Goal: Task Accomplishment & Management: Complete application form

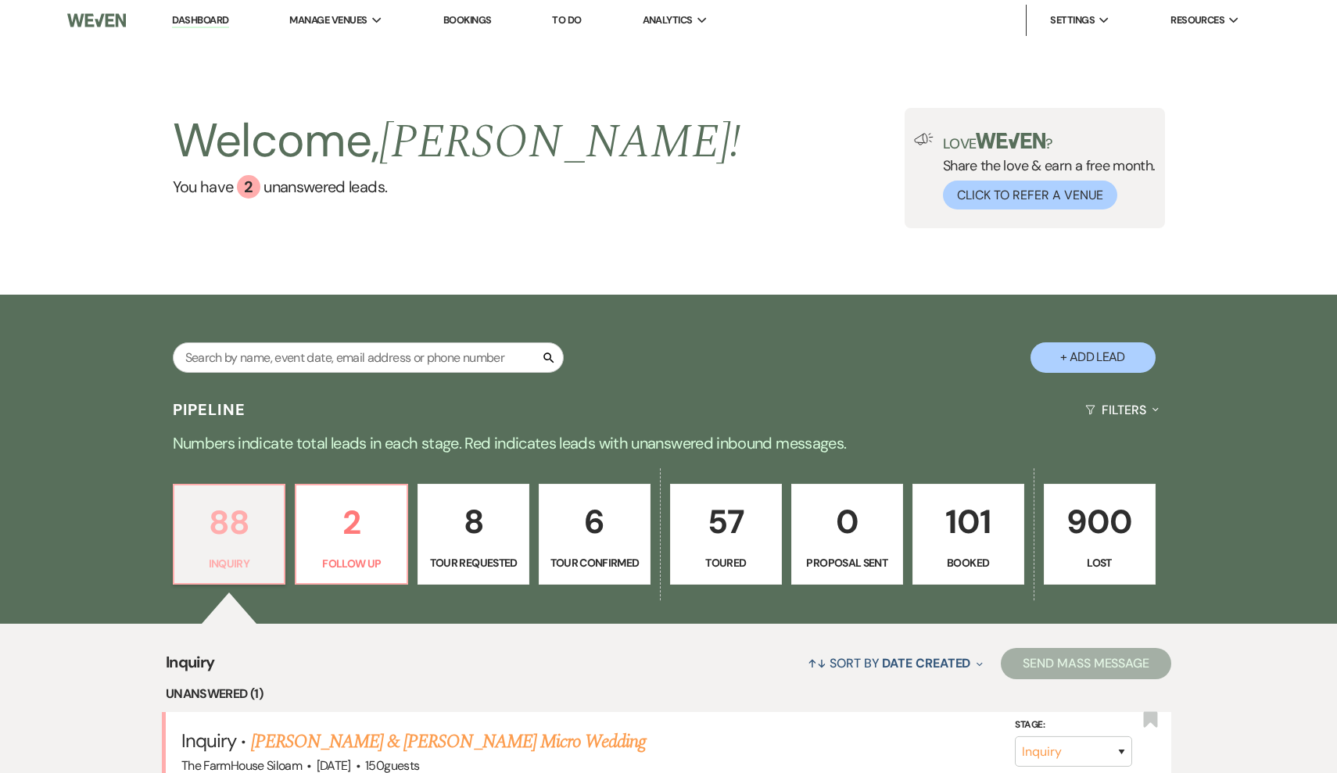
click at [245, 536] on p "88" at bounding box center [229, 523] width 91 height 52
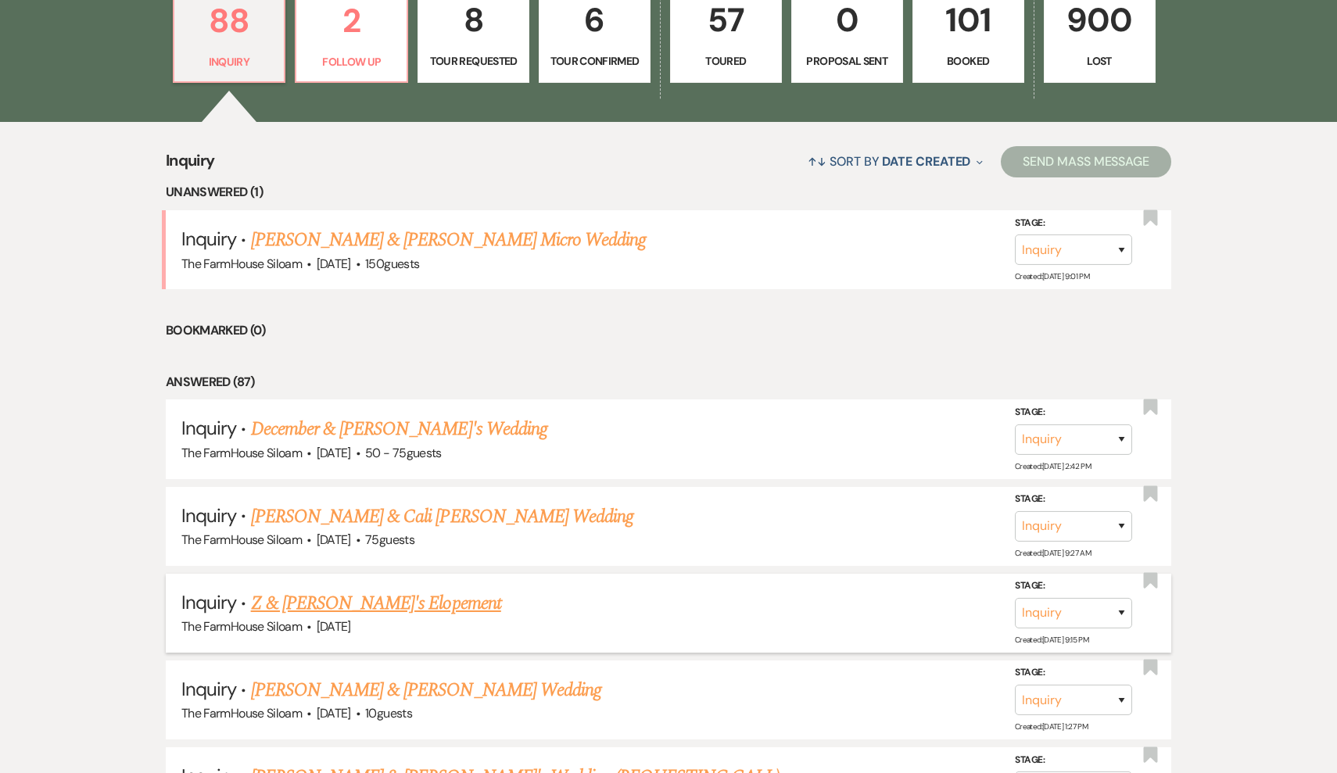
scroll to position [500, 0]
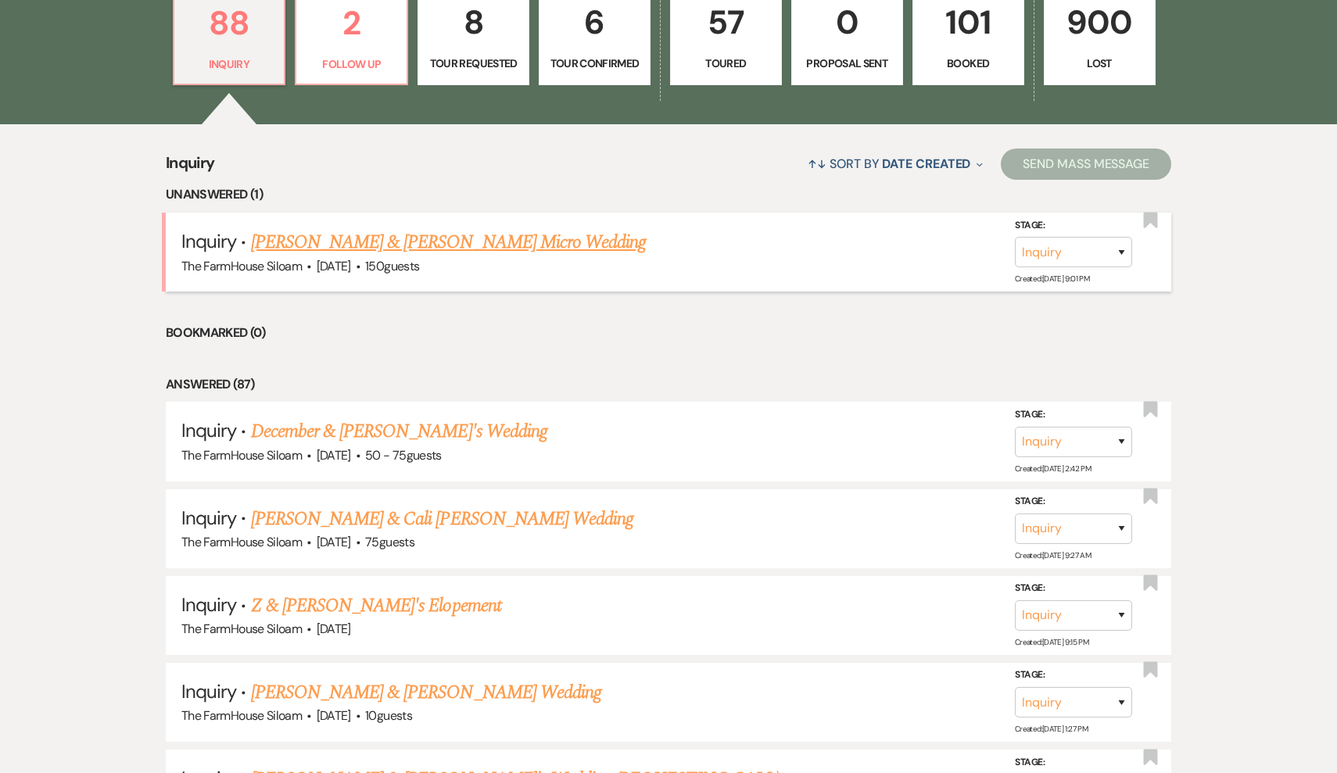
click at [359, 239] on link "[PERSON_NAME] & [PERSON_NAME] Micro Wedding" at bounding box center [449, 242] width 396 height 28
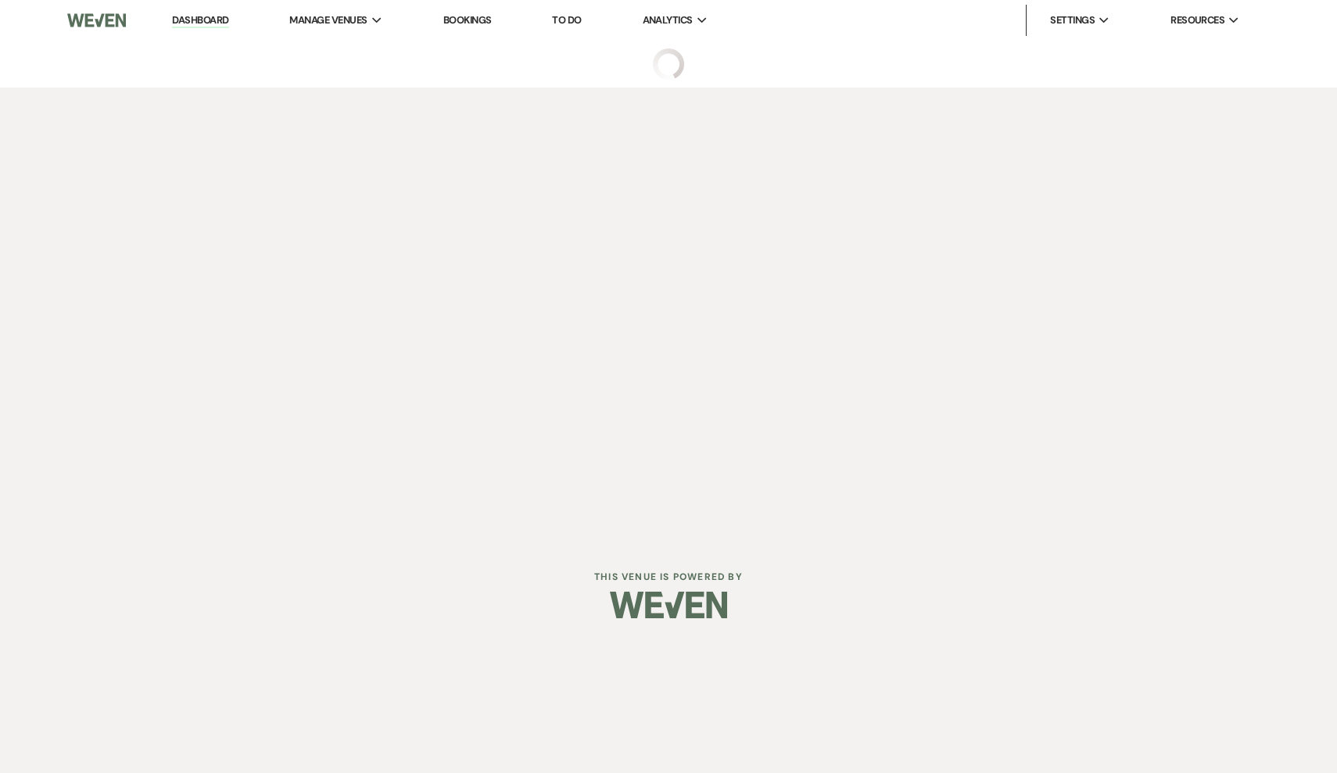
select select "5"
select select "16"
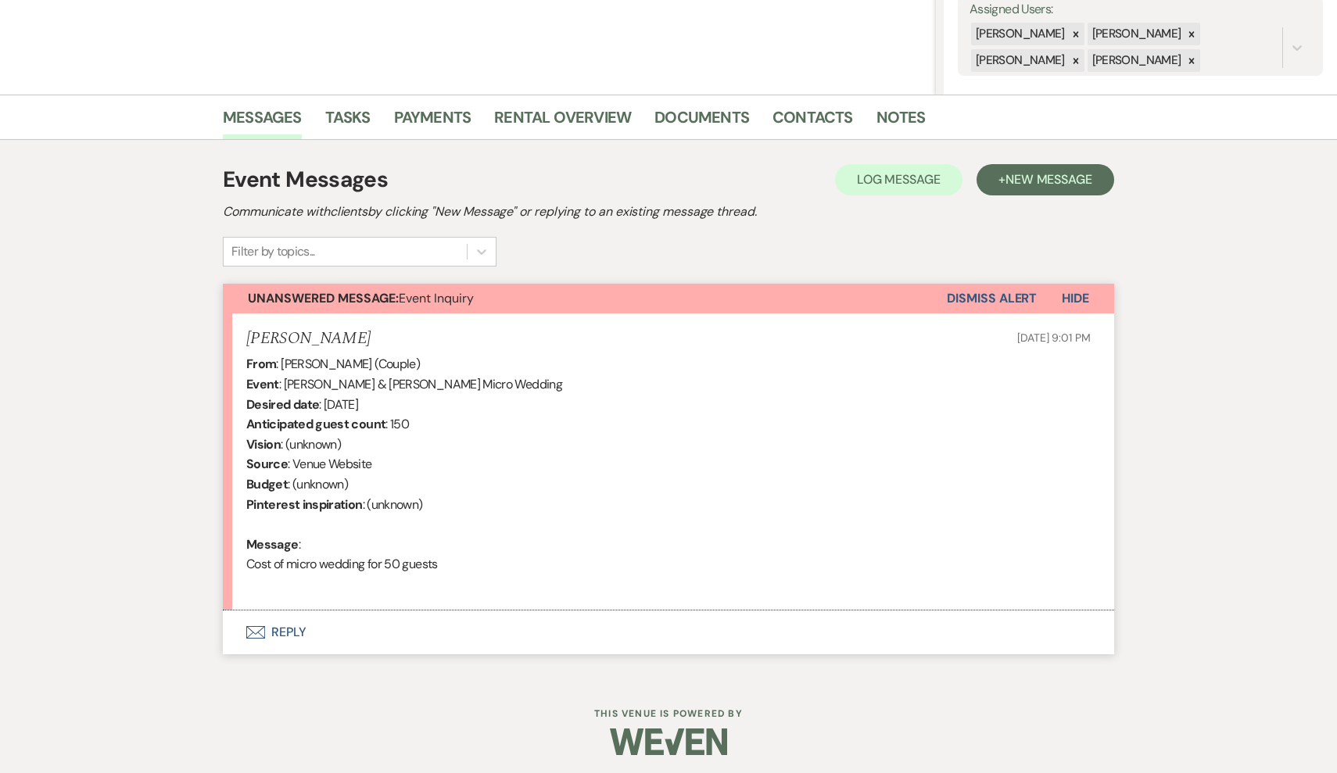
scroll to position [297, 0]
click at [286, 629] on button "Envelope Reply" at bounding box center [668, 633] width 891 height 44
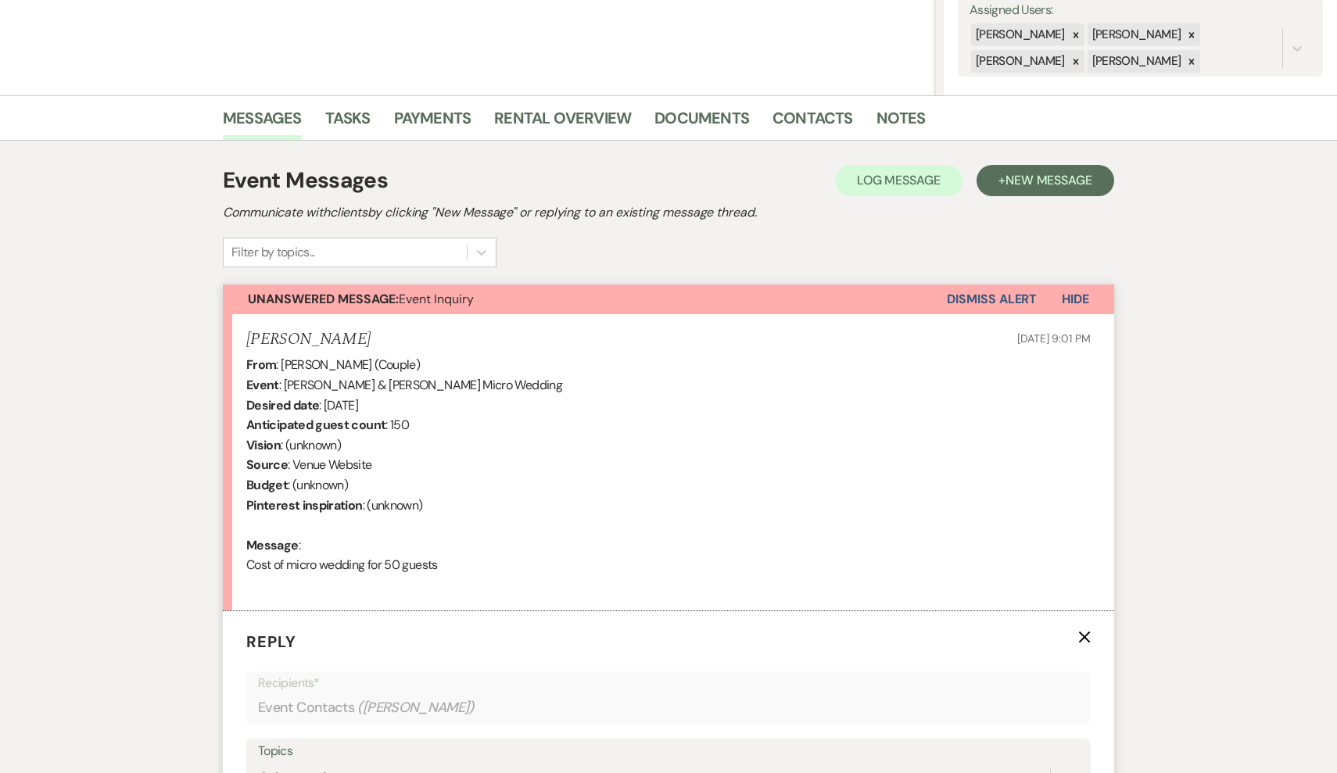
scroll to position [594, 0]
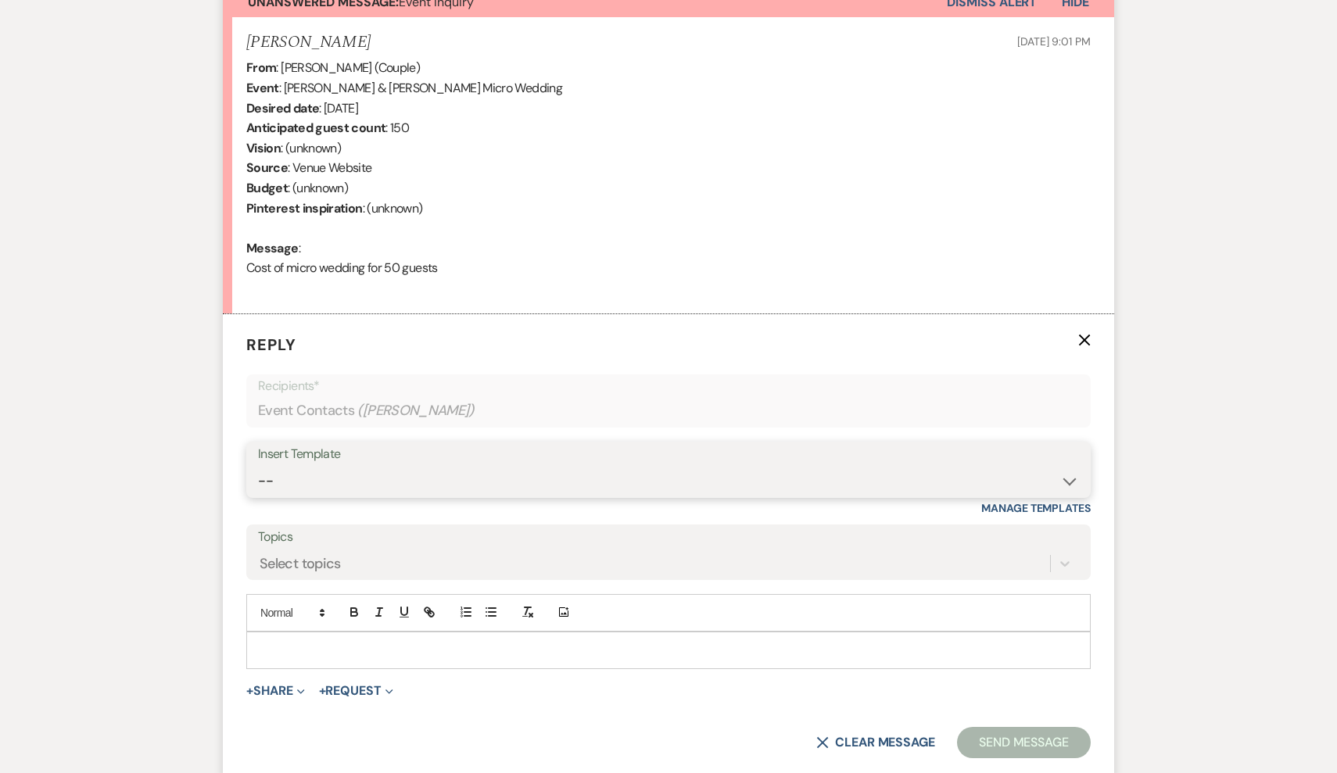
select select "2711"
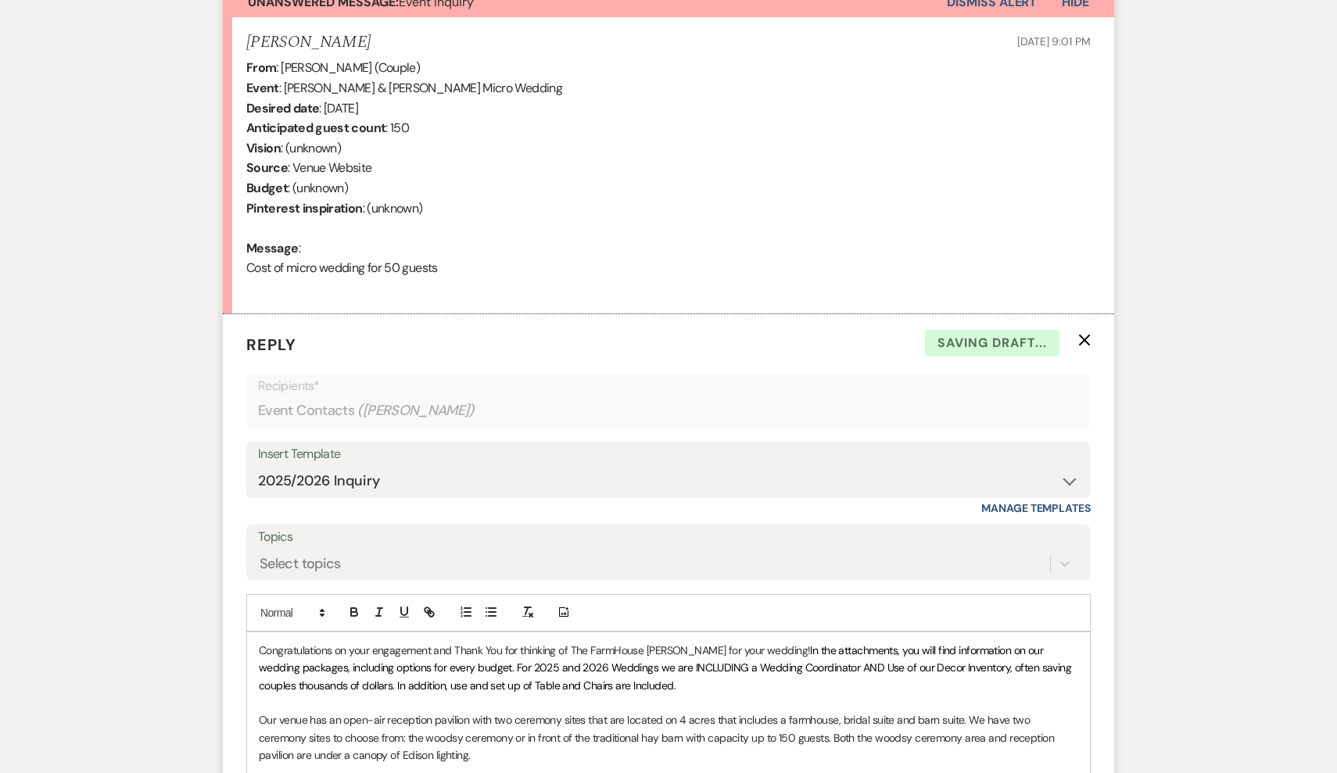
click at [259, 644] on p "Congratulations on your engagement and Thank You for thinking of The FarmHouse …" at bounding box center [668, 668] width 819 height 52
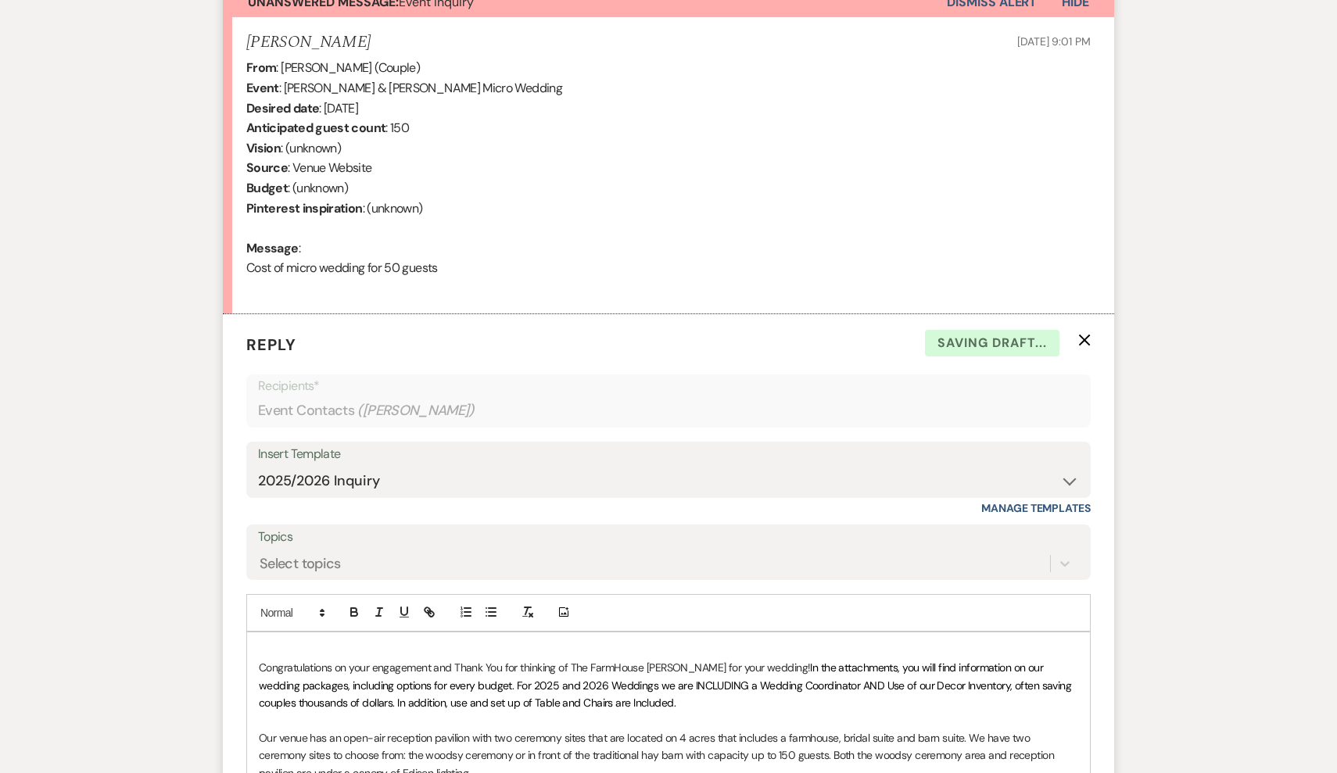
click at [285, 642] on p at bounding box center [668, 650] width 819 height 17
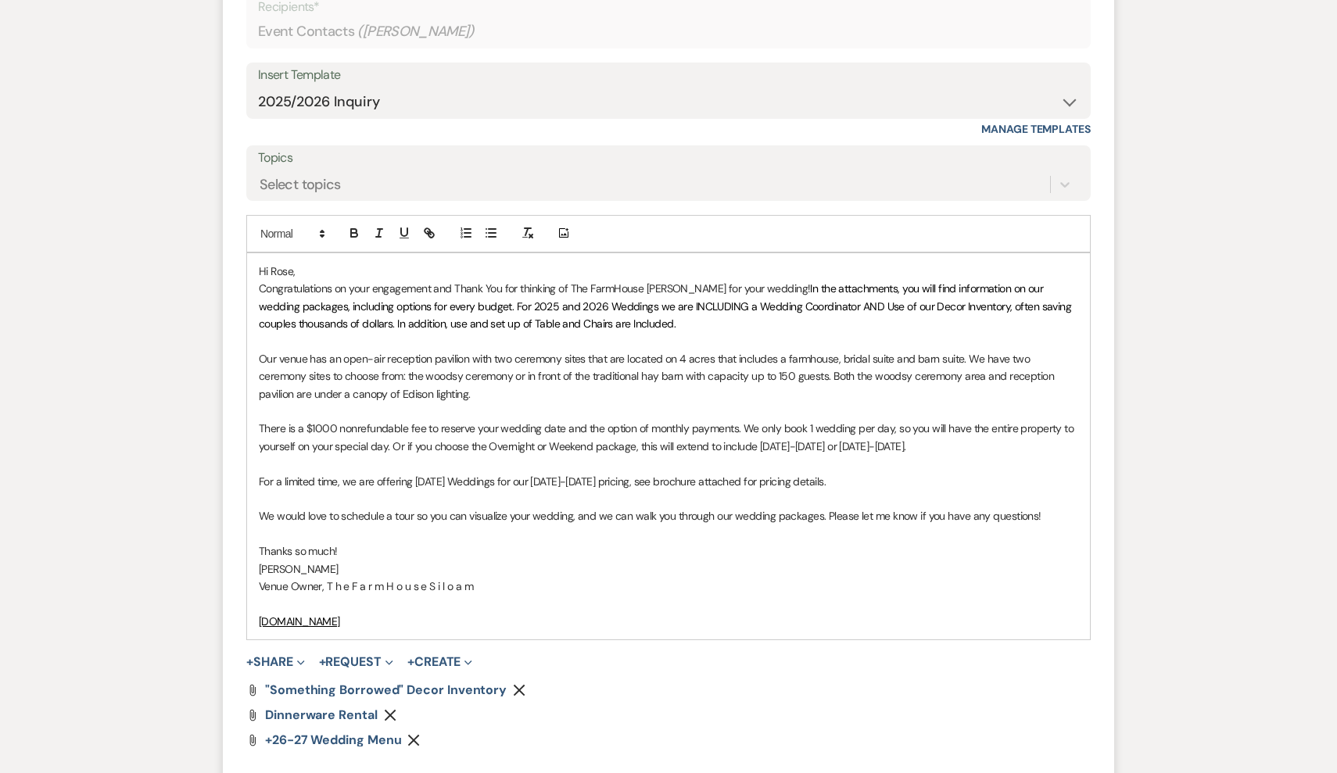
scroll to position [976, 0]
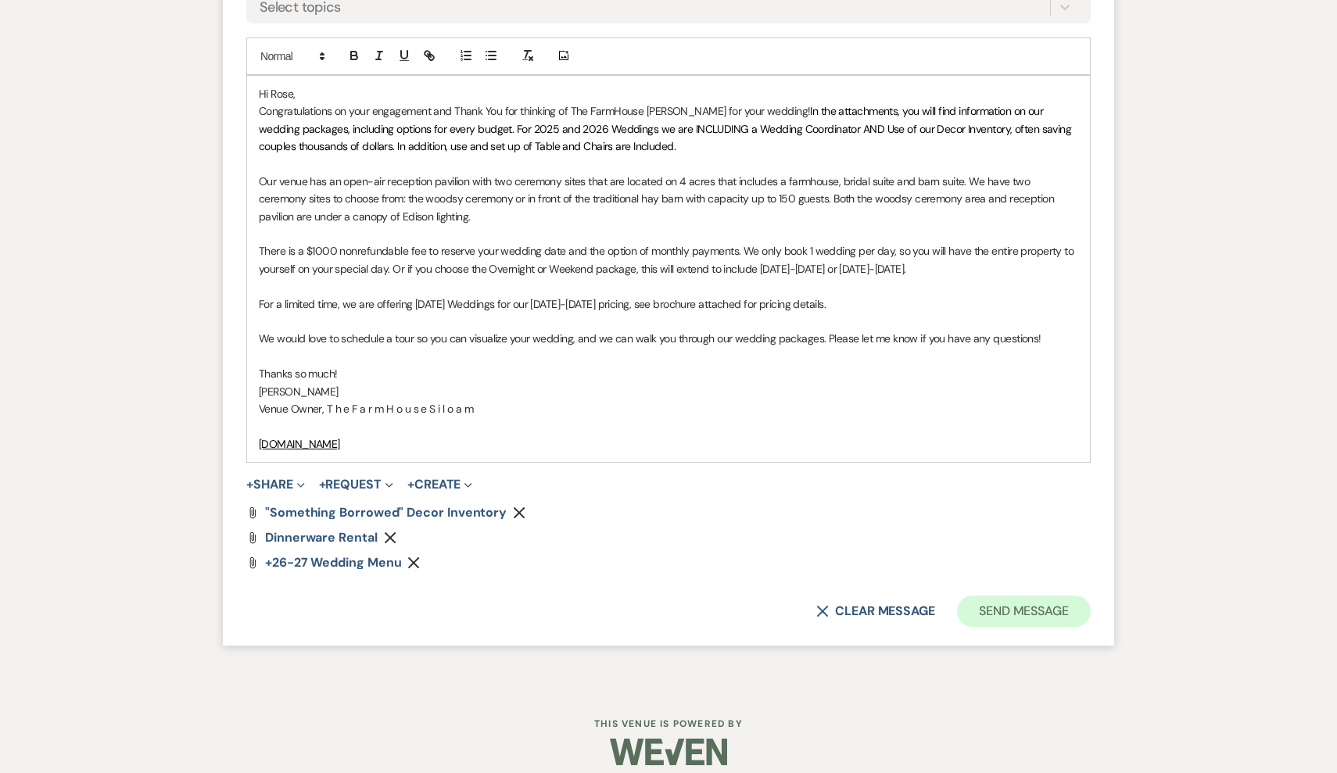
click at [1024, 596] on button "Send Message" at bounding box center [1024, 611] width 134 height 31
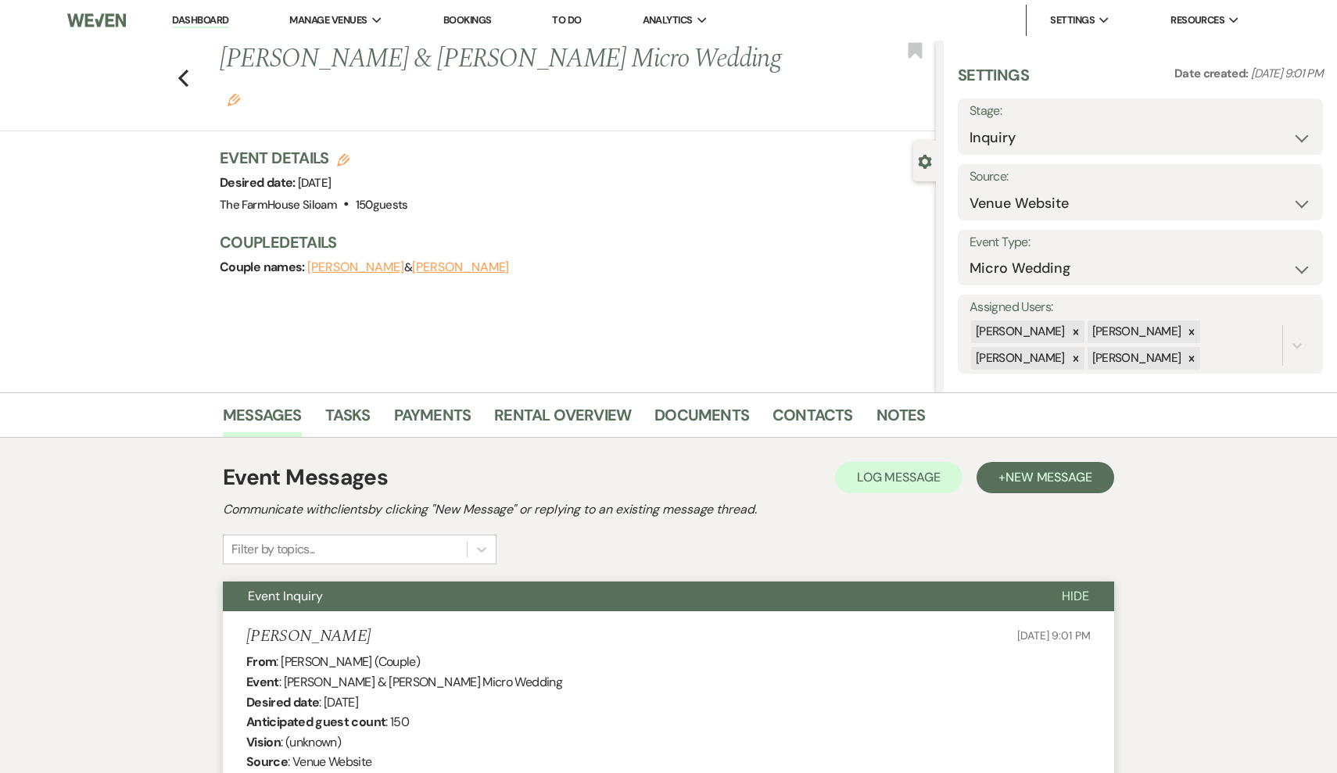
scroll to position [0, 0]
click at [184, 69] on icon "Previous" at bounding box center [183, 78] width 12 height 19
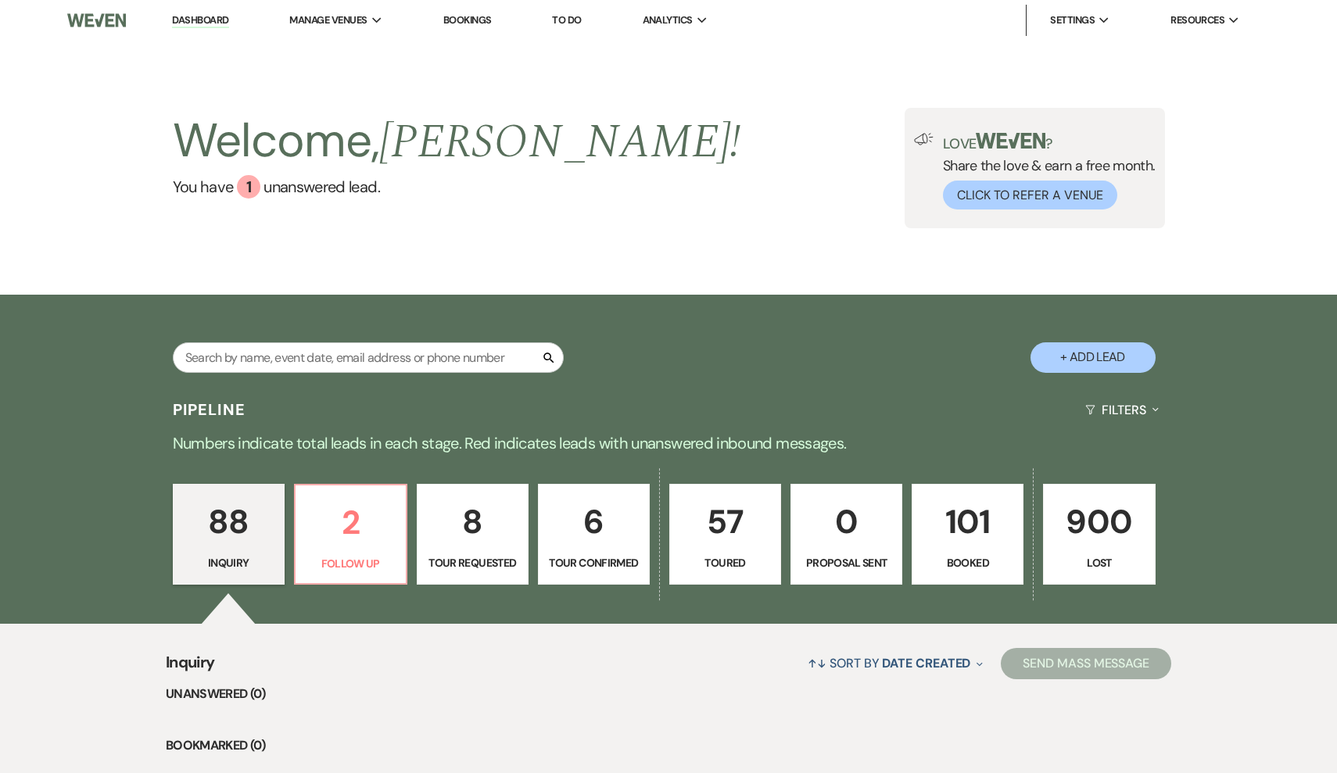
click at [590, 568] on p "Tour Confirmed" at bounding box center [593, 562] width 91 height 17
select select "4"
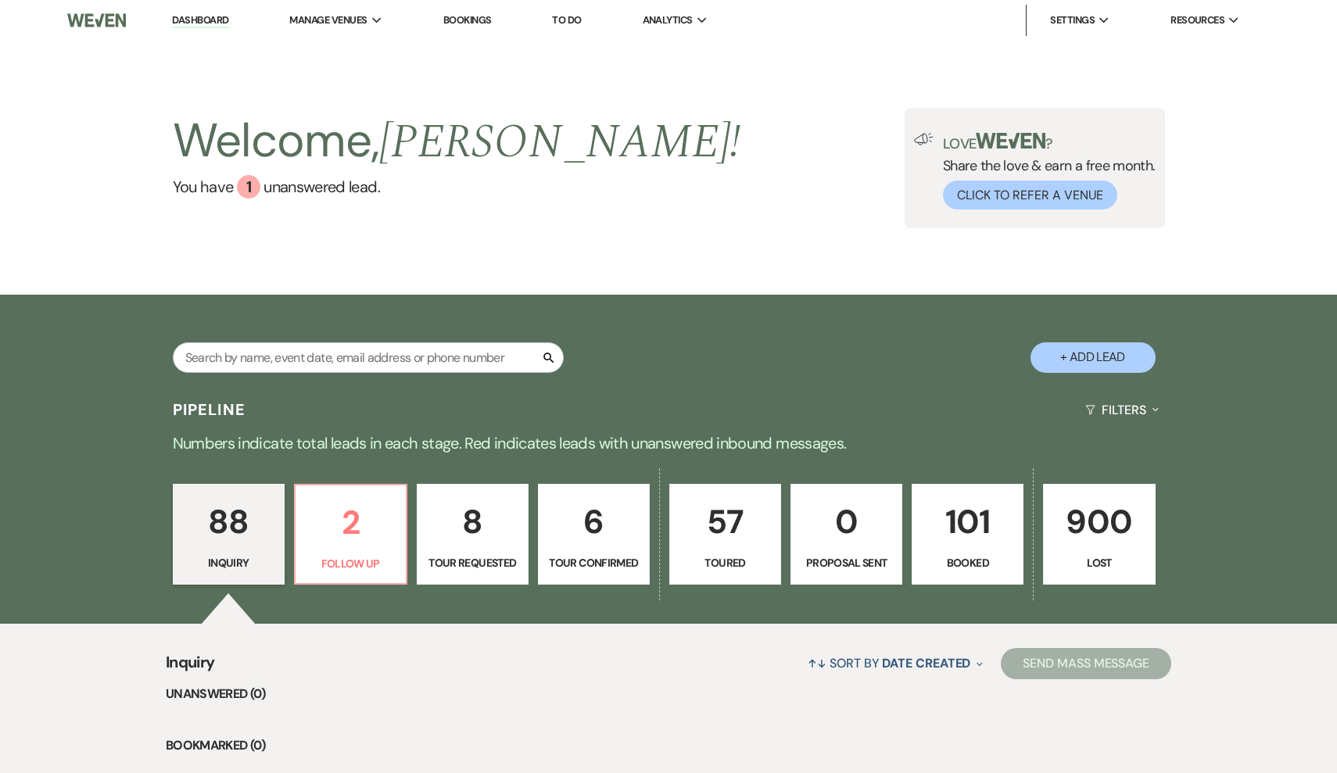
select select "4"
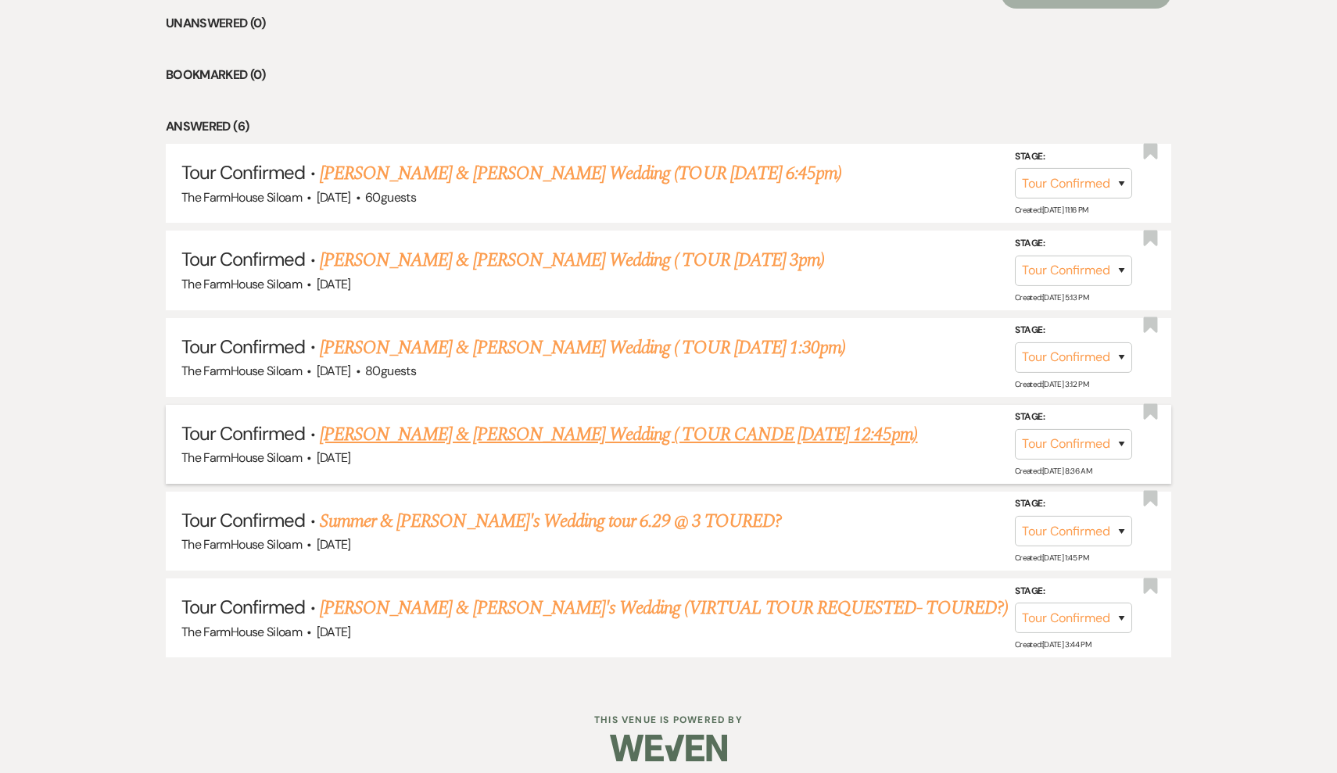
scroll to position [670, 0]
select select "5"
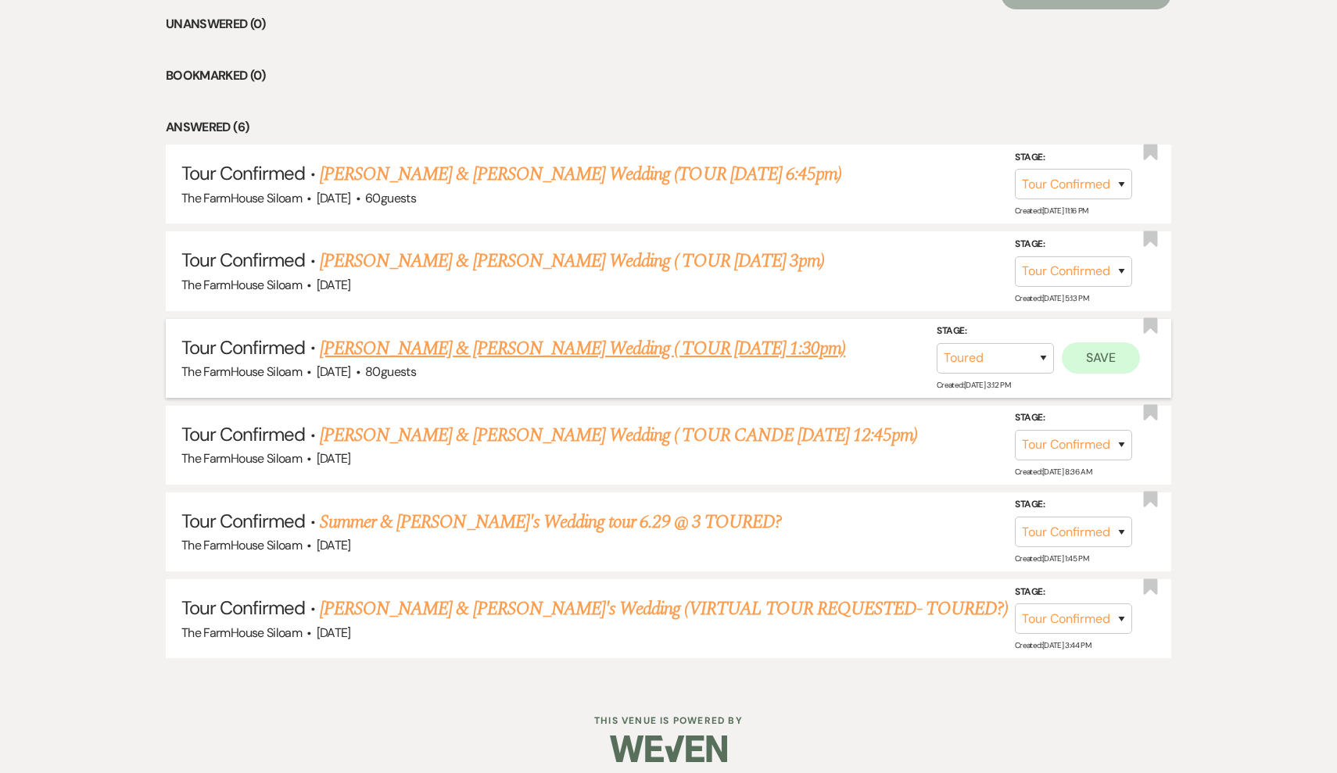
click at [1112, 354] on button "Save" at bounding box center [1101, 357] width 78 height 31
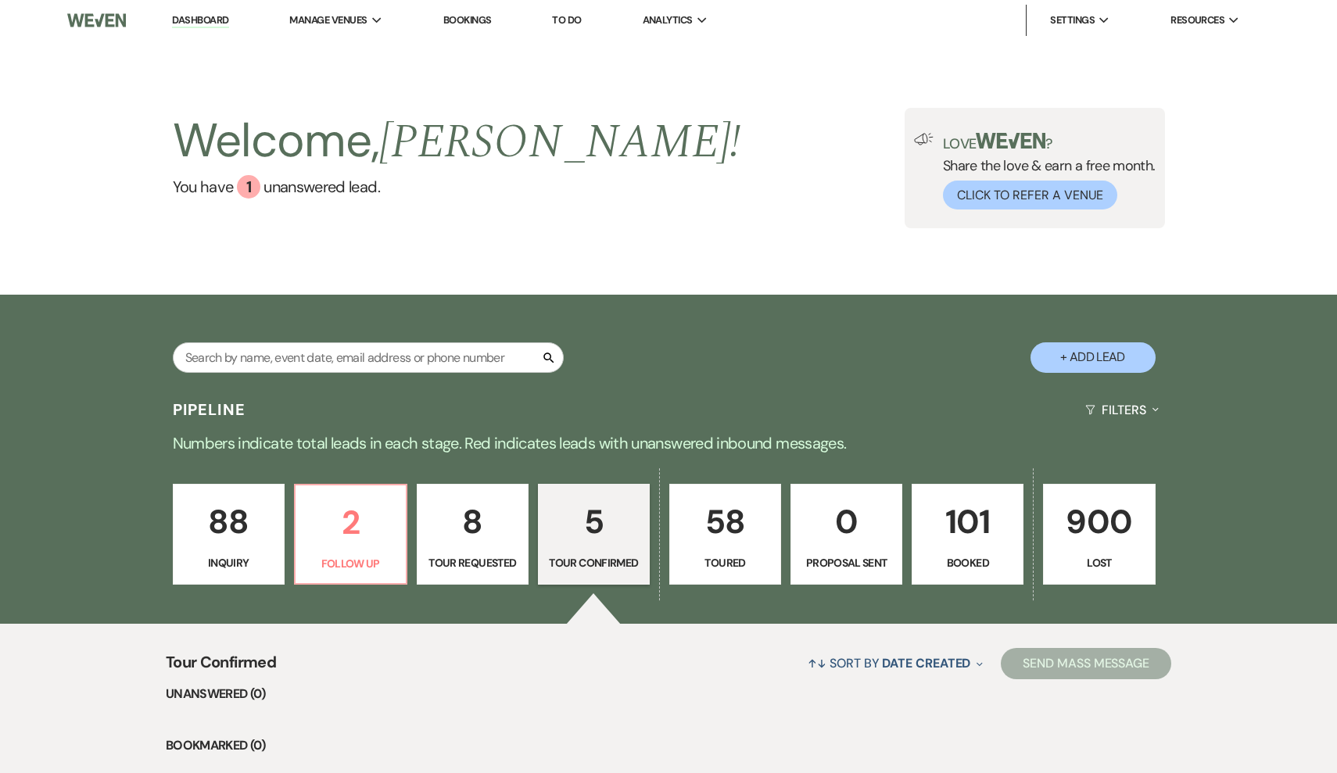
scroll to position [0, 0]
click at [737, 546] on p "58" at bounding box center [724, 522] width 91 height 52
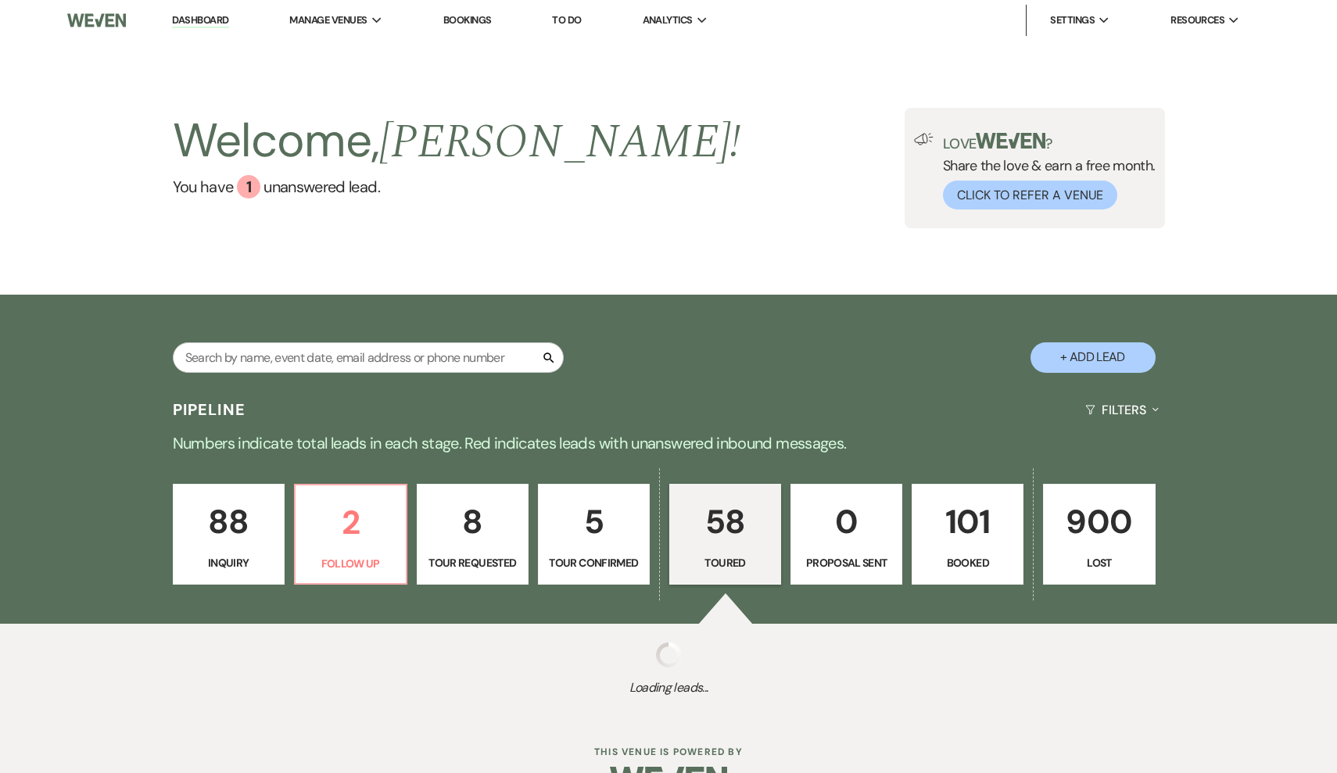
select select "5"
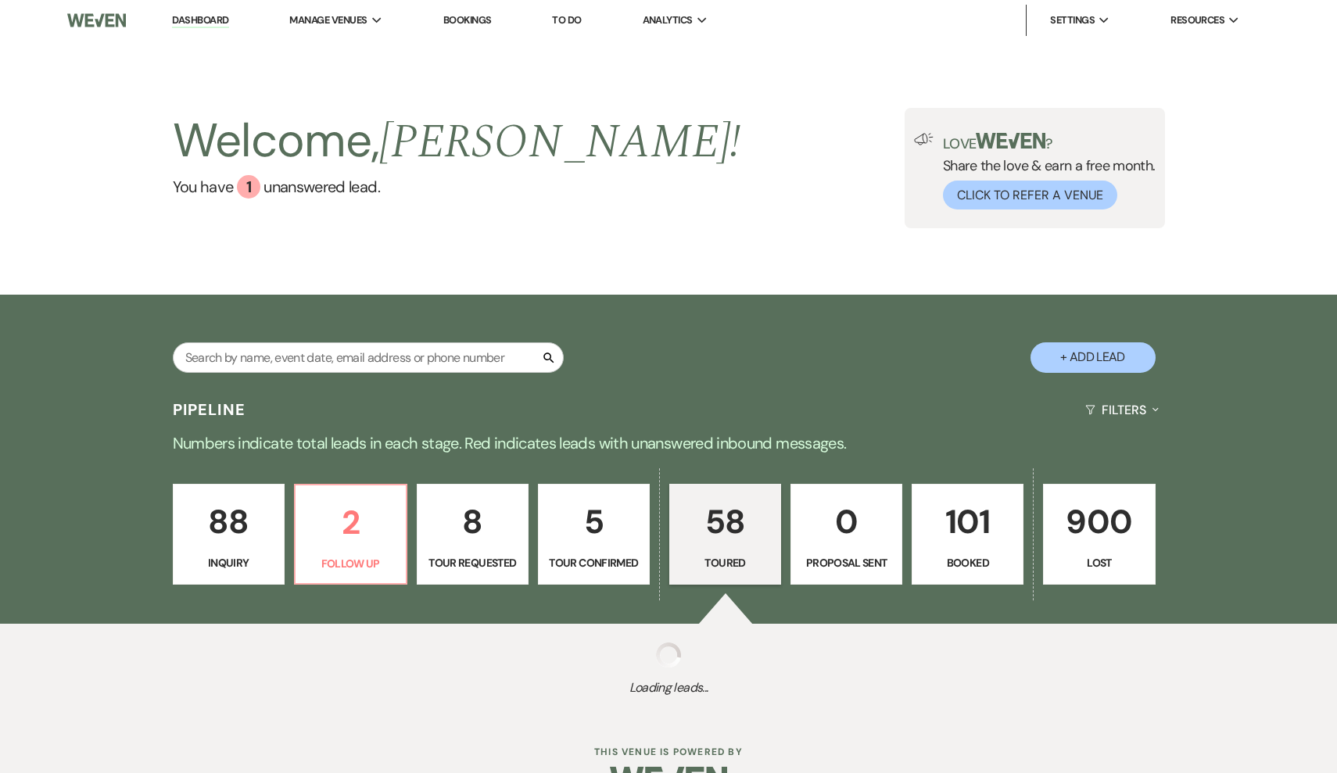
select select "5"
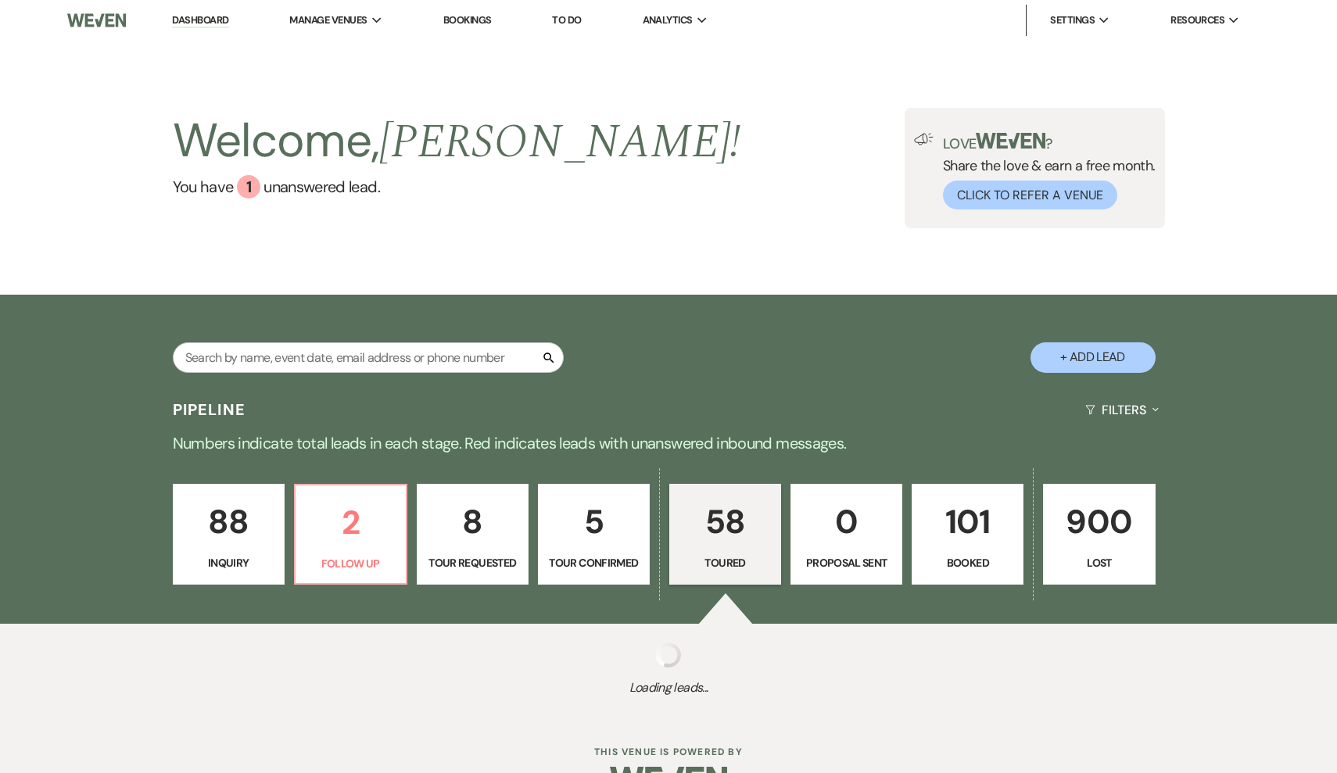
select select "5"
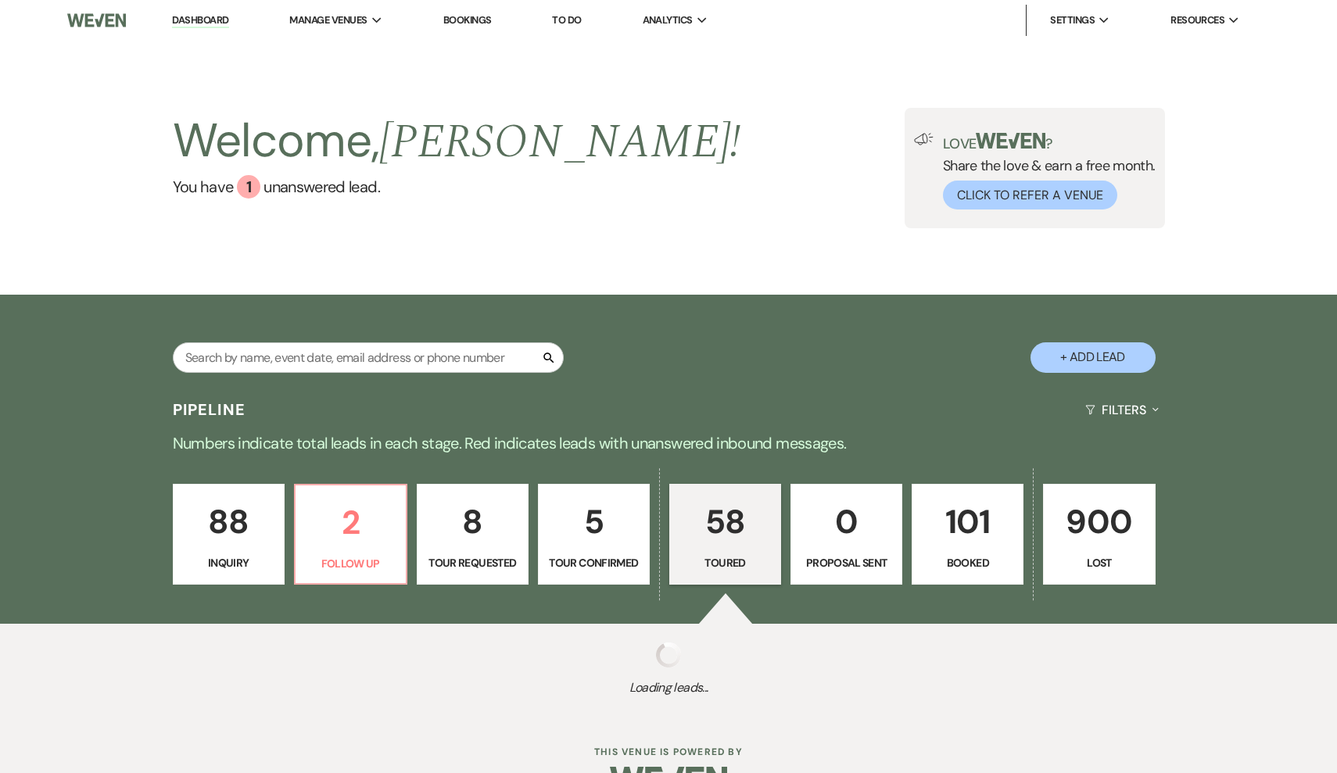
select select "5"
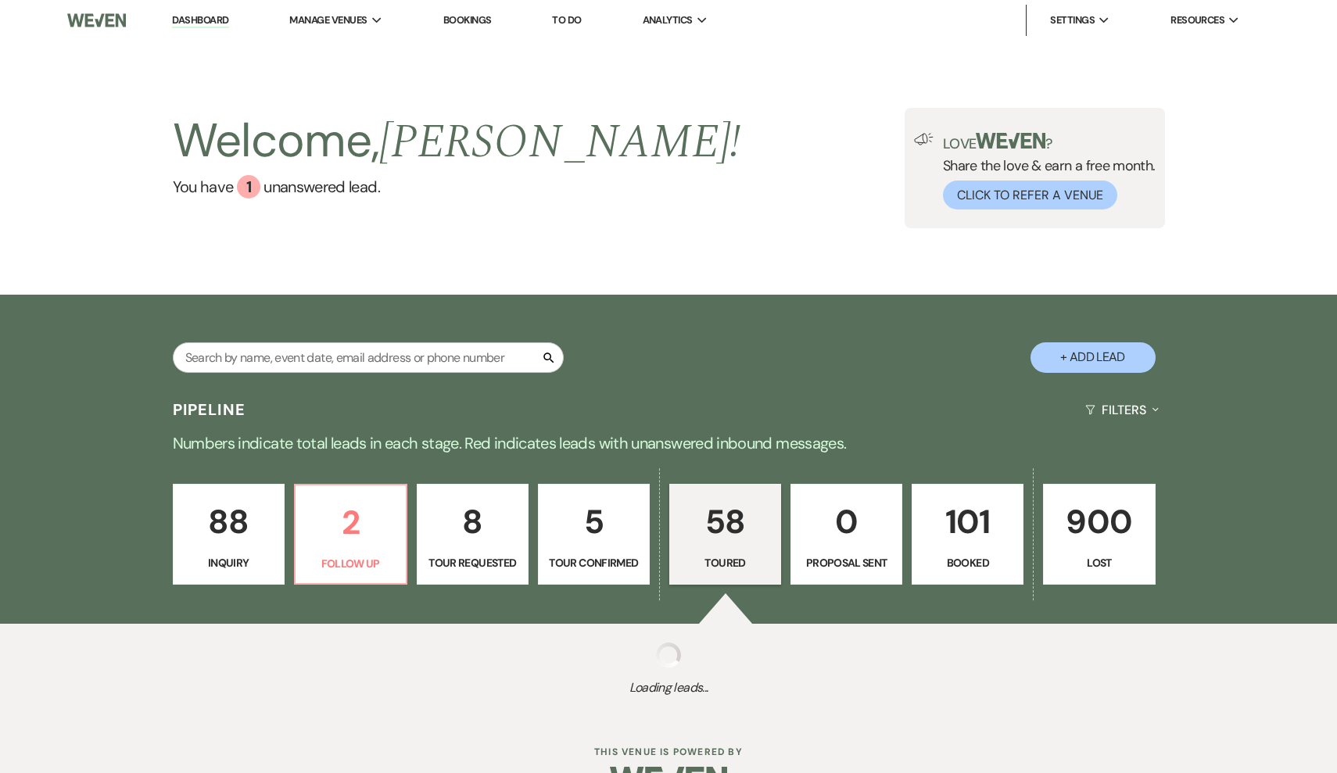
select select "5"
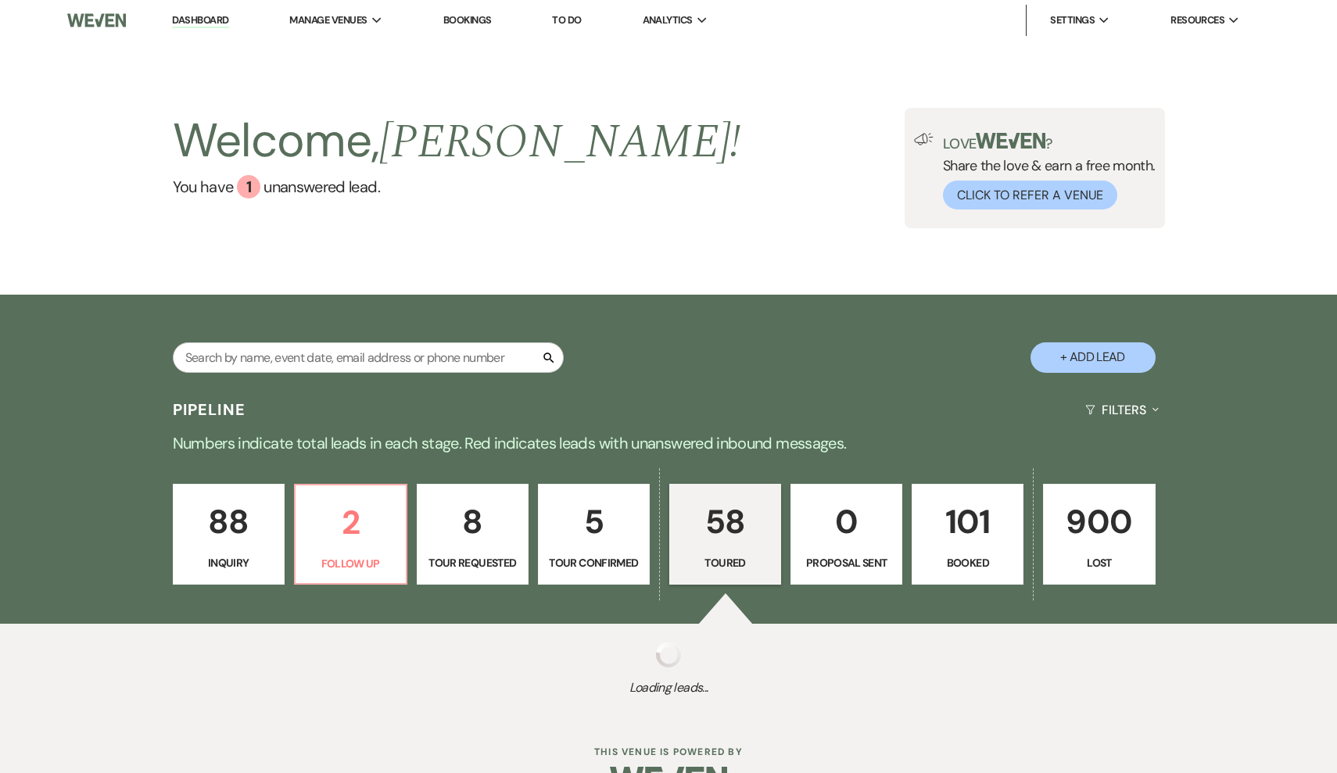
select select "5"
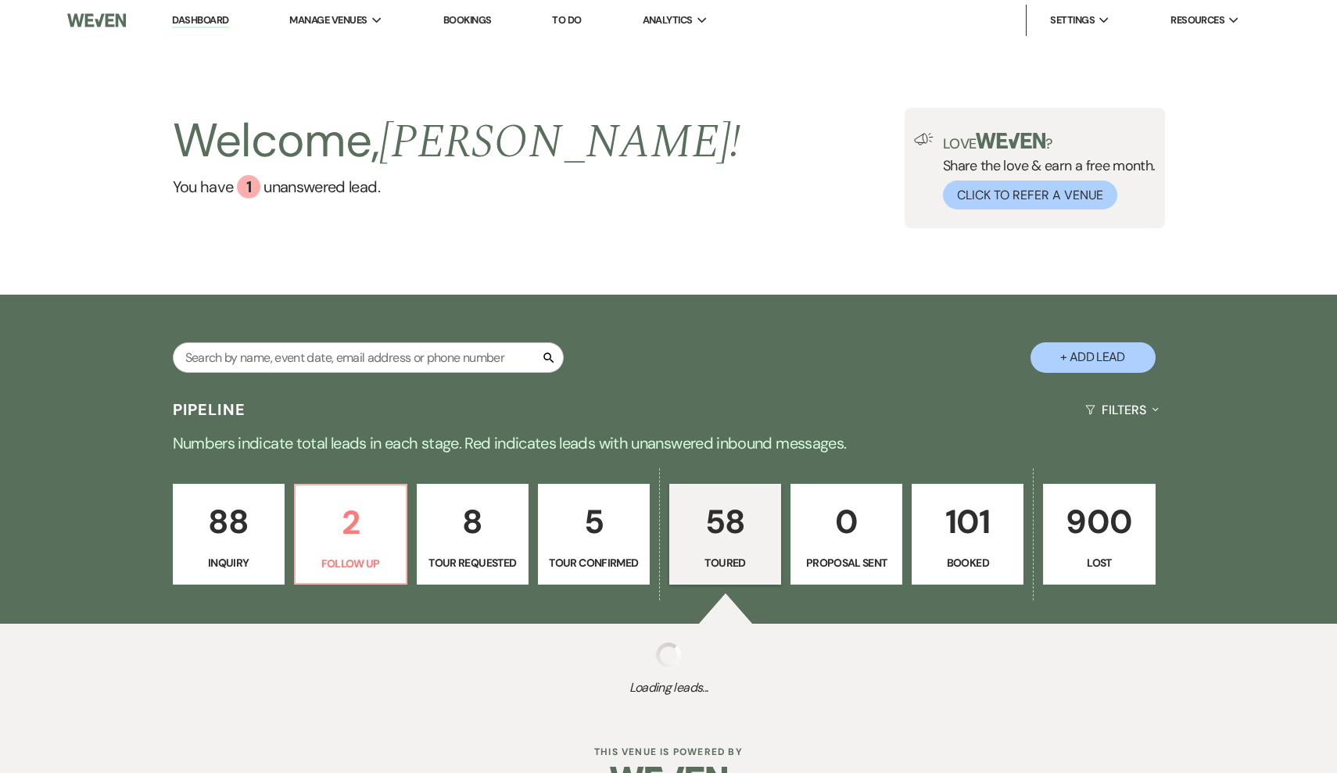
select select "5"
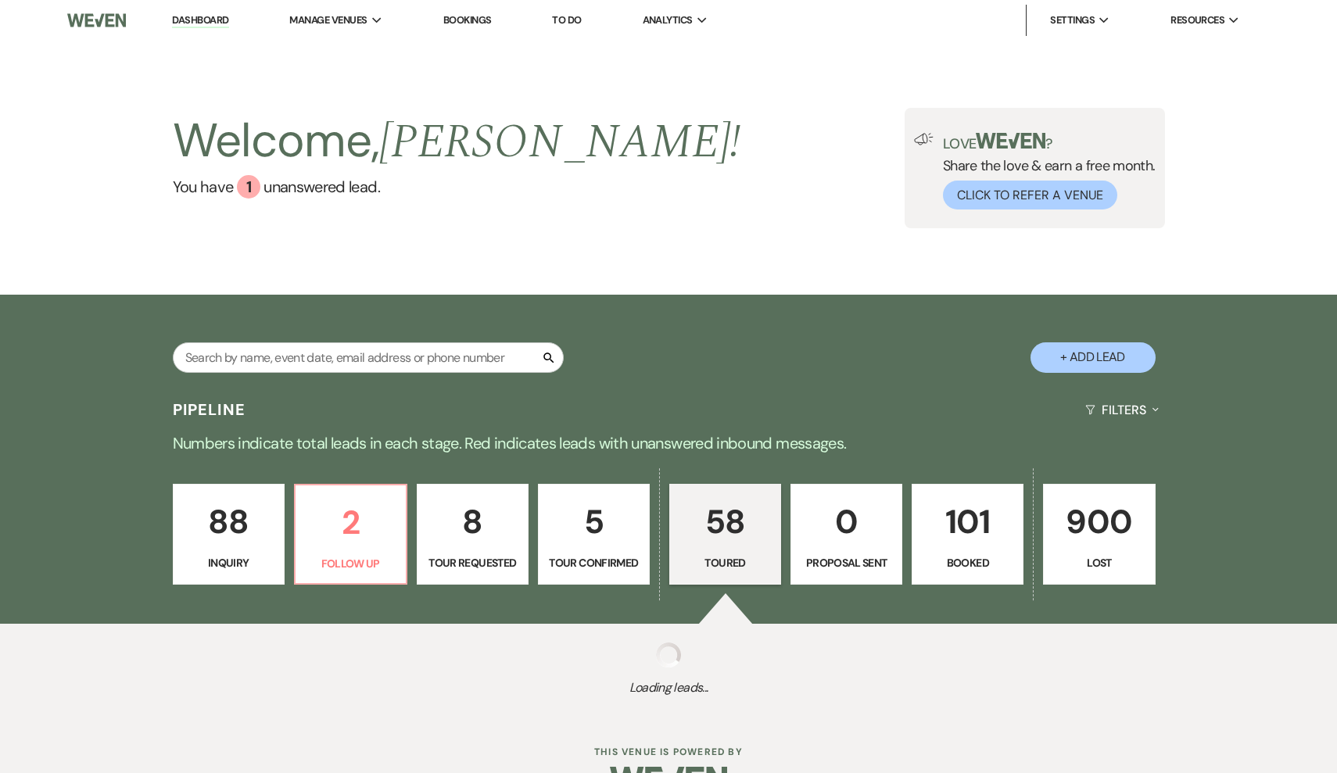
select select "5"
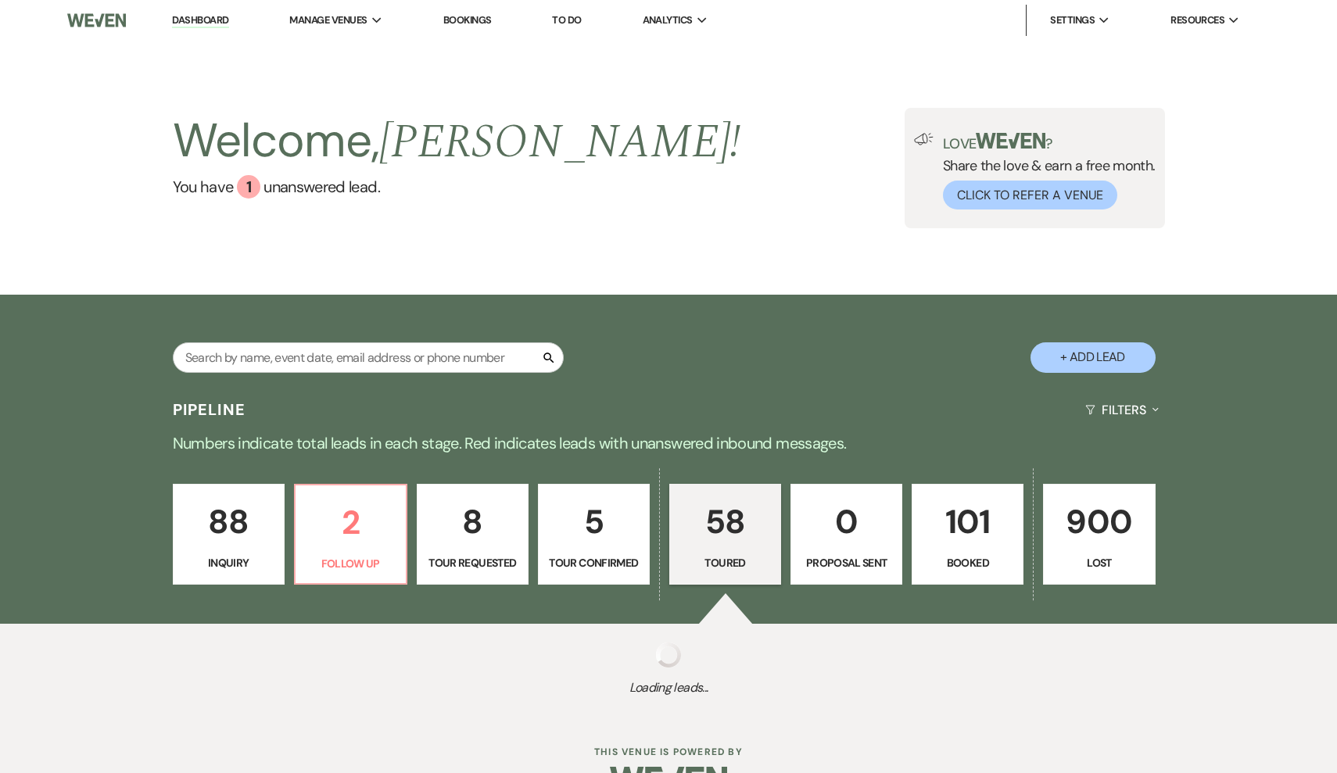
select select "5"
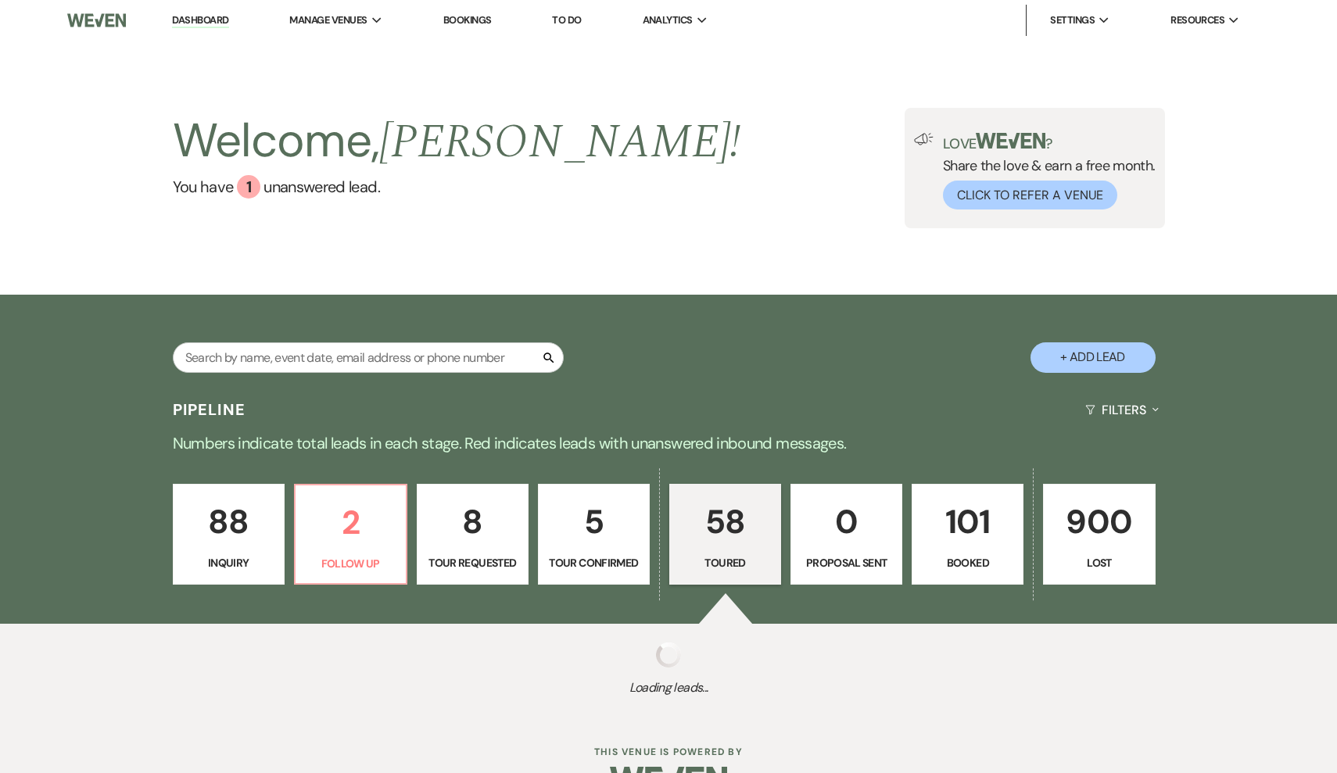
select select "5"
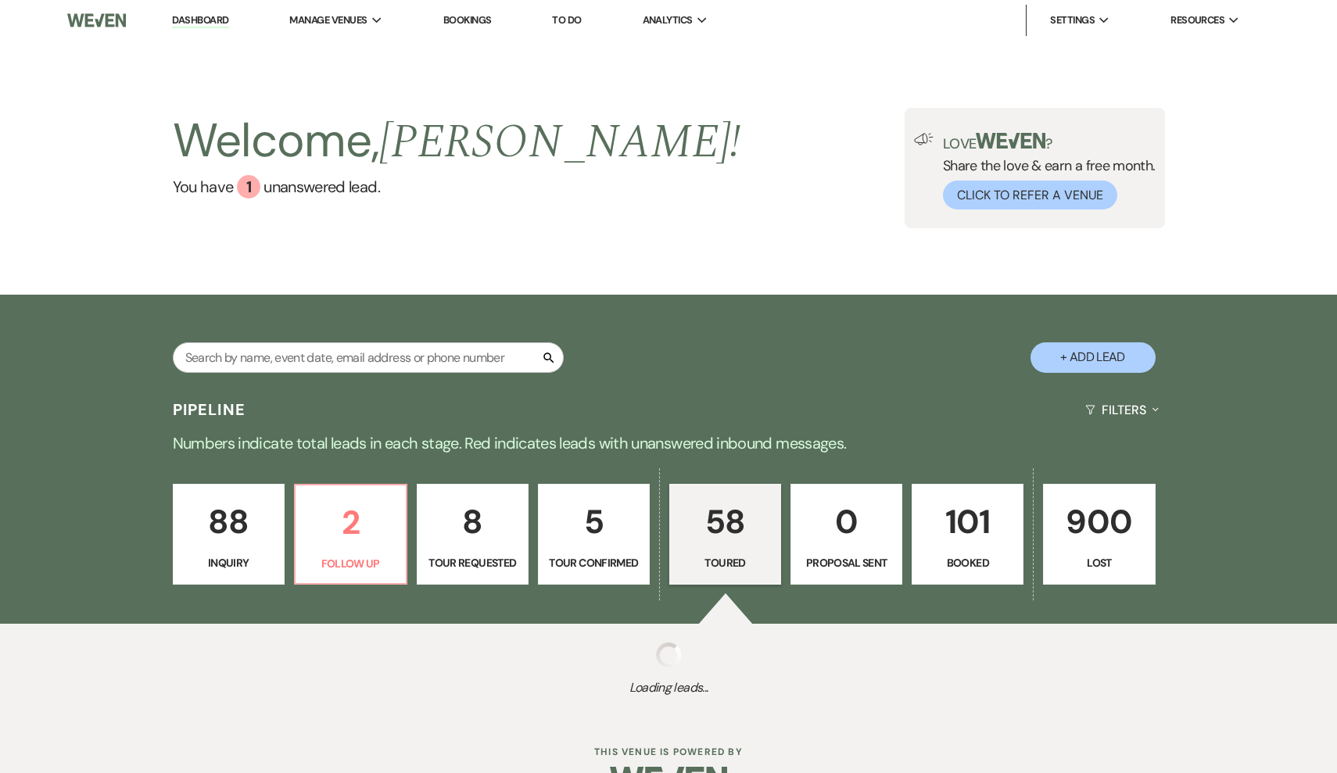
select select "5"
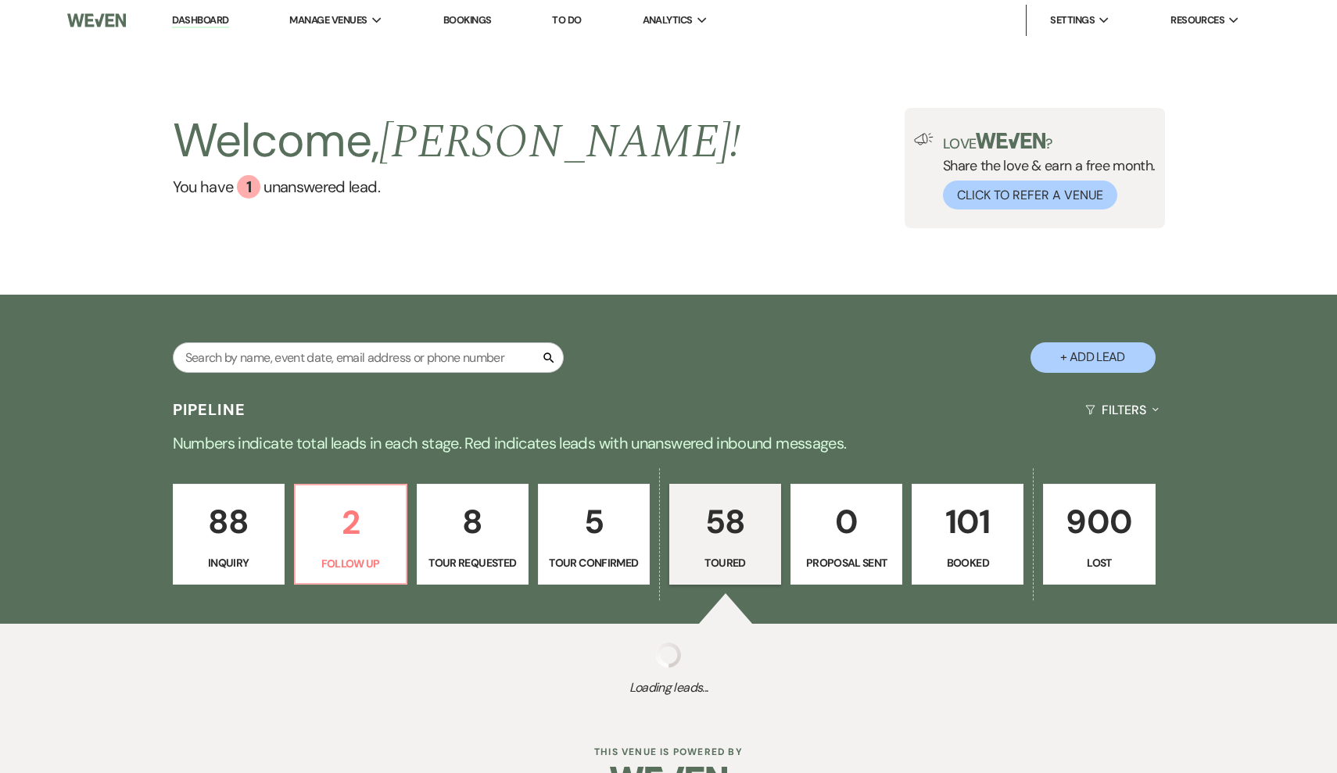
select select "5"
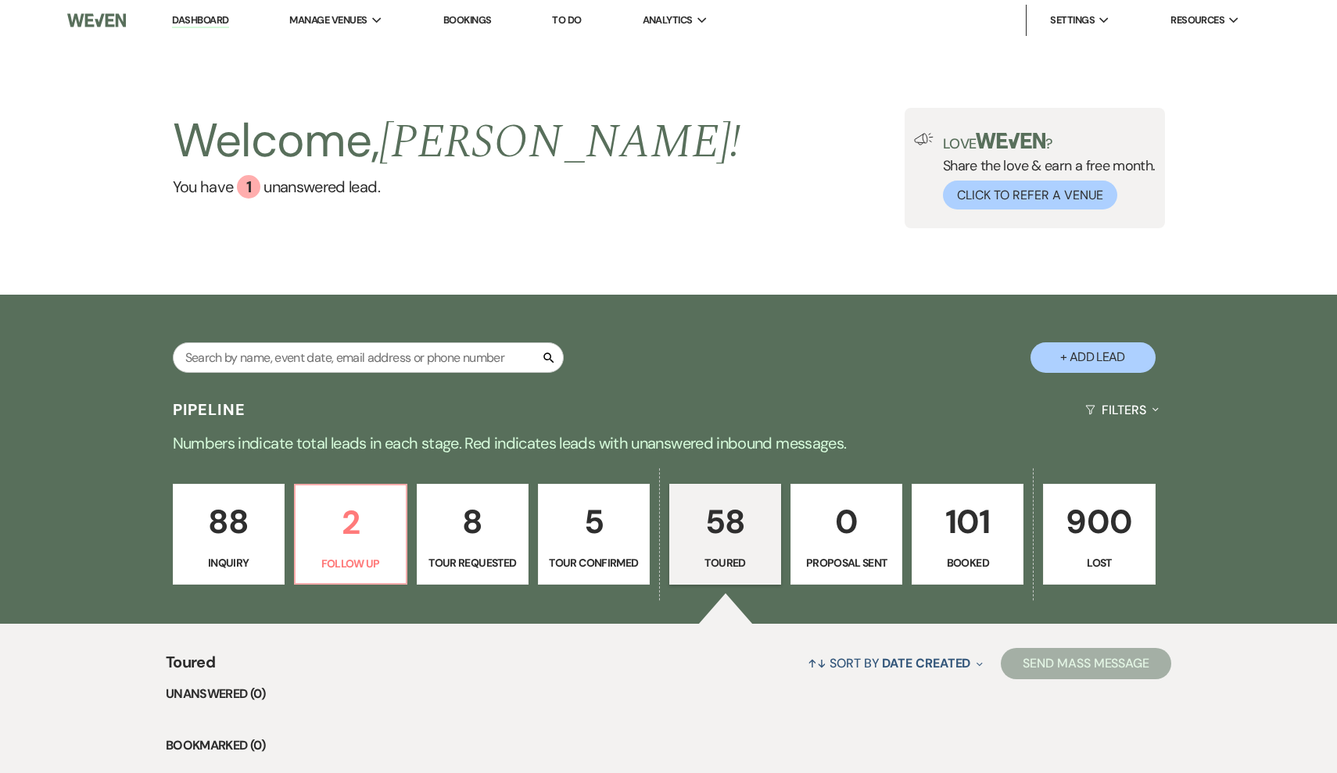
click at [575, 545] on p "5" at bounding box center [593, 522] width 91 height 52
select select "4"
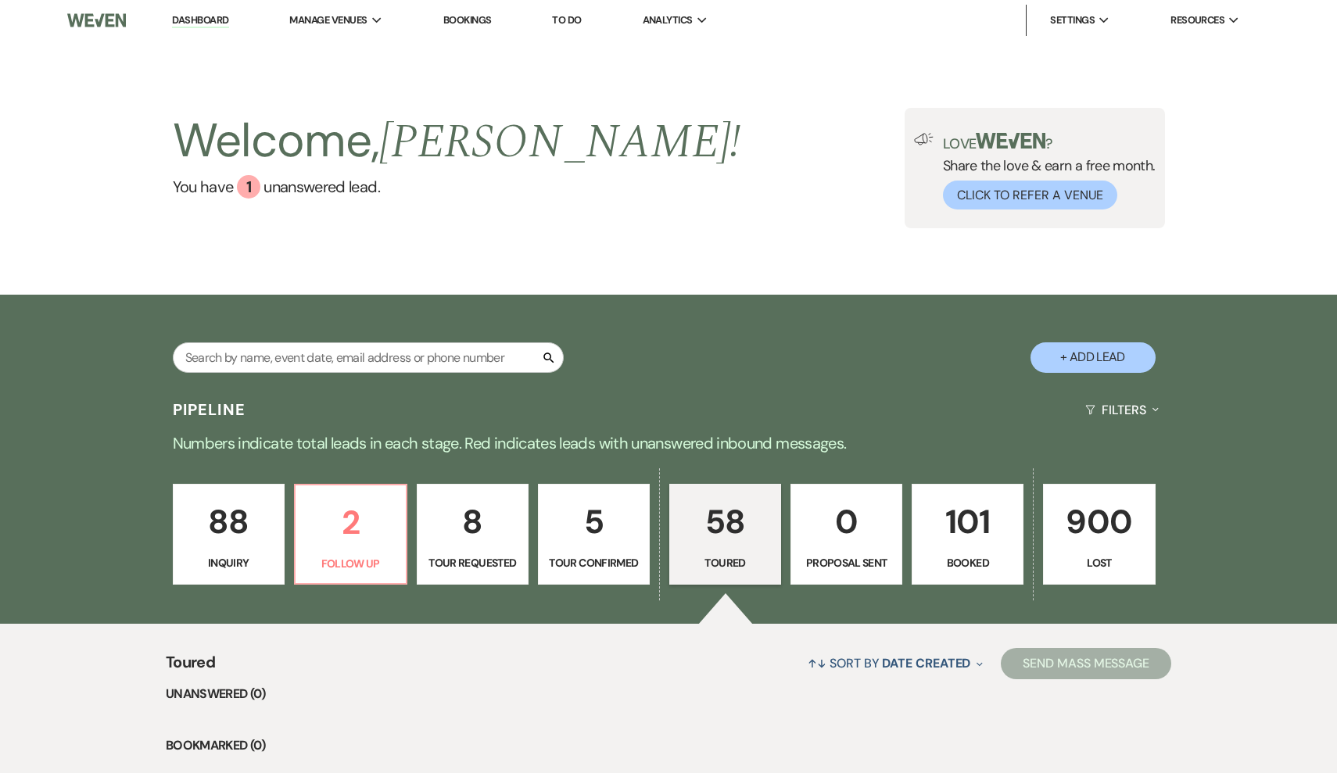
select select "4"
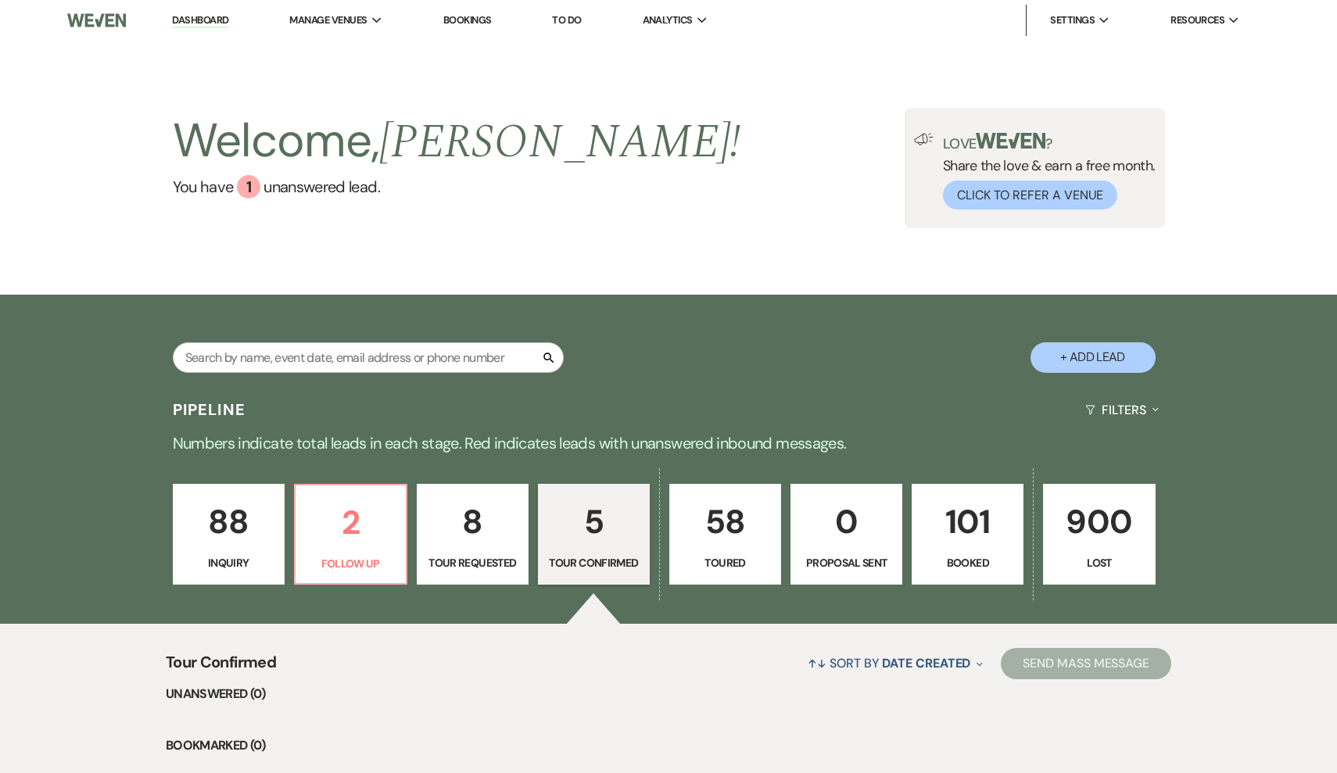
click at [477, 545] on p "8" at bounding box center [472, 522] width 91 height 52
select select "2"
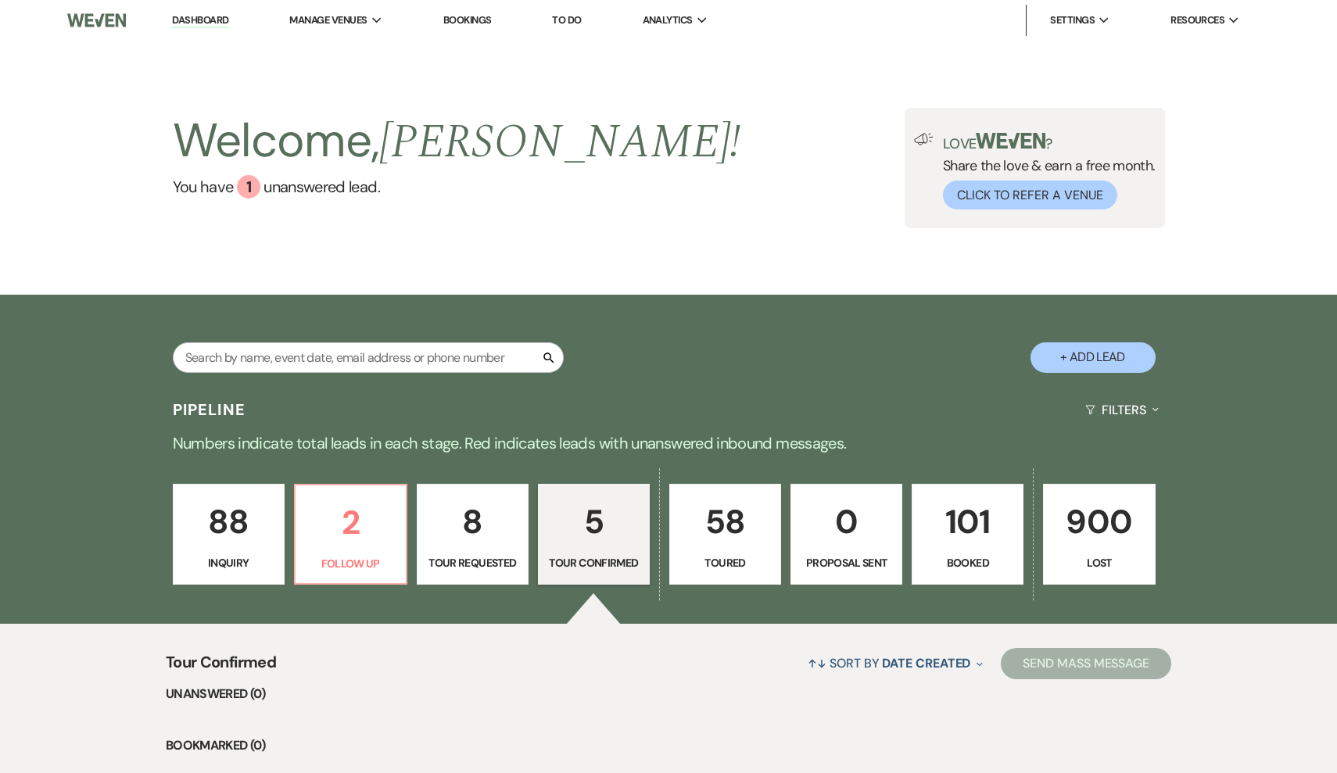
select select "2"
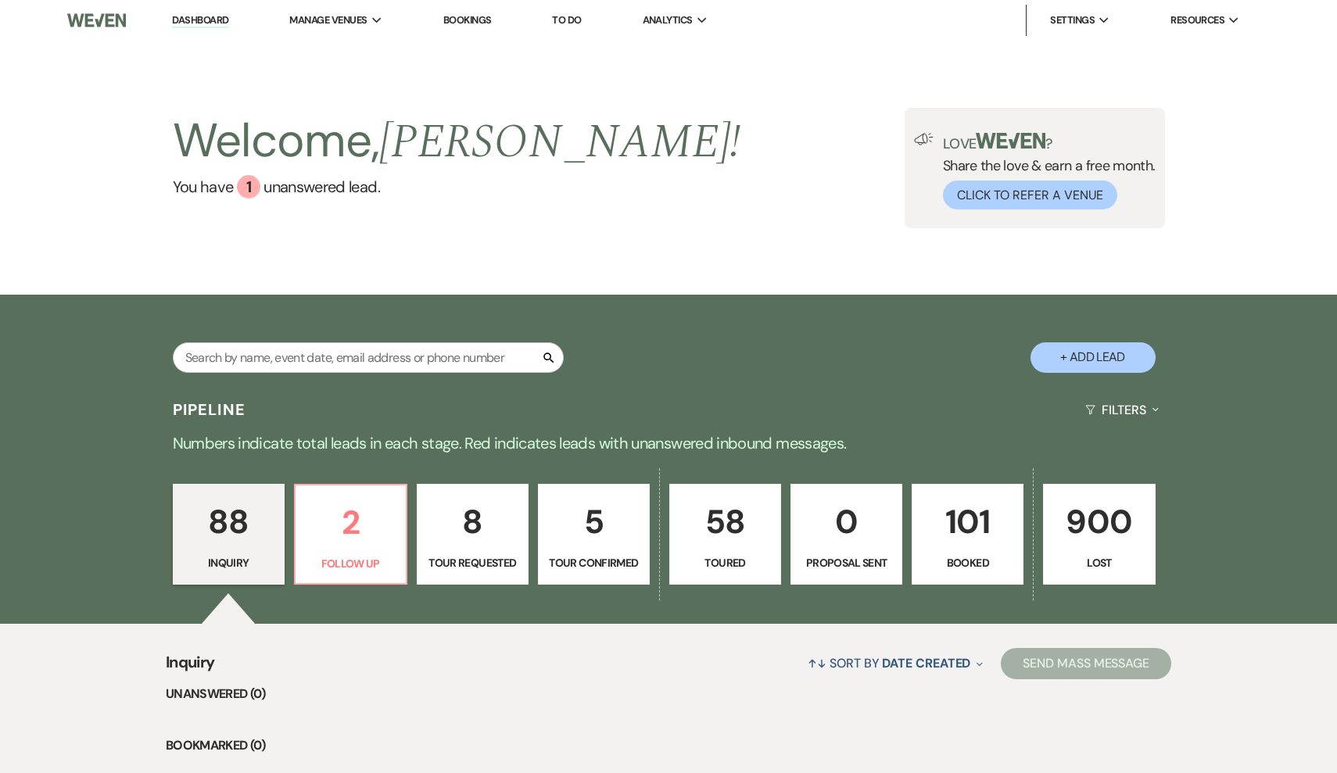
click at [597, 543] on p "5" at bounding box center [593, 522] width 91 height 52
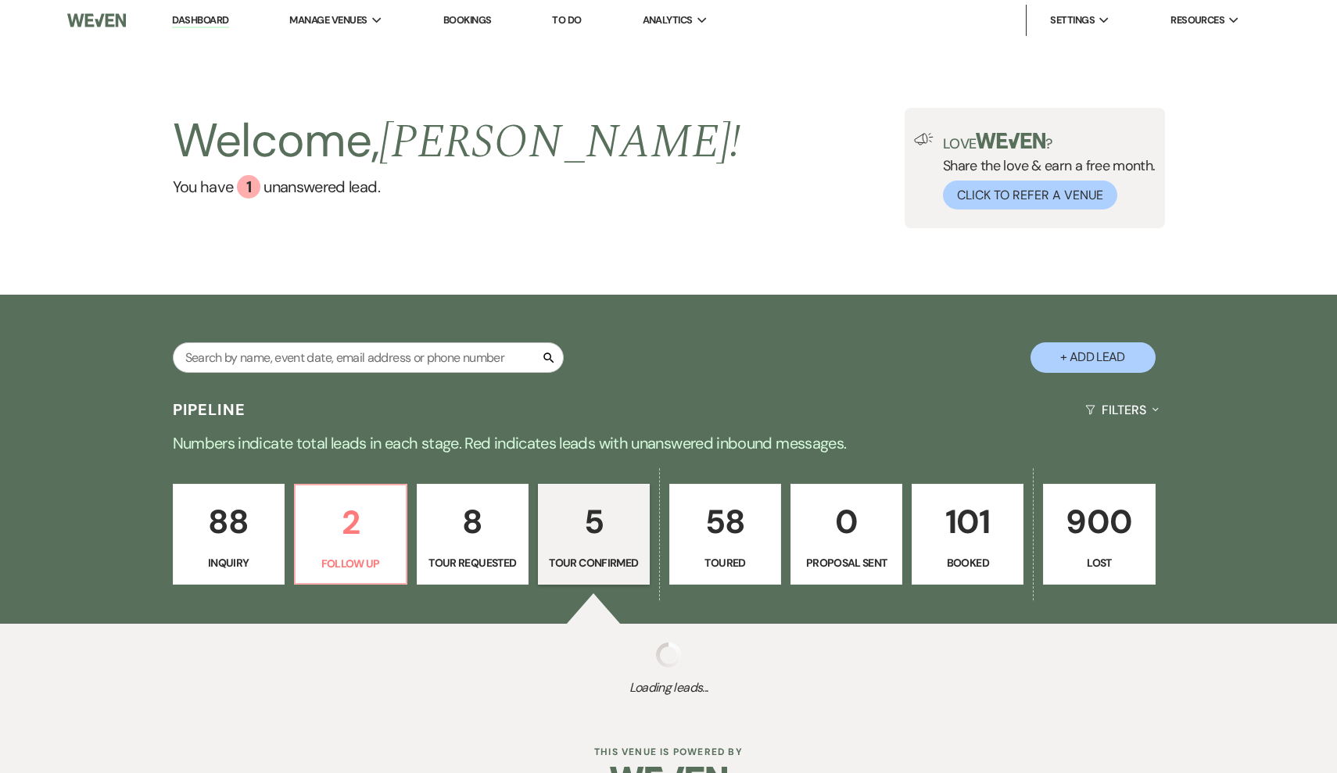
select select "4"
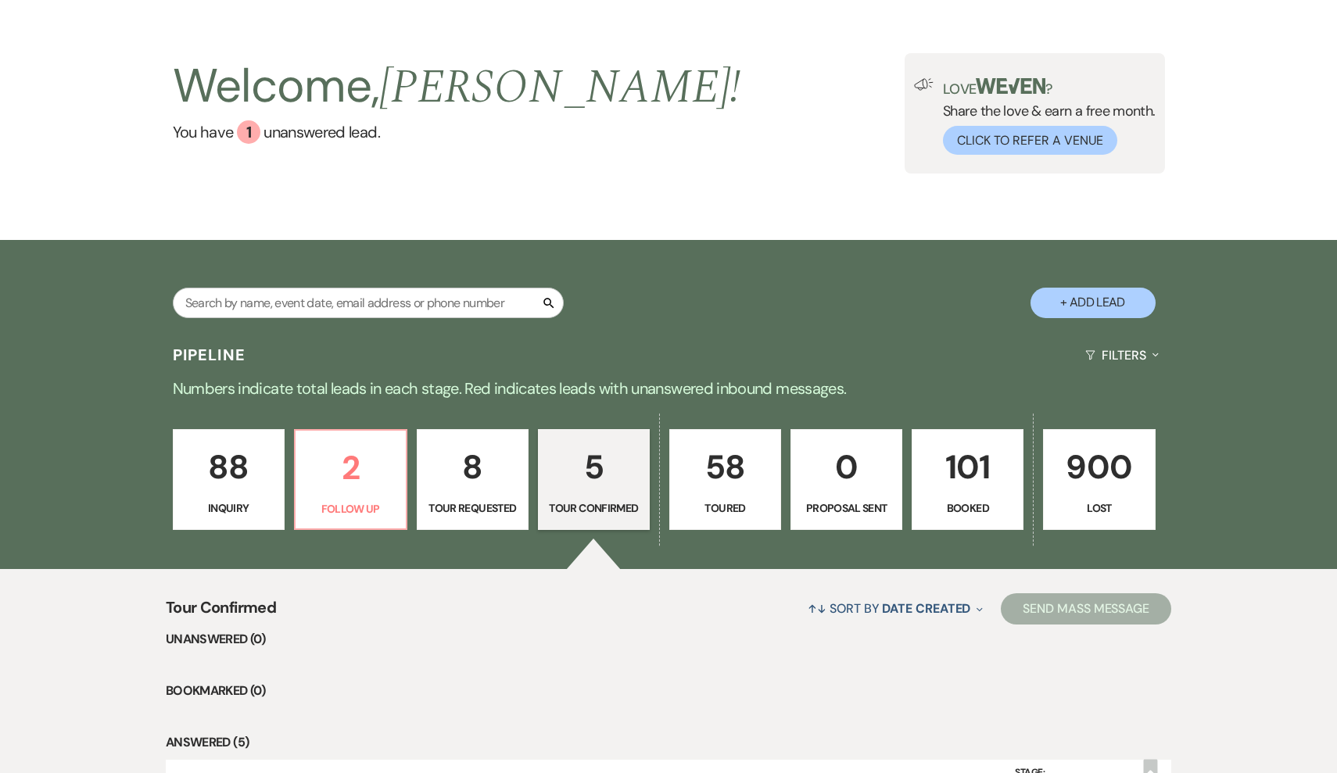
scroll to position [27, 0]
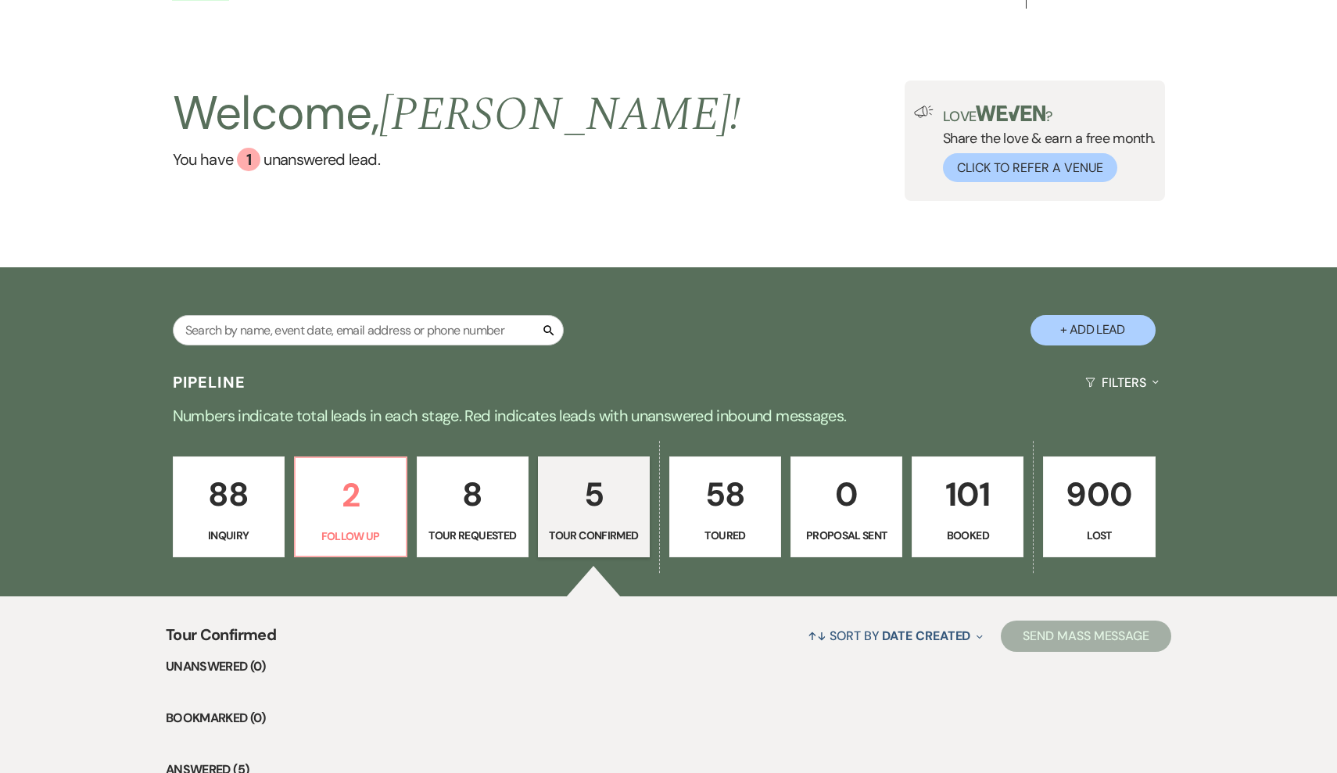
click at [1095, 324] on button "+ Add Lead" at bounding box center [1093, 330] width 125 height 30
select select "468"
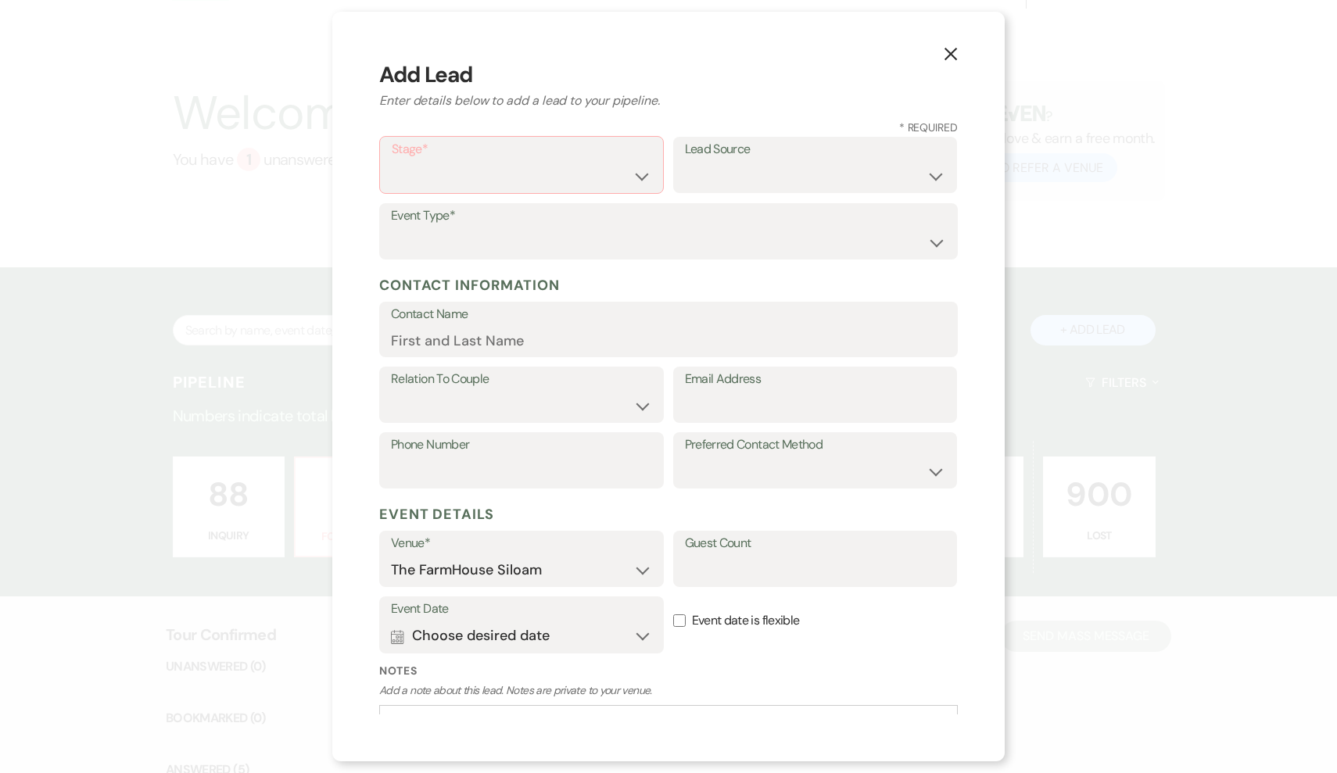
click at [948, 50] on use "button" at bounding box center [951, 54] width 13 height 13
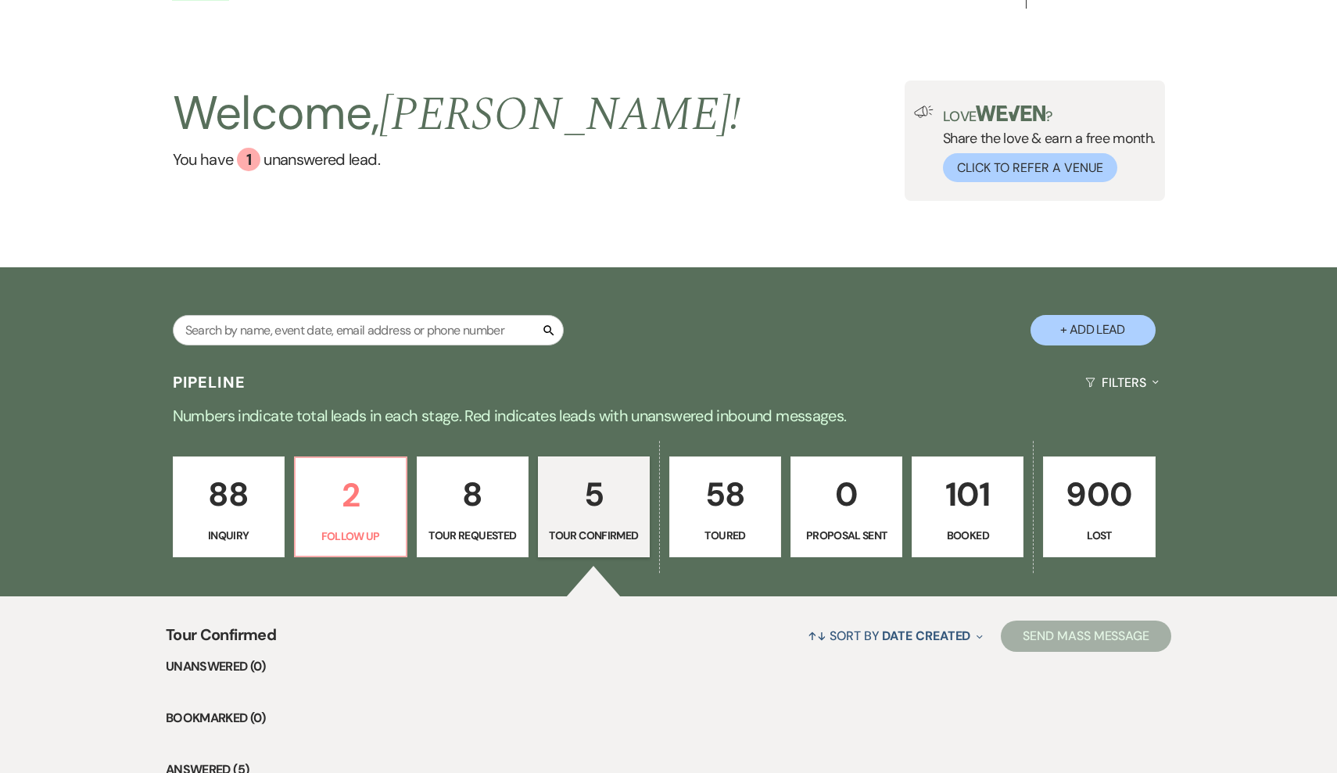
click at [605, 502] on p "5" at bounding box center [593, 494] width 91 height 52
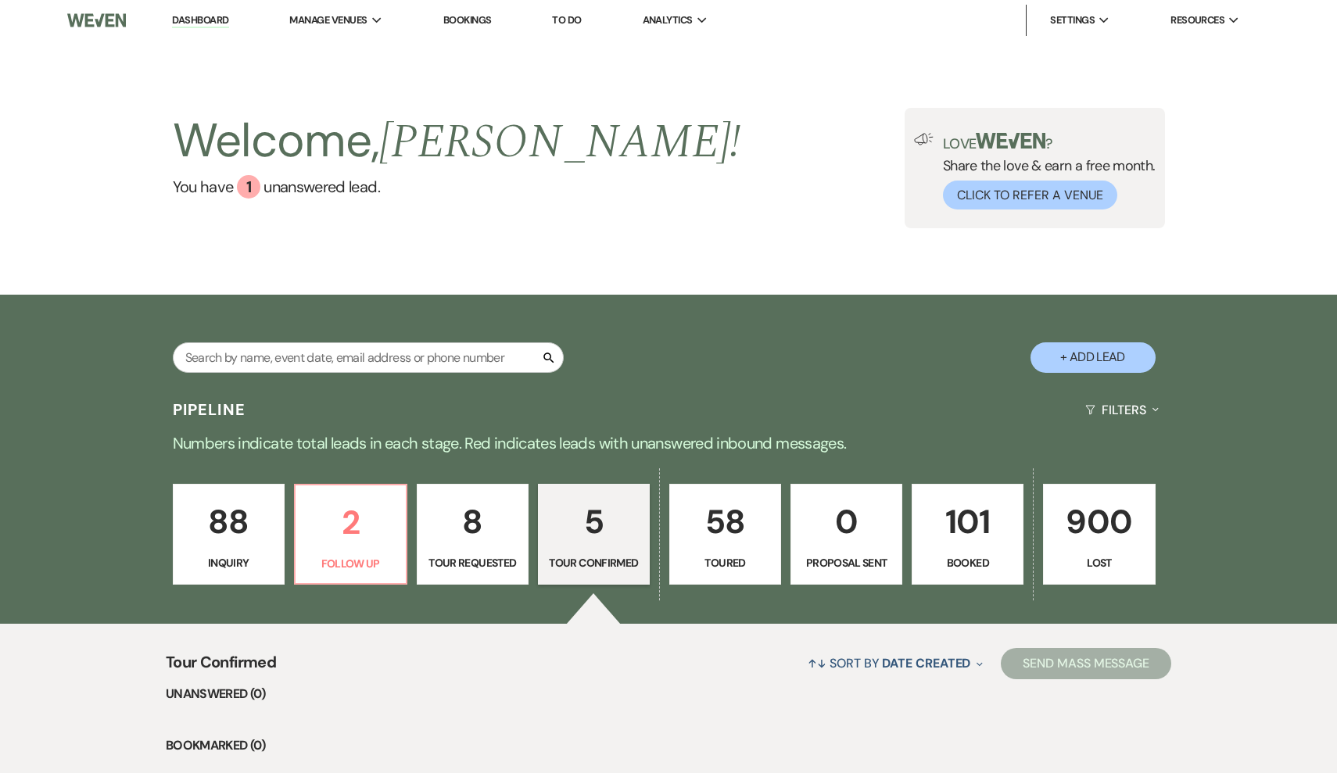
scroll to position [0, 0]
click at [1096, 356] on button "+ Add Lead" at bounding box center [1093, 357] width 125 height 30
select select "468"
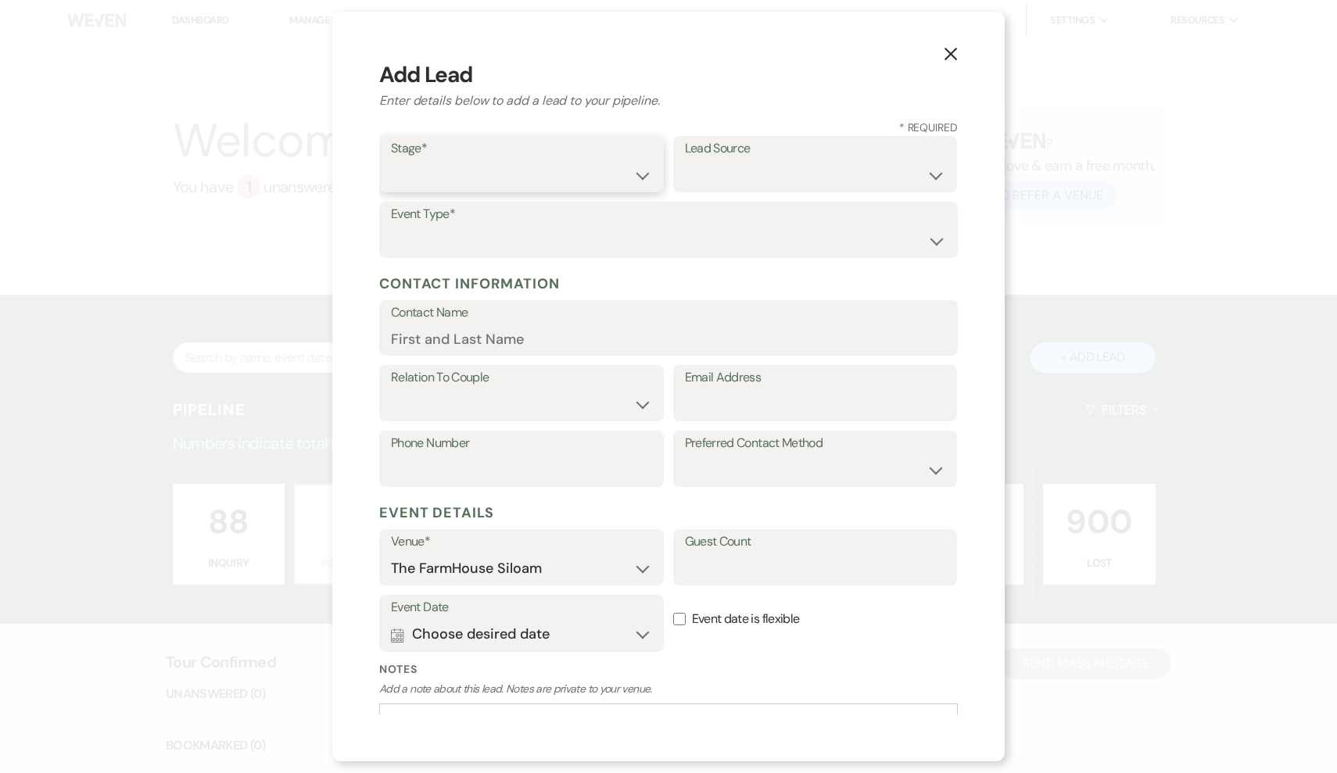
select select "4"
select select "17"
select select "1"
type input "Cecelia"
select select "1"
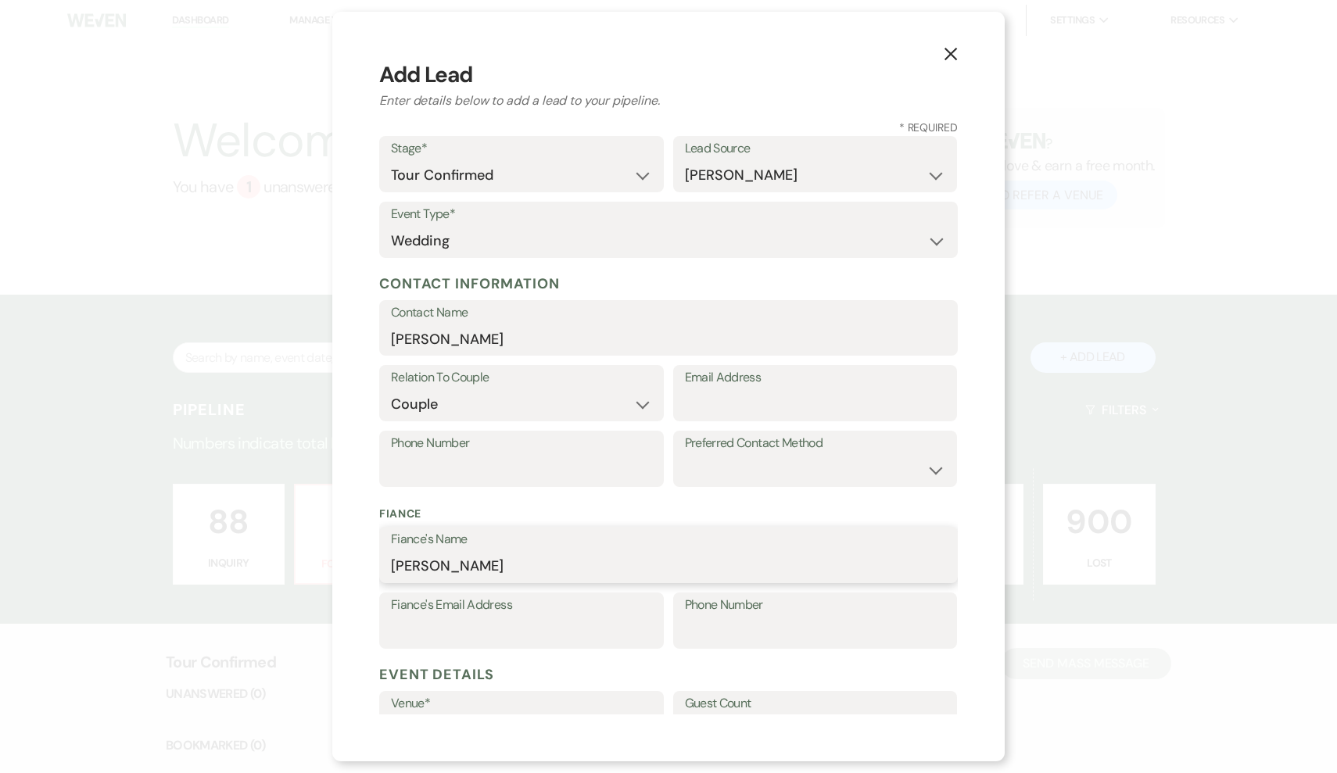
type input "Isaac"
paste input "(252) 299-0308"
type input "(252) 299-0308"
paste input "cecelia.amorette18@gmail.com"
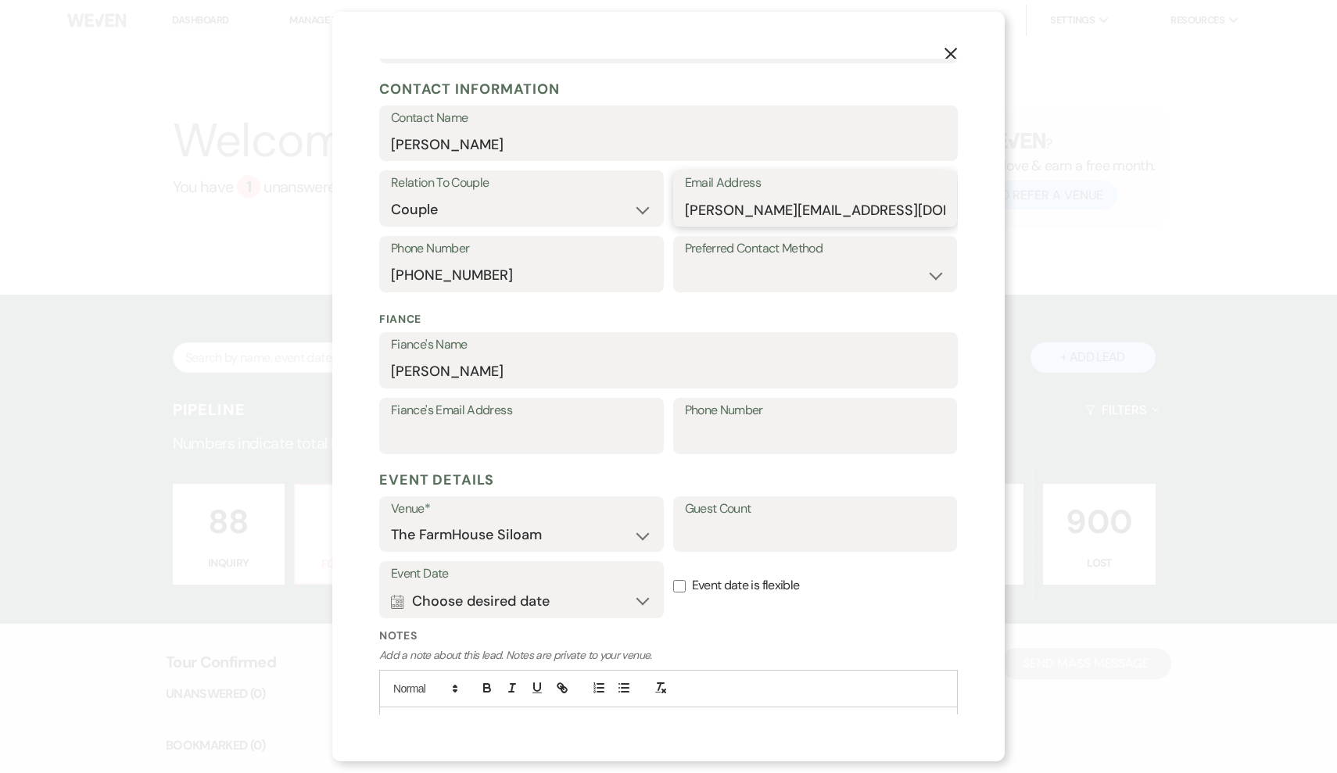
scroll to position [195, 0]
type input "cecelia.amorette18@gmail.com"
click at [568, 596] on button "Calendar Choose desired date Expand" at bounding box center [521, 600] width 261 height 31
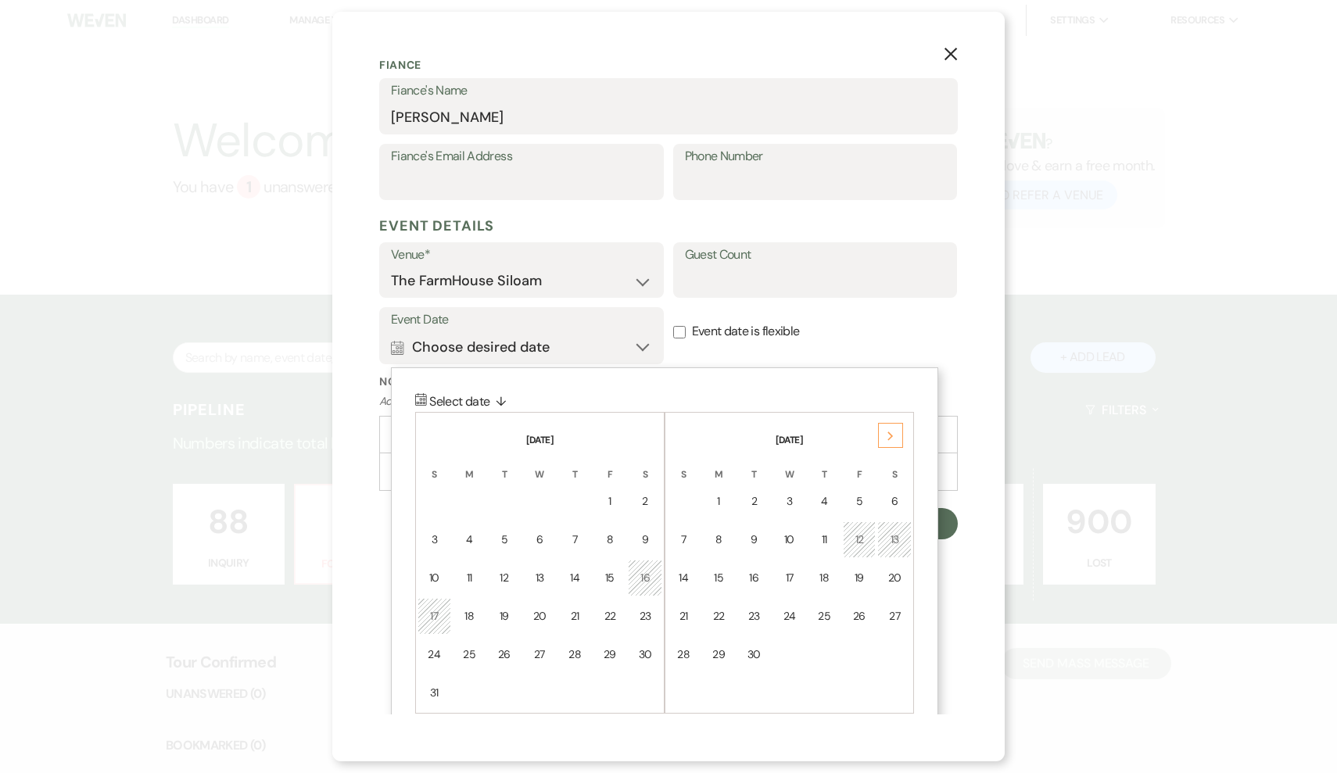
scroll to position [466, 0]
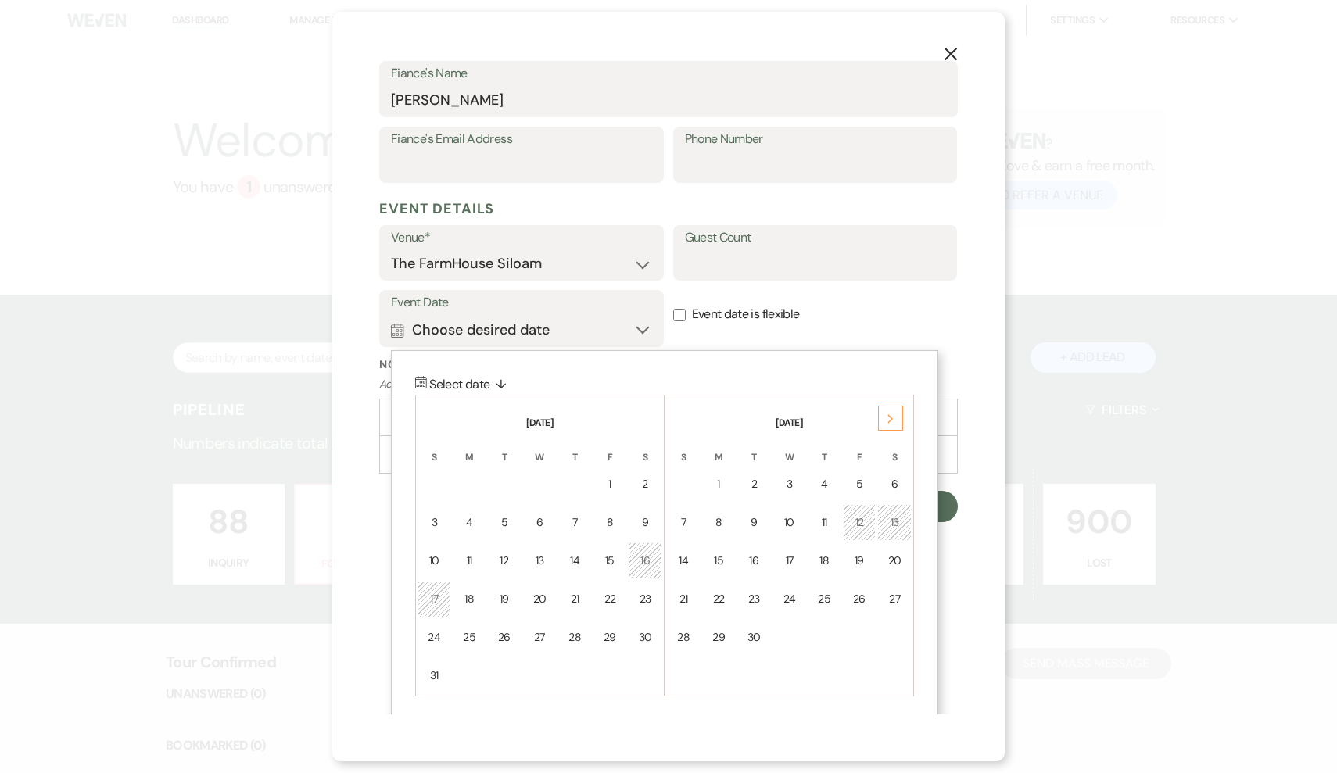
click at [894, 418] on div "Next" at bounding box center [890, 418] width 25 height 25
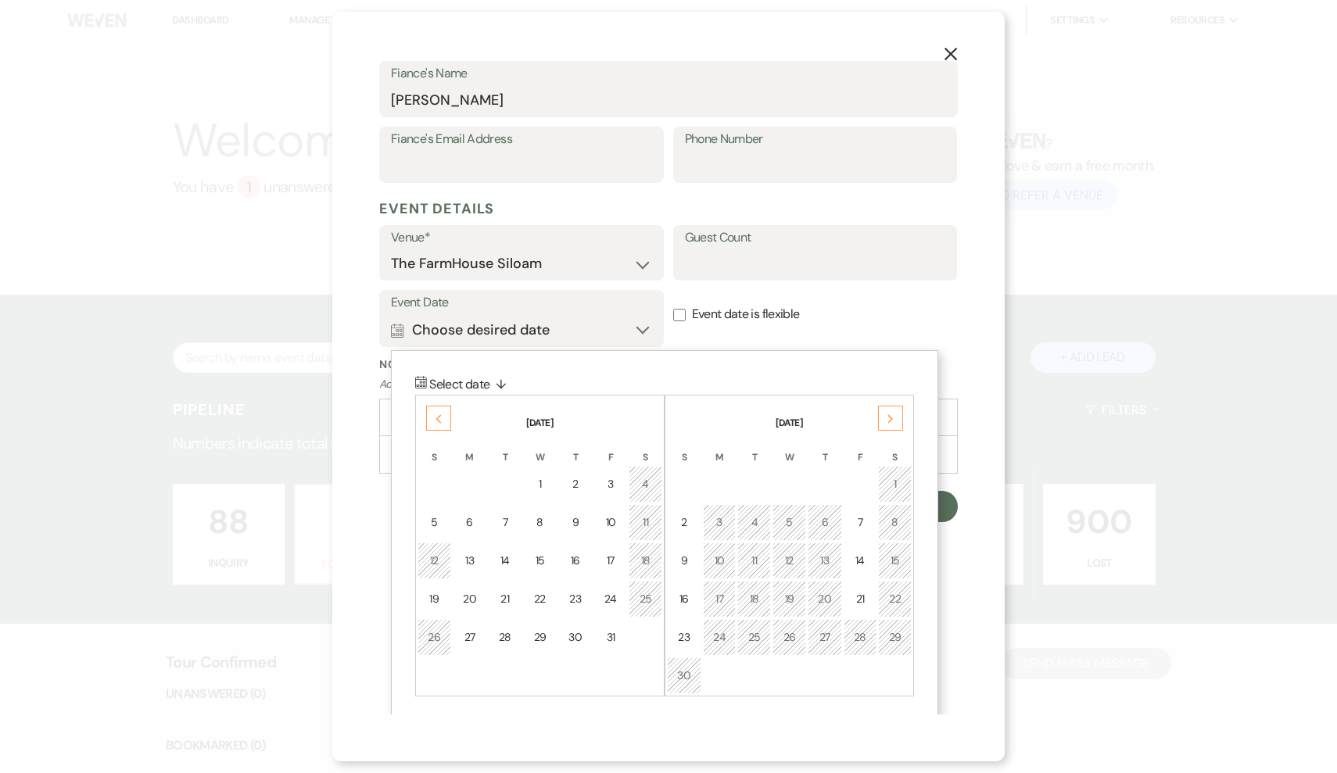
click at [894, 418] on div "Next" at bounding box center [890, 418] width 25 height 25
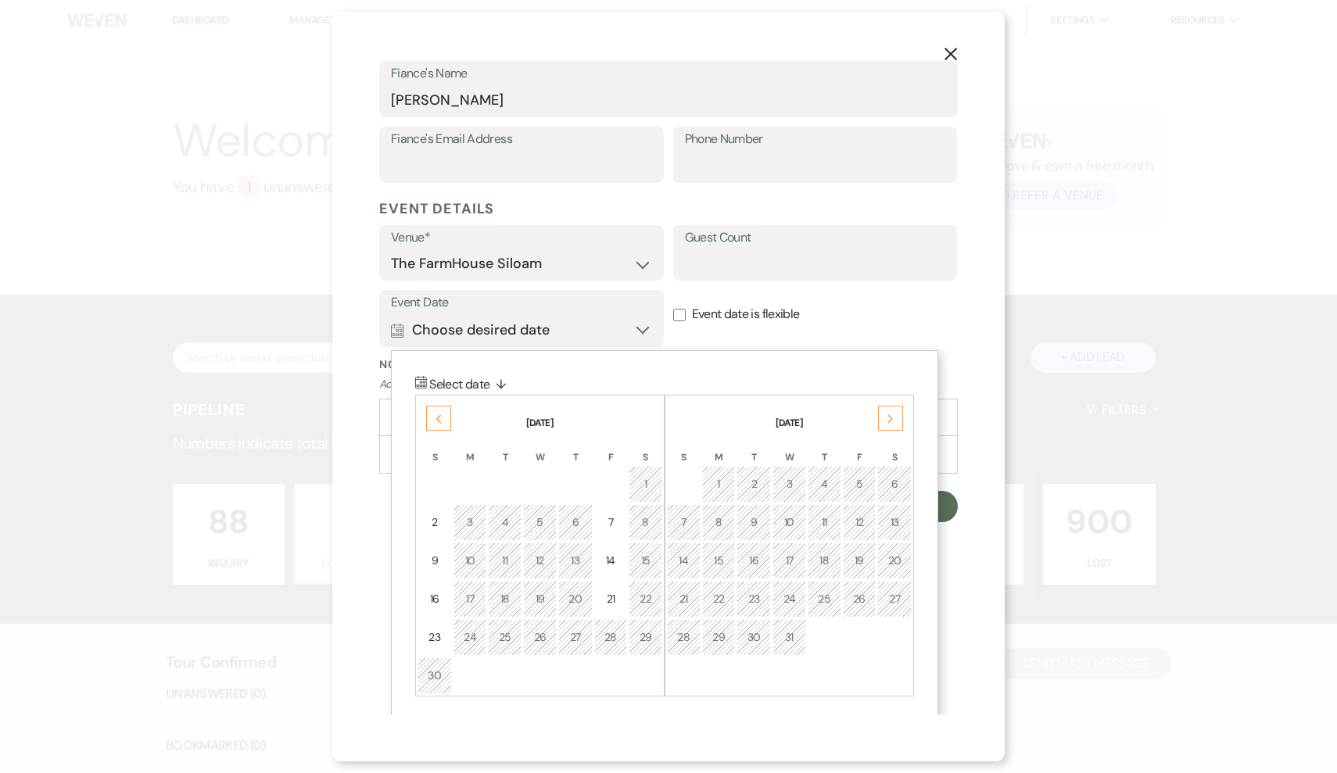
click at [894, 418] on div "Next" at bounding box center [890, 418] width 25 height 25
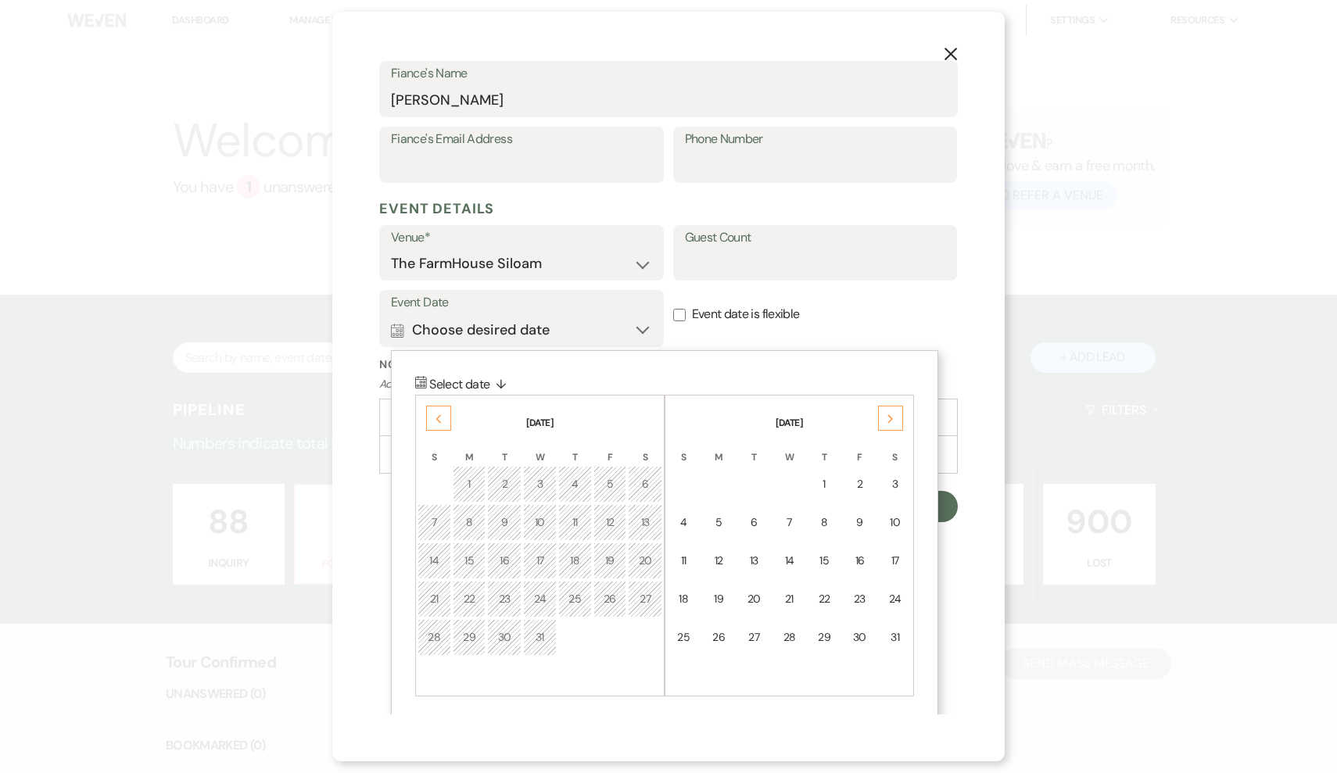
click at [894, 418] on div "Next" at bounding box center [890, 418] width 25 height 25
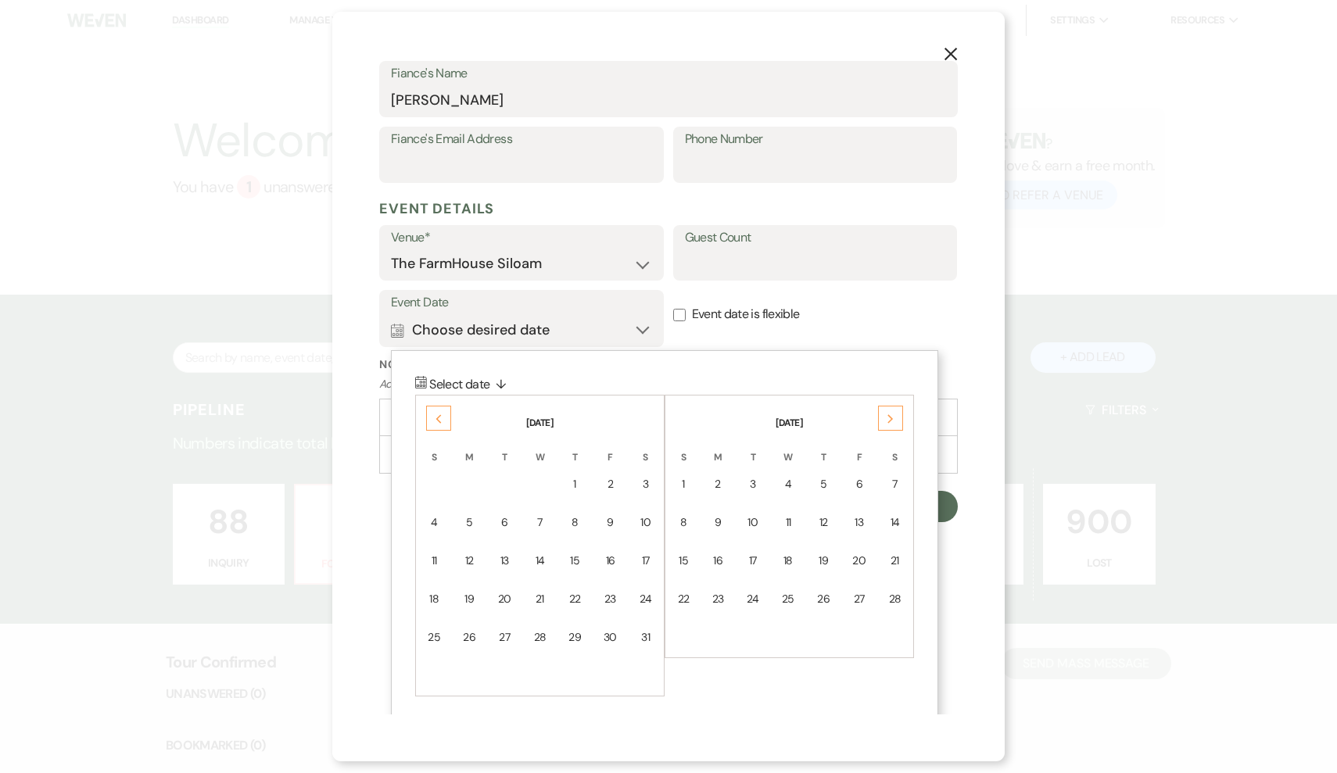
click at [894, 418] on div "Next" at bounding box center [890, 418] width 25 height 25
click at [441, 629] on div "26" at bounding box center [434, 637] width 13 height 16
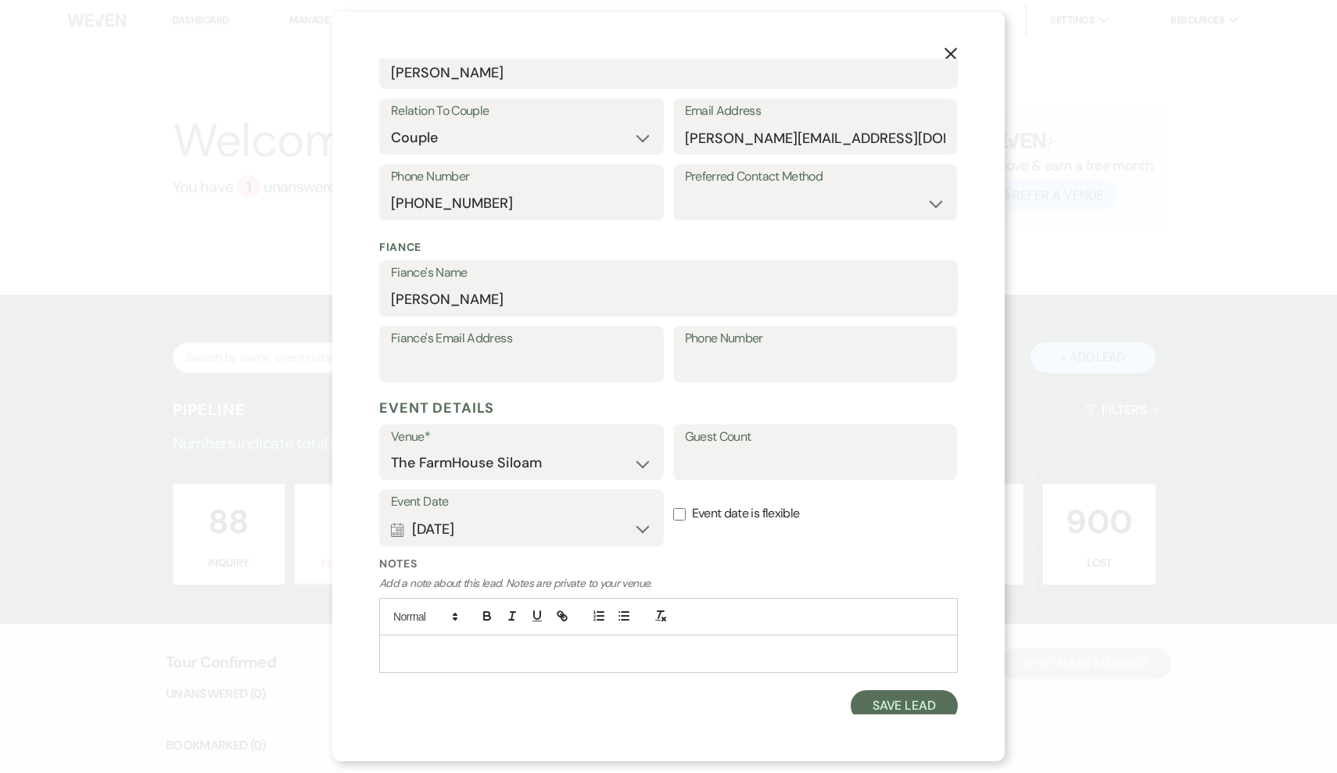
click at [681, 510] on input "Event date is flexible" at bounding box center [679, 514] width 13 height 13
checkbox input "true"
click at [730, 457] on input "Guest Count" at bounding box center [815, 463] width 261 height 30
type input "130"
click at [906, 697] on button "Save Lead" at bounding box center [904, 705] width 107 height 31
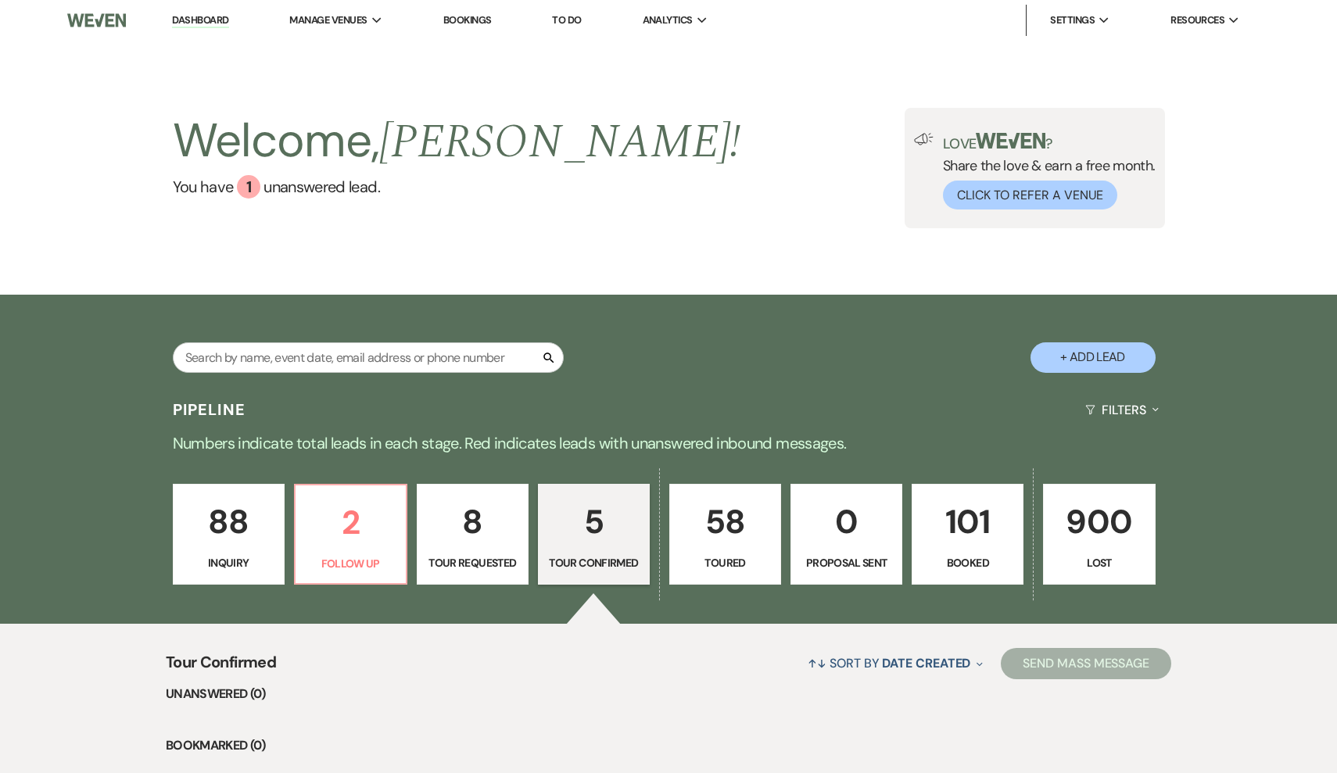
select select "4"
click at [586, 543] on p "6" at bounding box center [593, 522] width 91 height 52
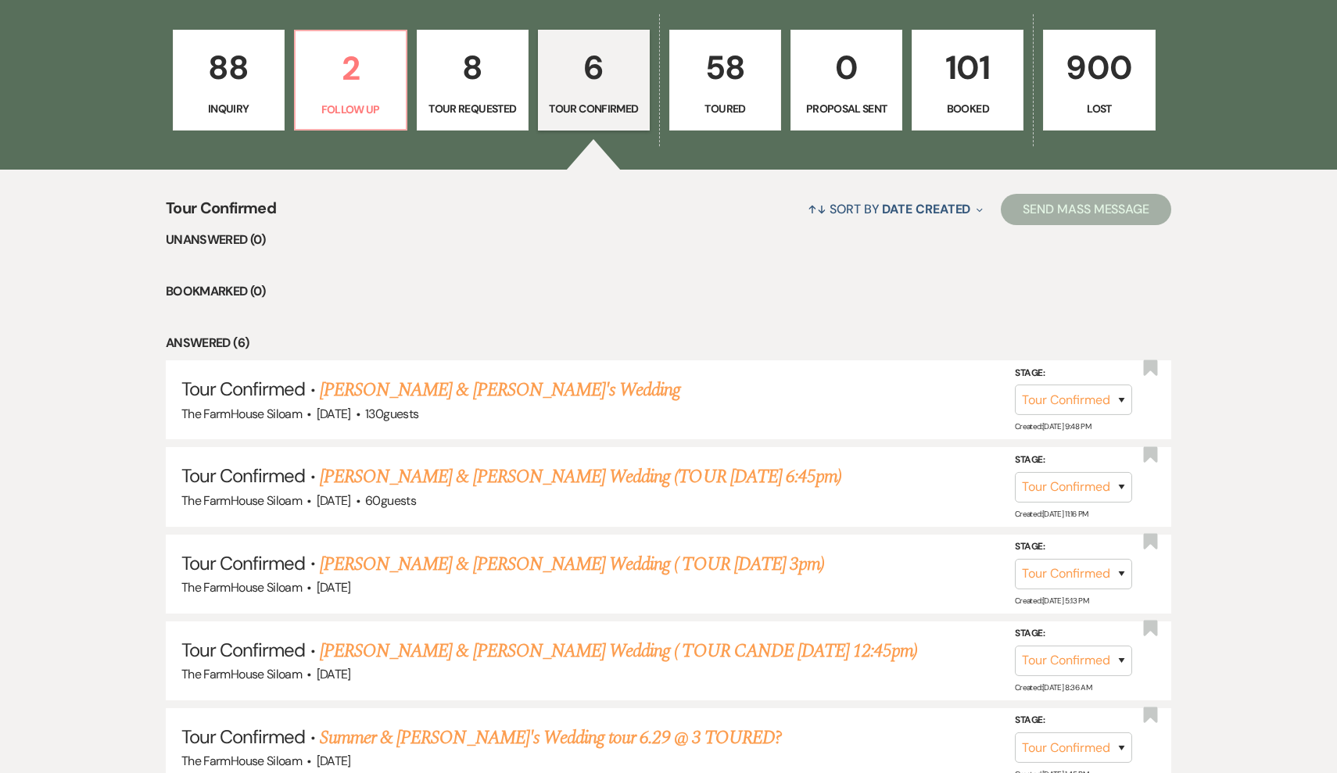
scroll to position [474, 0]
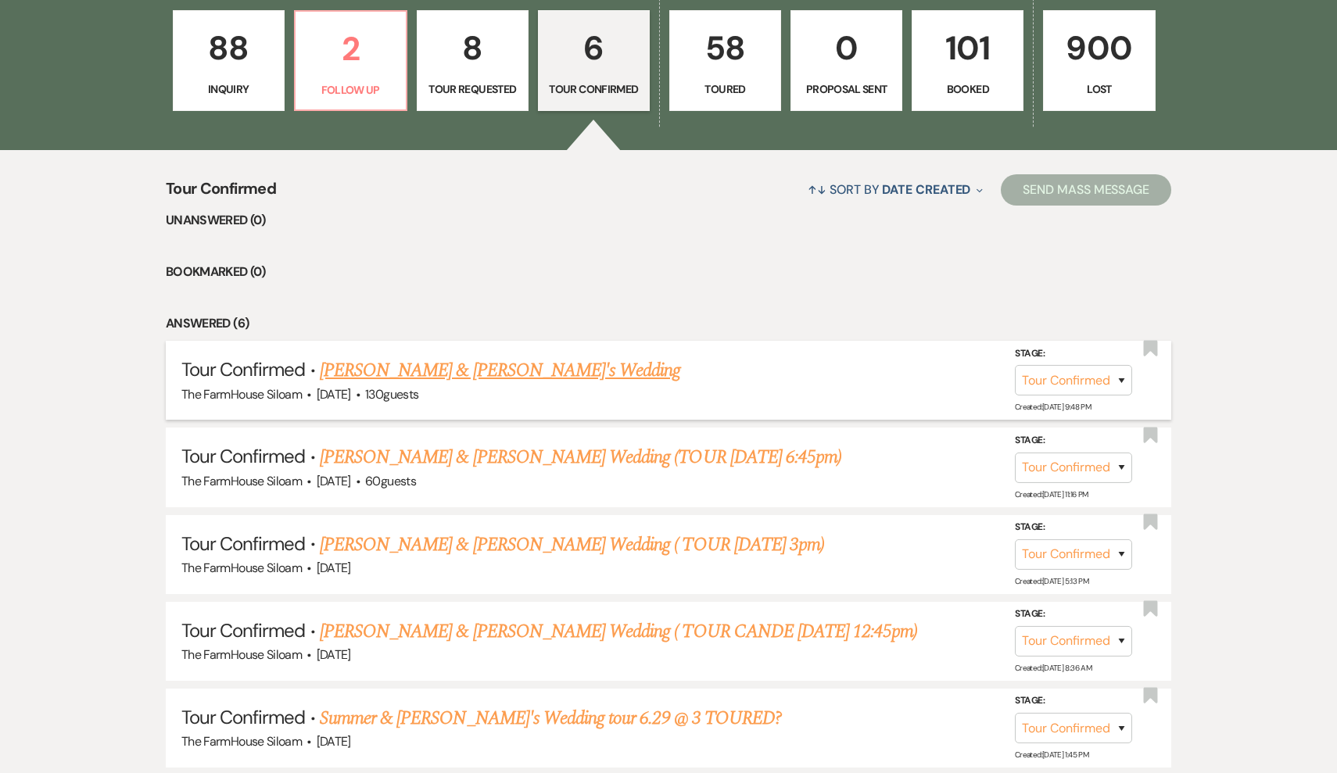
click at [481, 368] on link "Isaac & Cecelia's Wedding" at bounding box center [500, 371] width 361 height 28
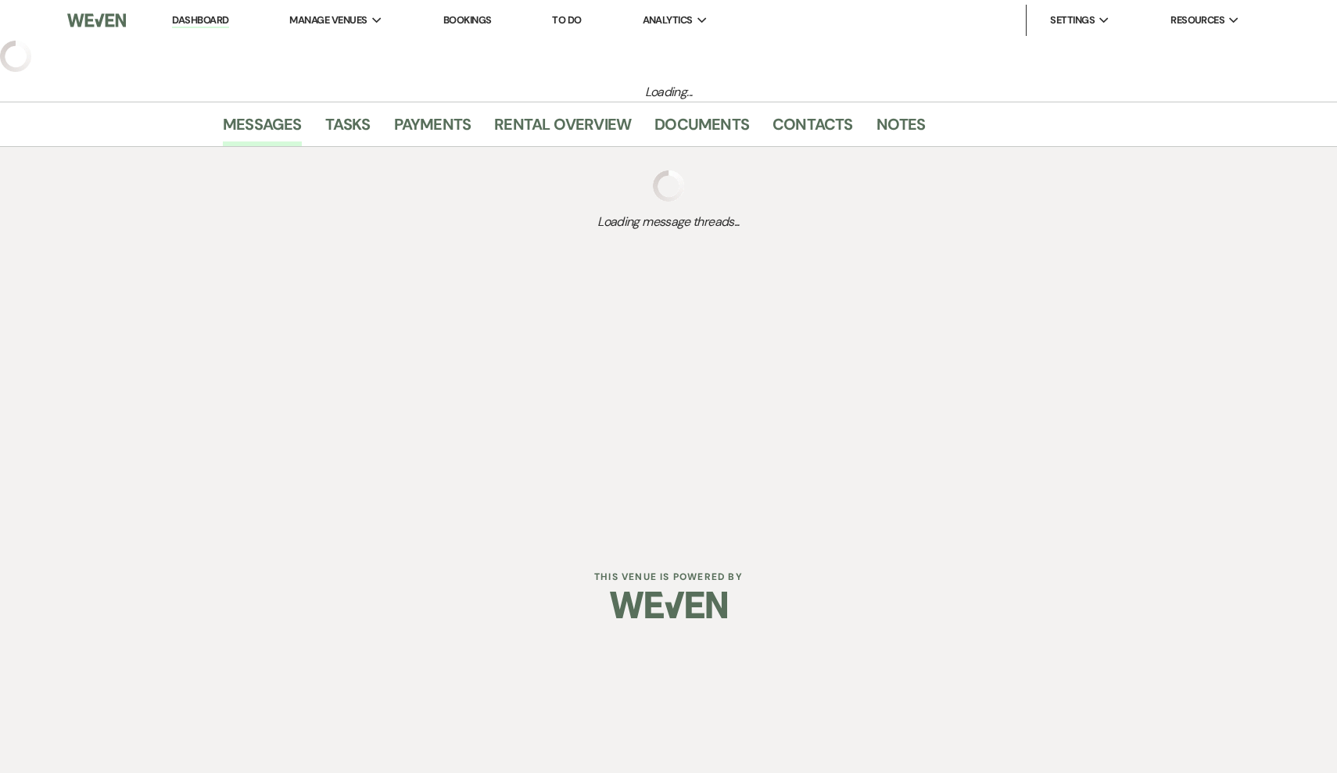
select select "4"
select select "17"
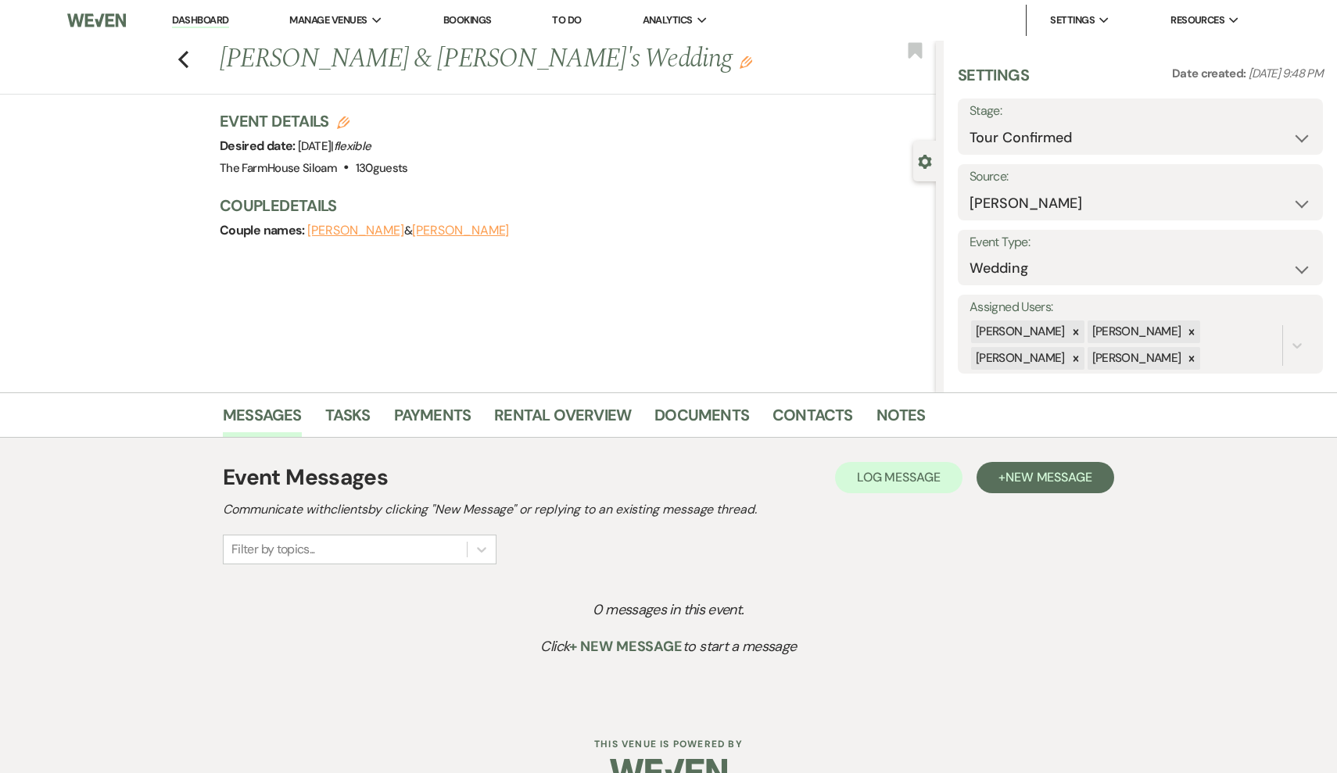
click at [740, 60] on use "button" at bounding box center [746, 62] width 13 height 13
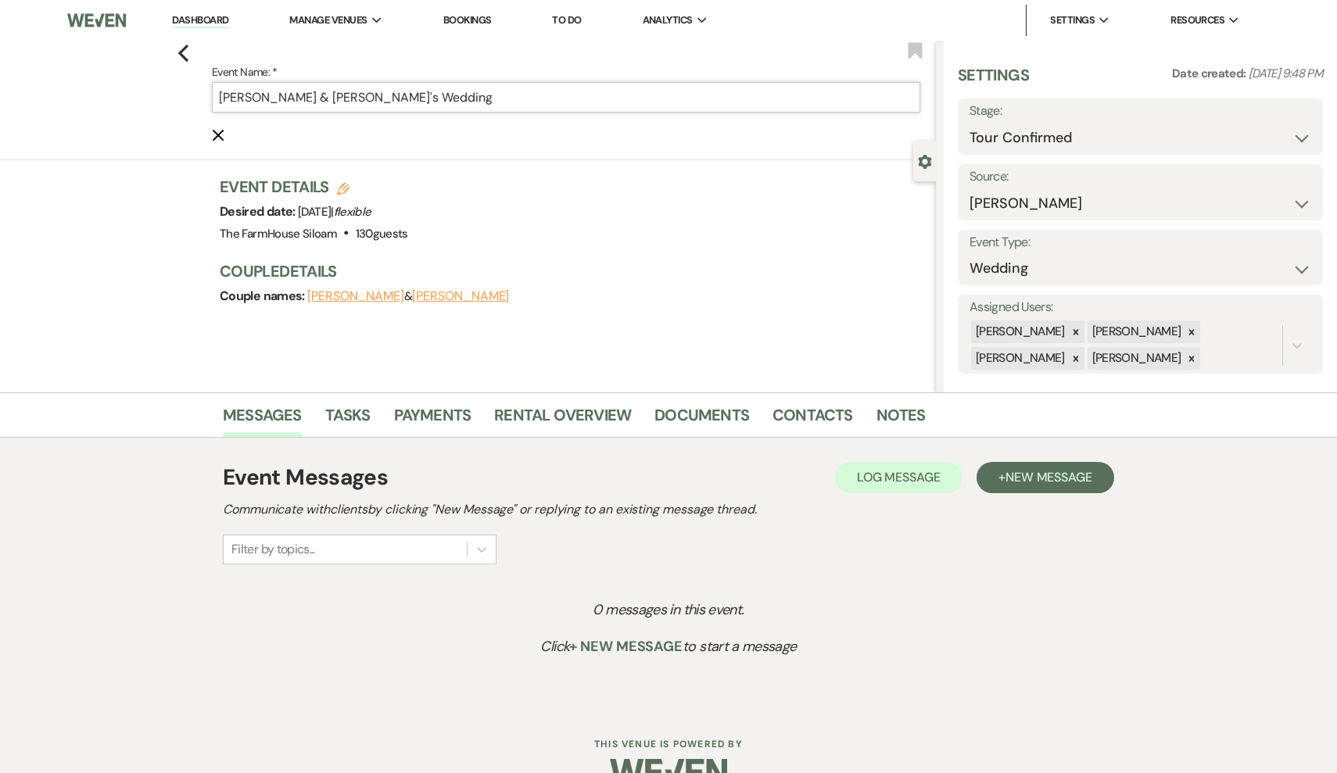
click at [420, 94] on input "Isaac & Cecelia's Wedding" at bounding box center [566, 97] width 708 height 30
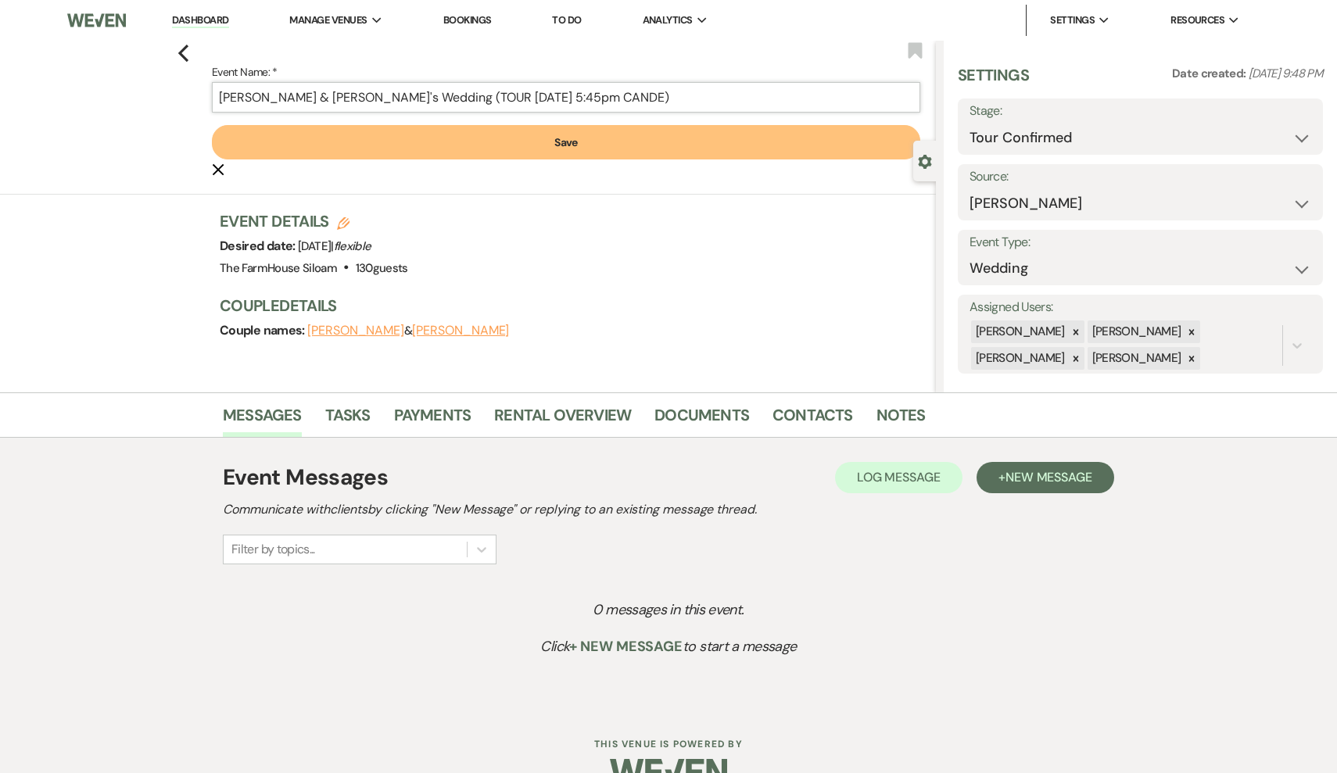
type input "Isaac & Cecelia's Wedding (TOUR 9/15 5:45pm CANDE)"
click at [471, 150] on button "Save" at bounding box center [566, 142] width 708 height 34
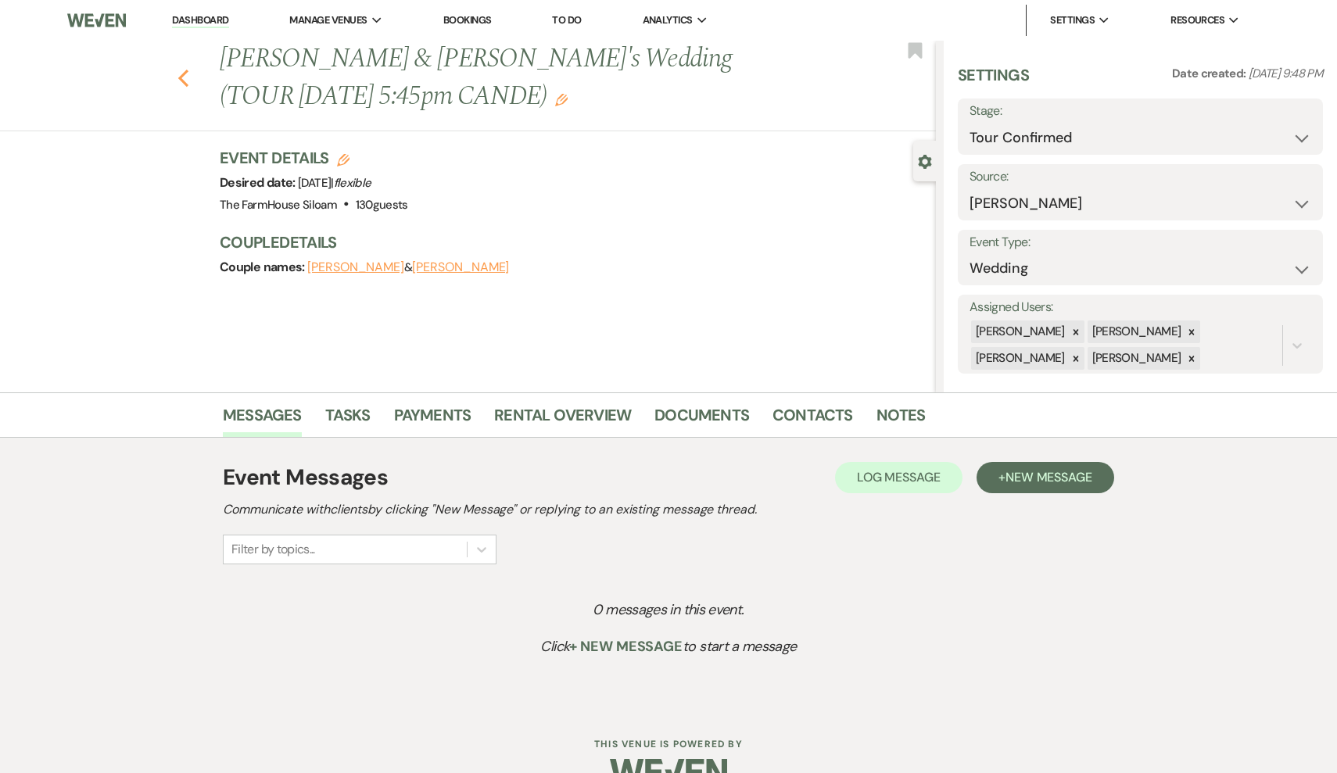
click at [181, 79] on use "button" at bounding box center [183, 78] width 10 height 17
select select "4"
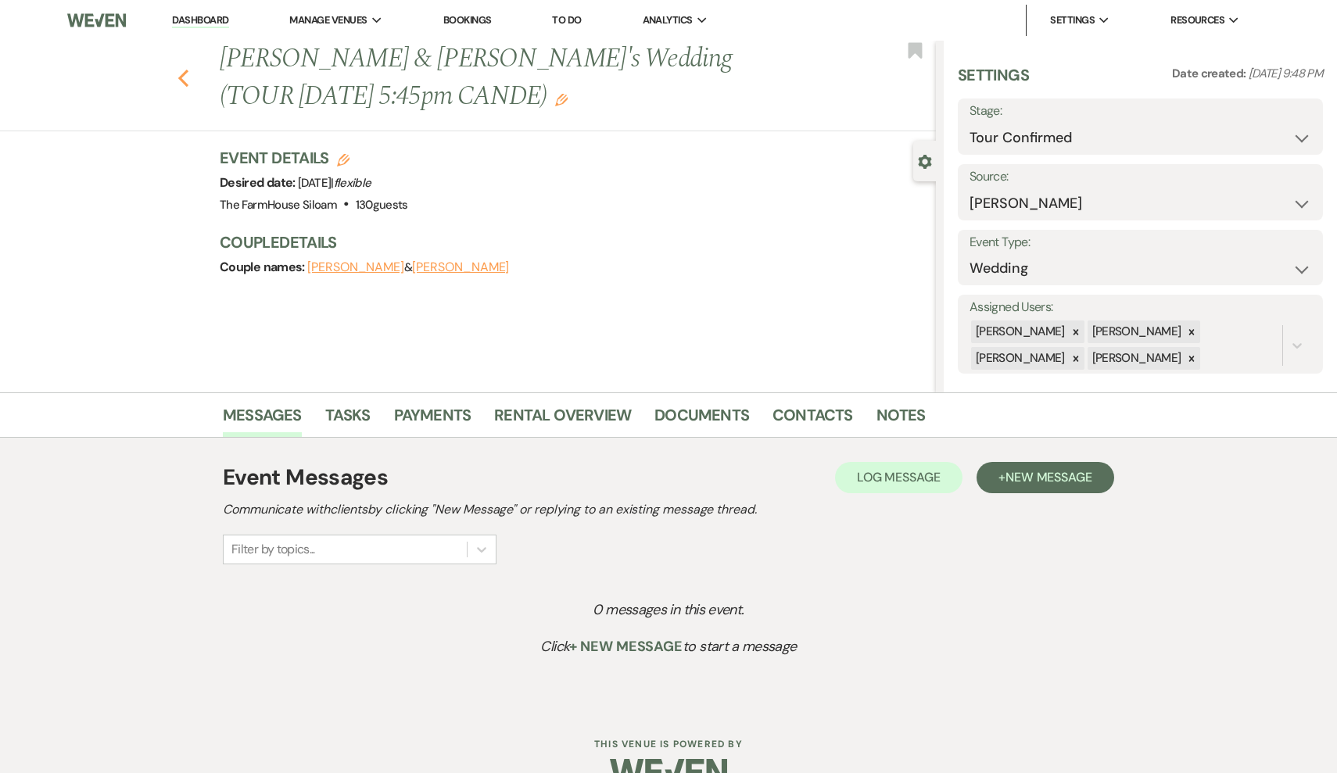
select select "4"
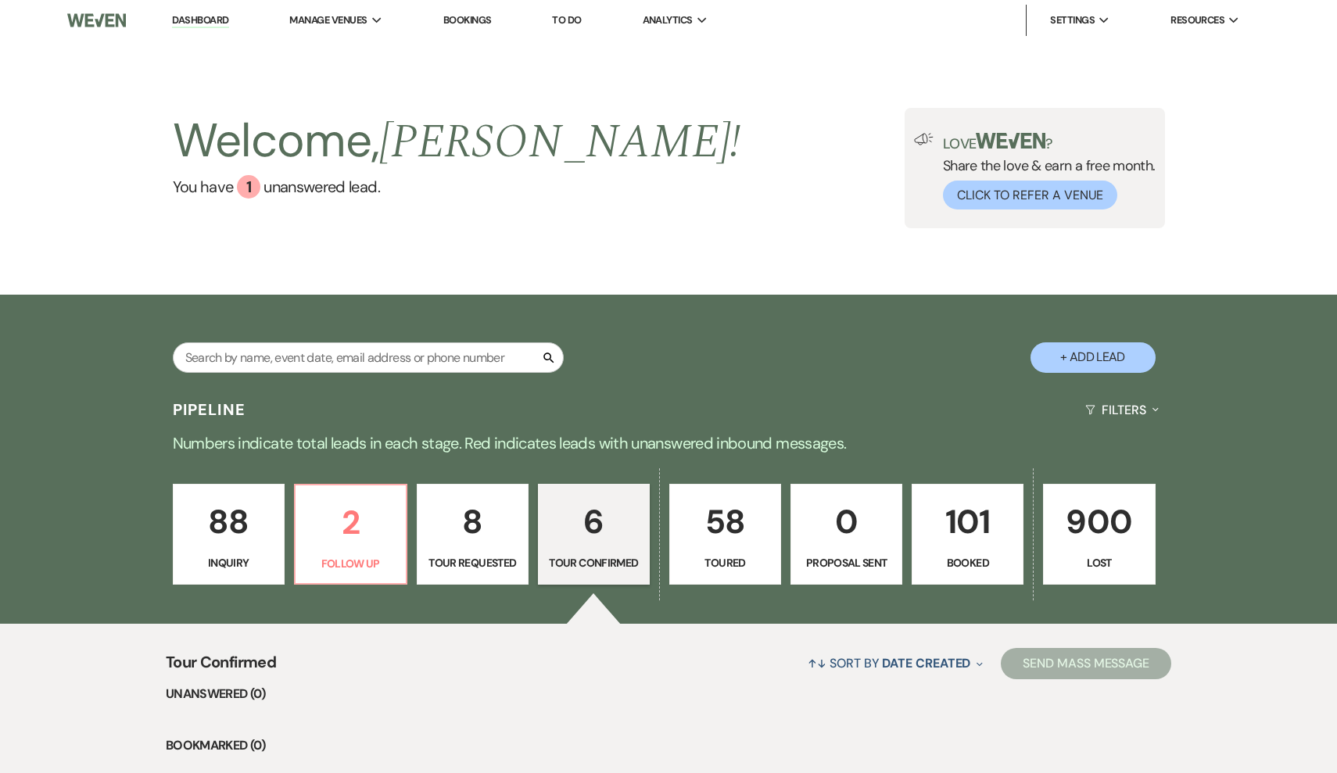
click at [608, 546] on p "6" at bounding box center [593, 522] width 91 height 52
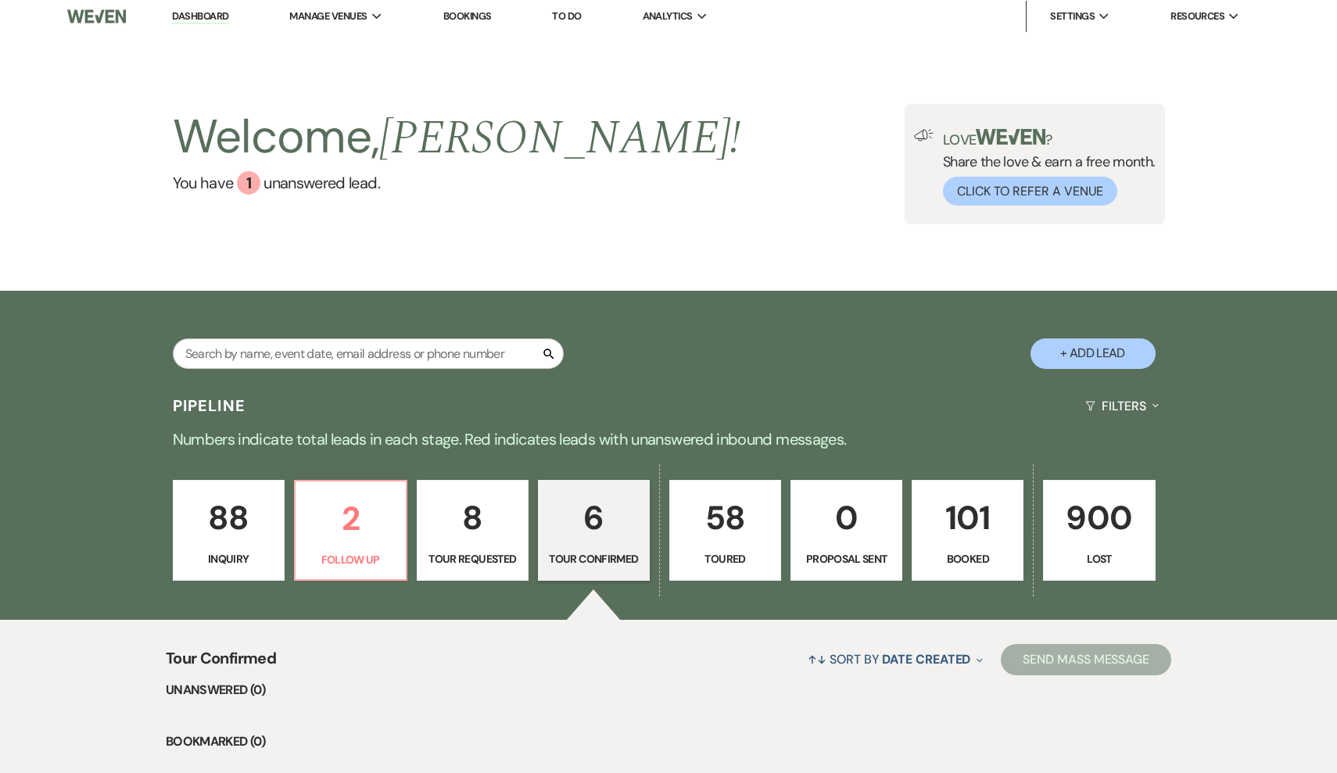
scroll to position [3, 0]
click at [1091, 357] on button "+ Add Lead" at bounding box center [1093, 354] width 125 height 30
select select "468"
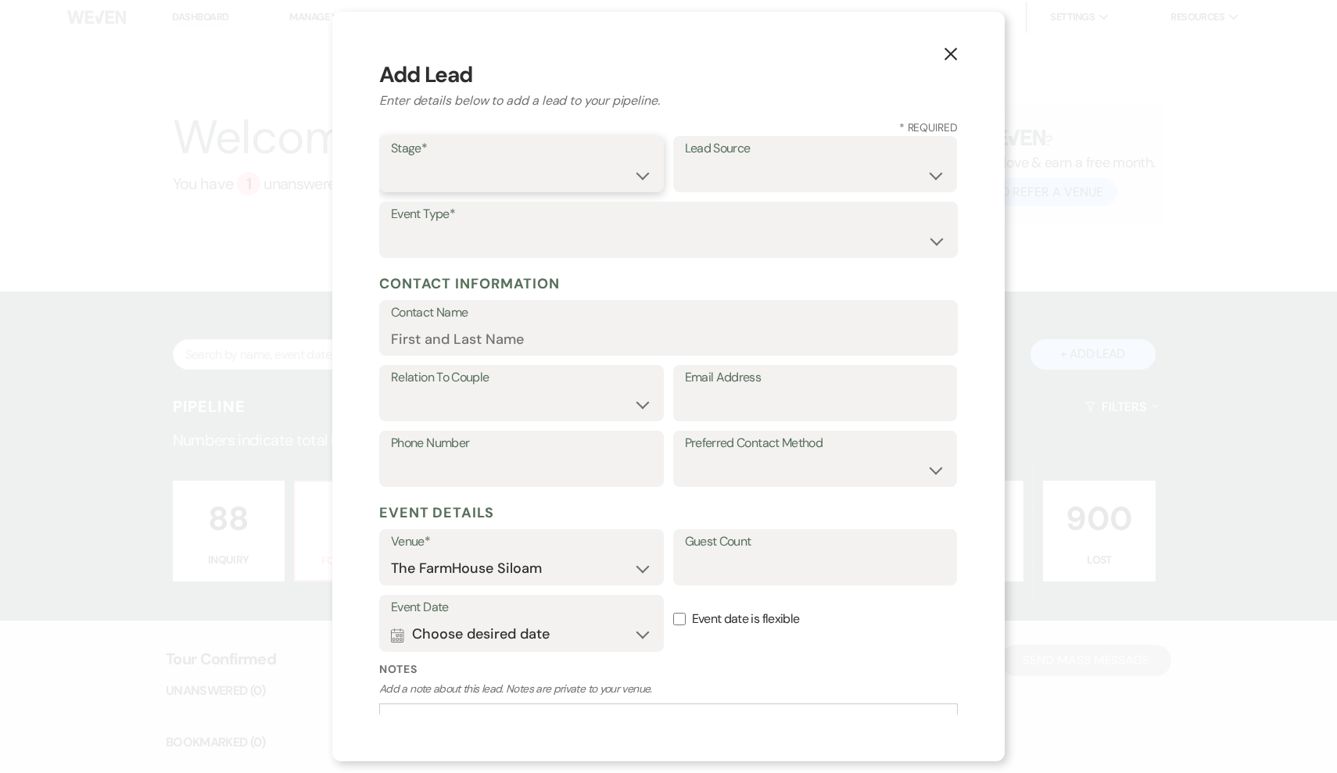
select select "4"
select select "17"
select select "1"
type input "Alexis"
select select "1"
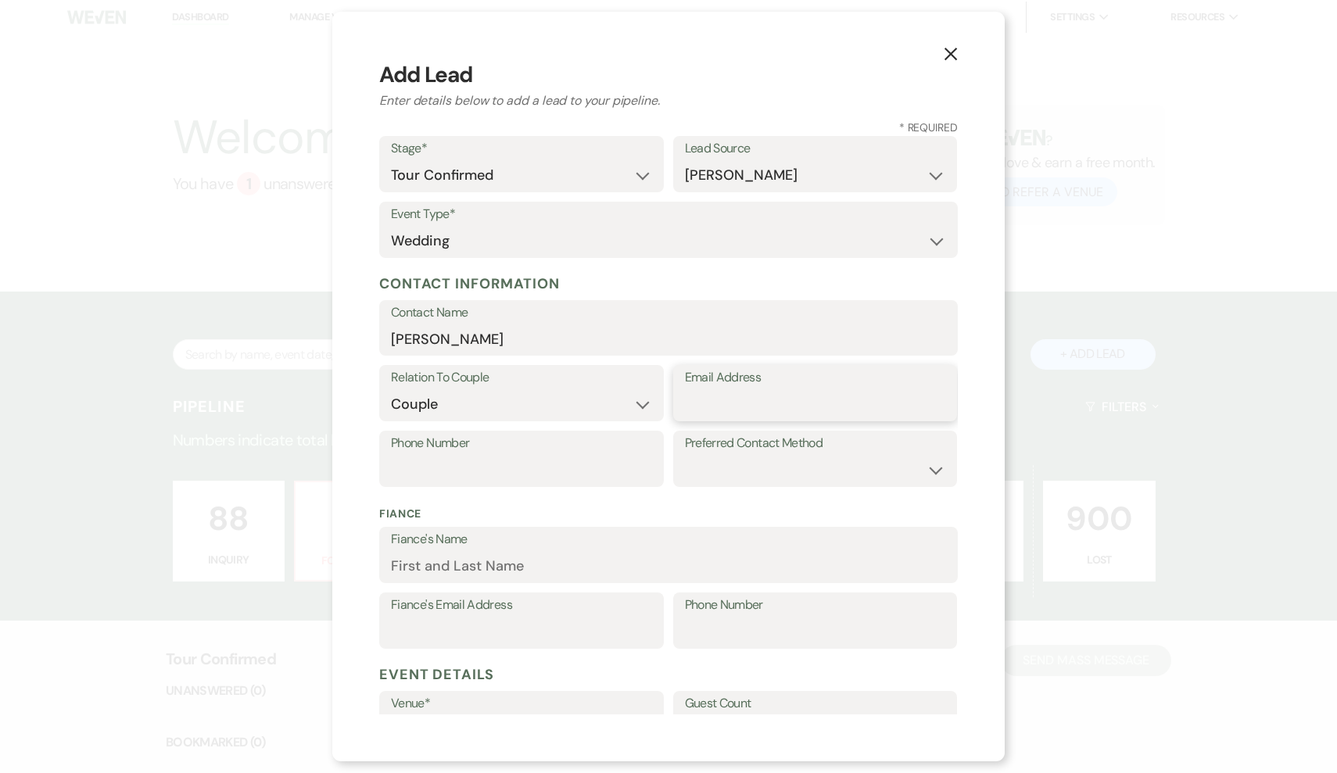
paste input "leximeyersnc03@gmail.com"
type input "leximeyersnc03@gmail.com"
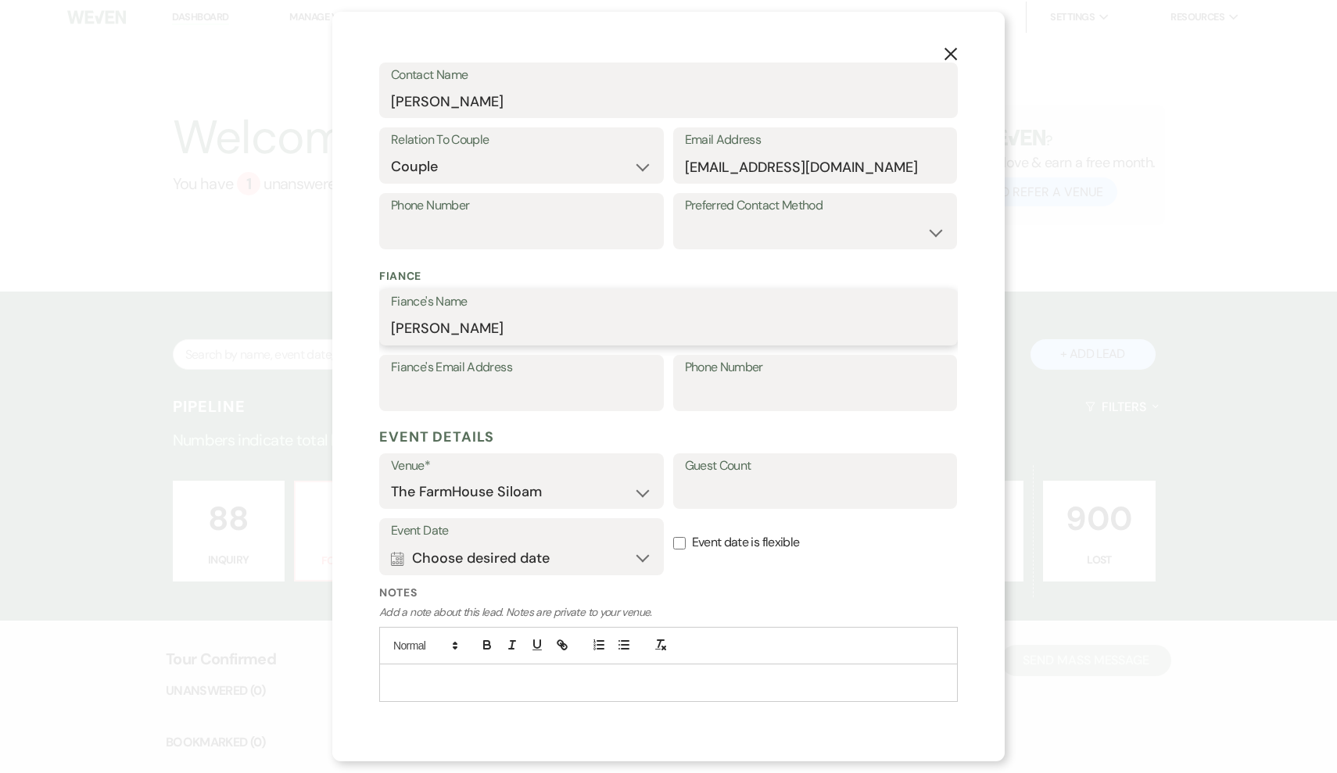
scroll to position [248, 0]
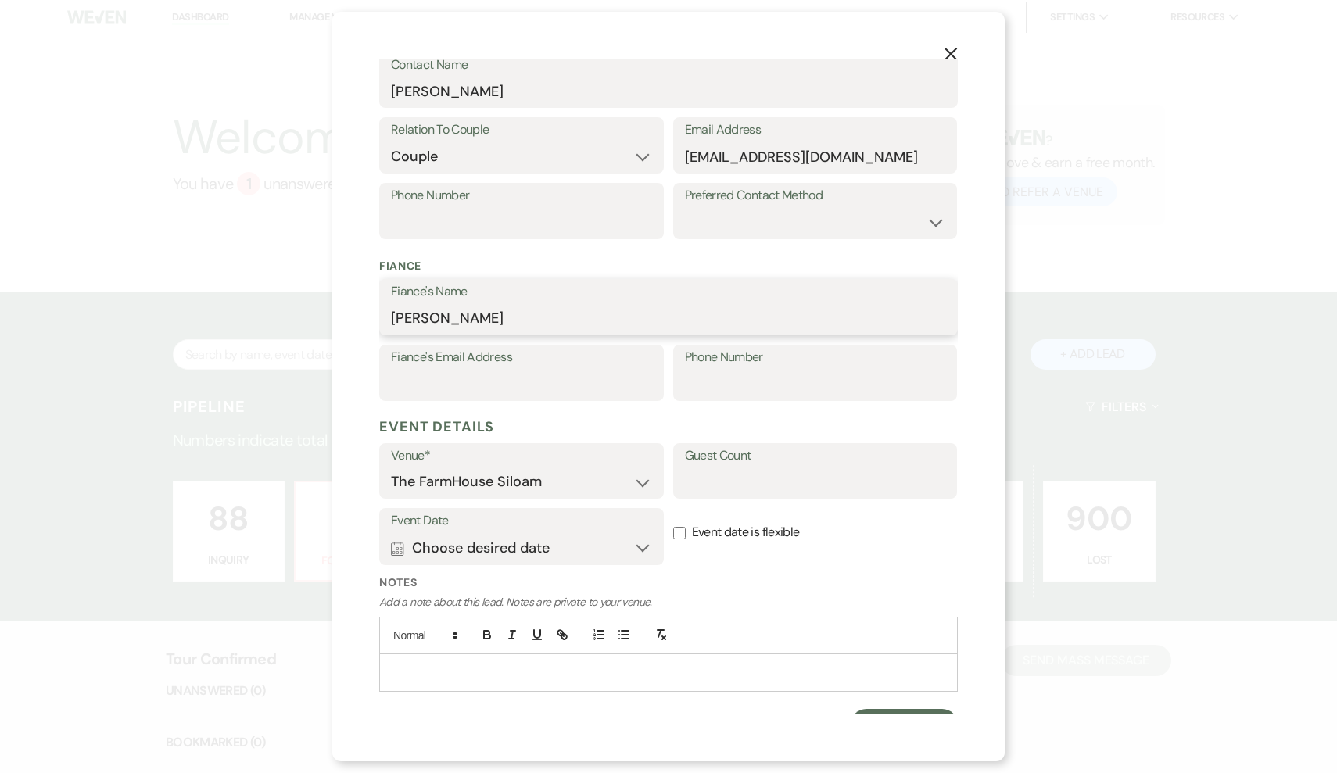
type input "Colin"
click at [531, 537] on button "Calendar Choose desired date Expand" at bounding box center [521, 547] width 261 height 31
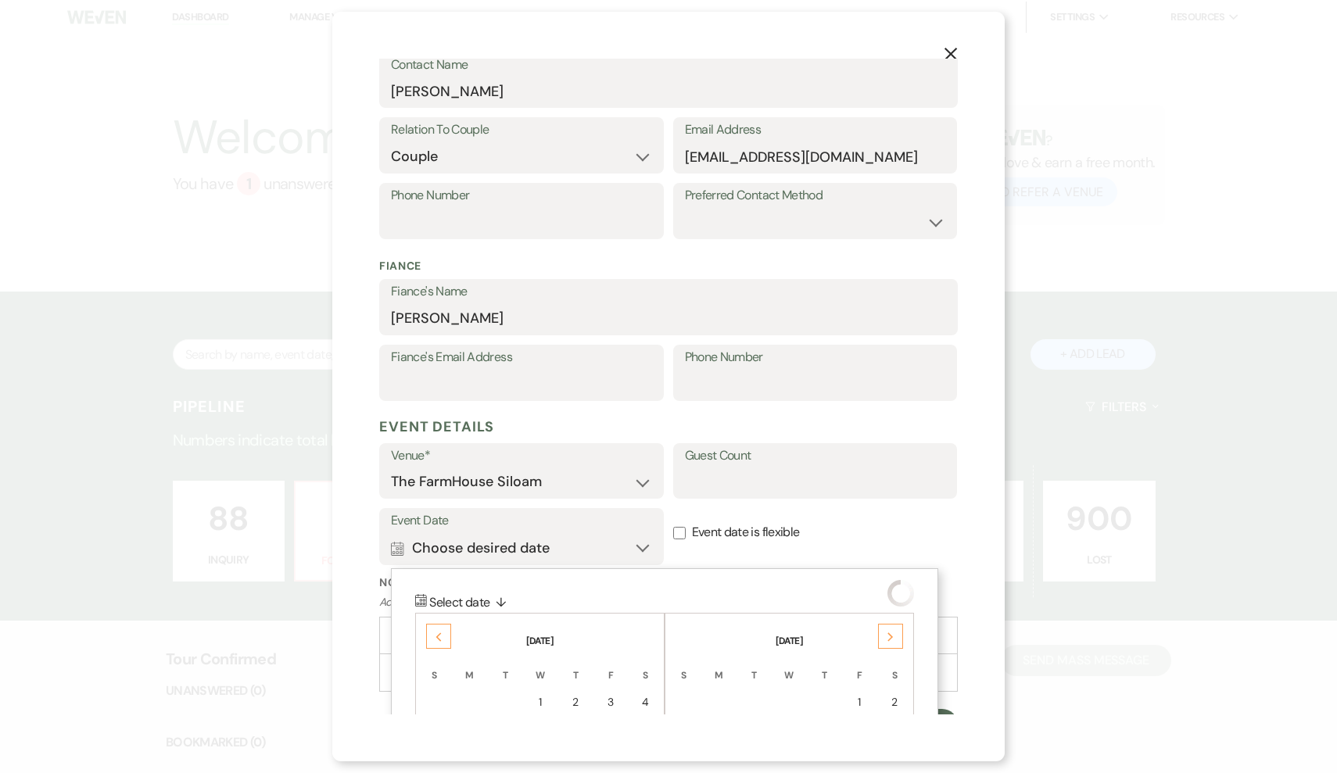
scroll to position [466, 0]
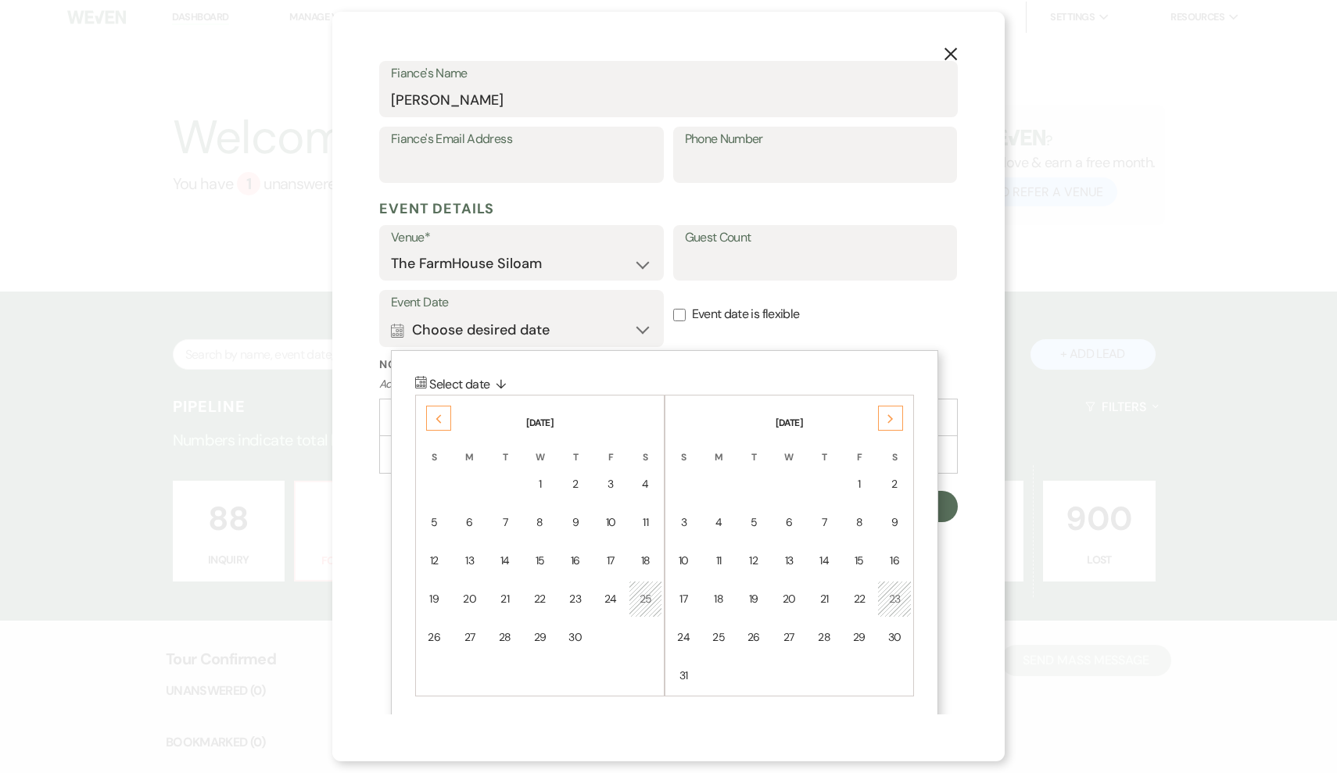
click at [896, 407] on div "Next" at bounding box center [890, 418] width 25 height 25
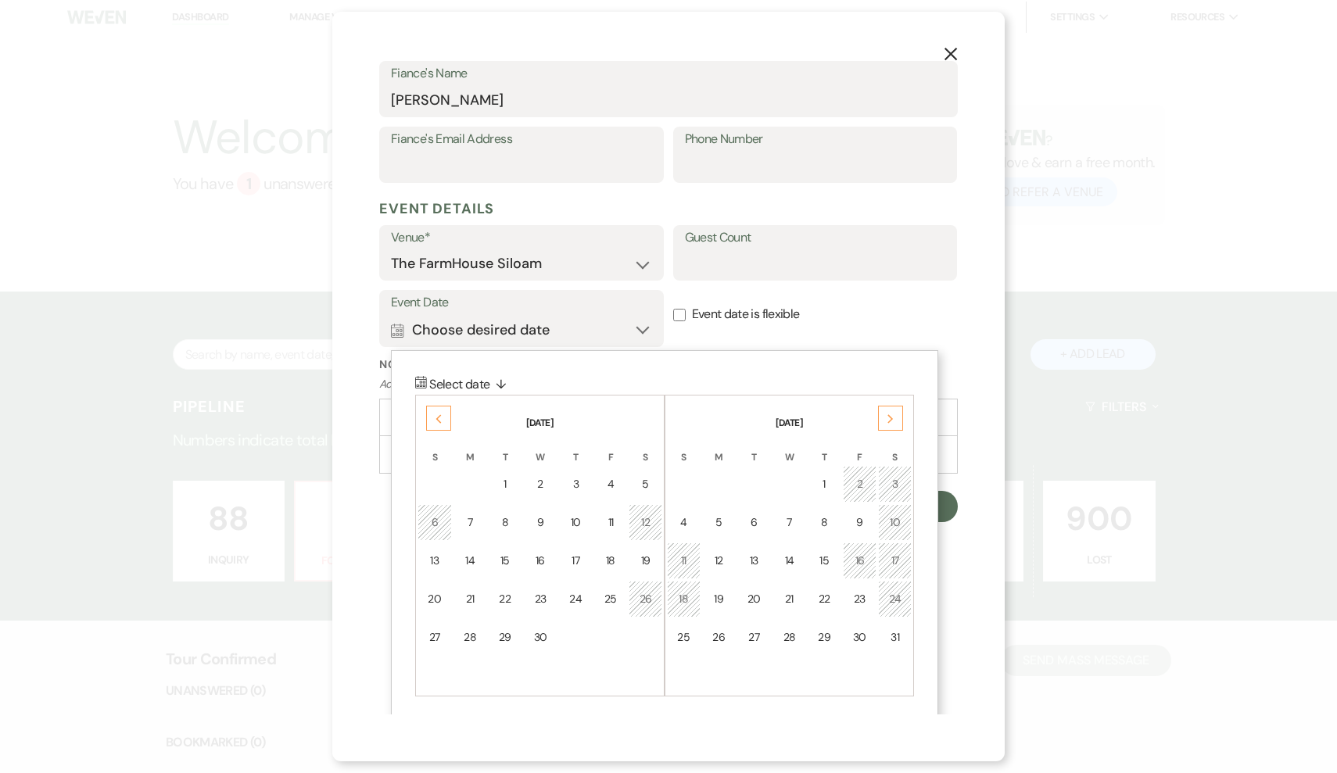
click at [896, 407] on div "Next" at bounding box center [890, 418] width 25 height 25
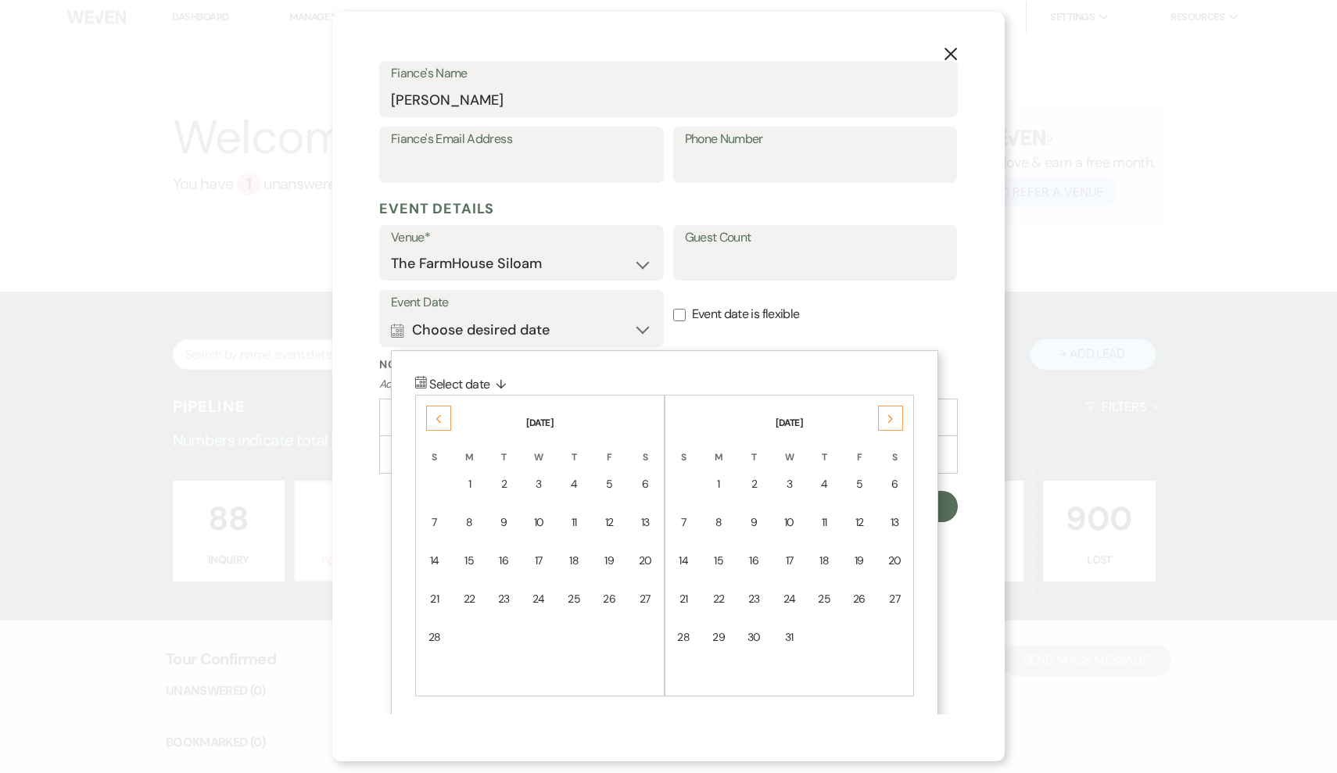
click at [896, 407] on div "Next" at bounding box center [890, 418] width 25 height 25
click at [895, 593] on div "22" at bounding box center [894, 599] width 13 height 16
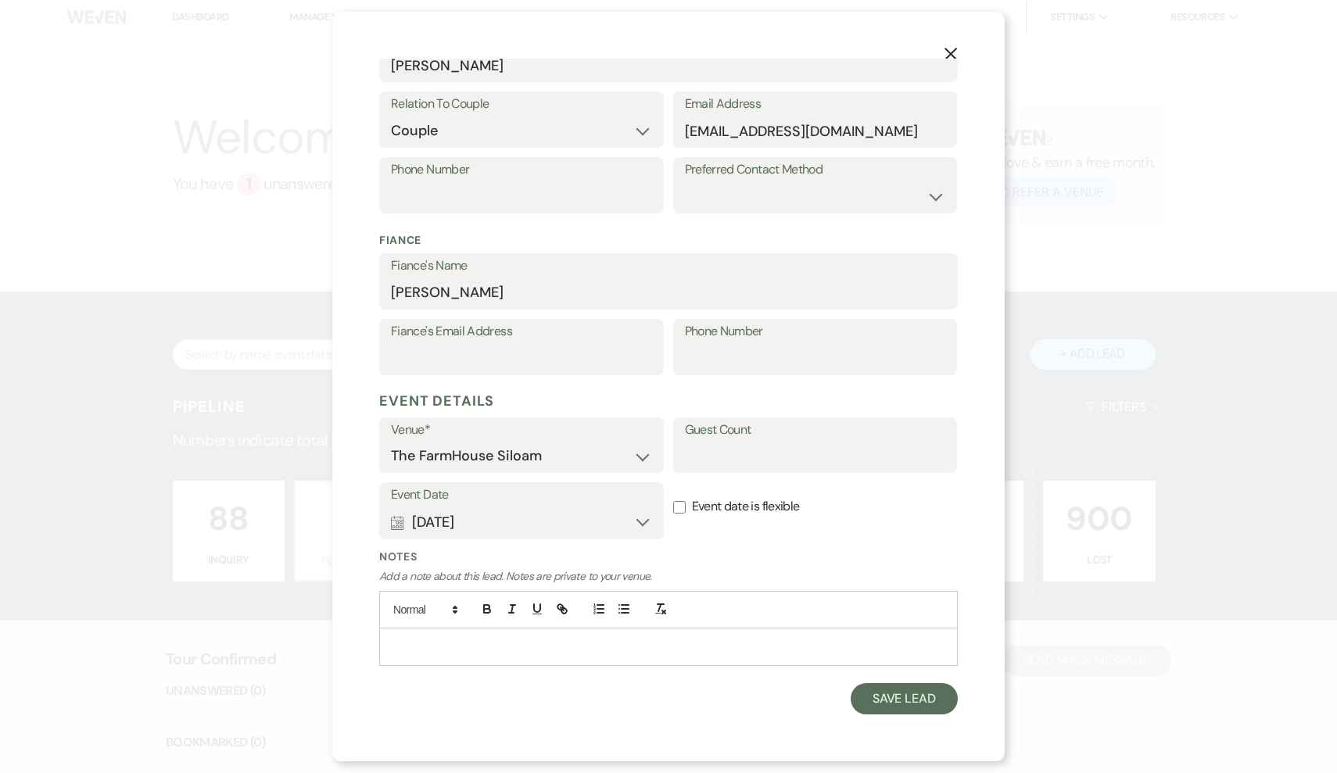
scroll to position [267, 0]
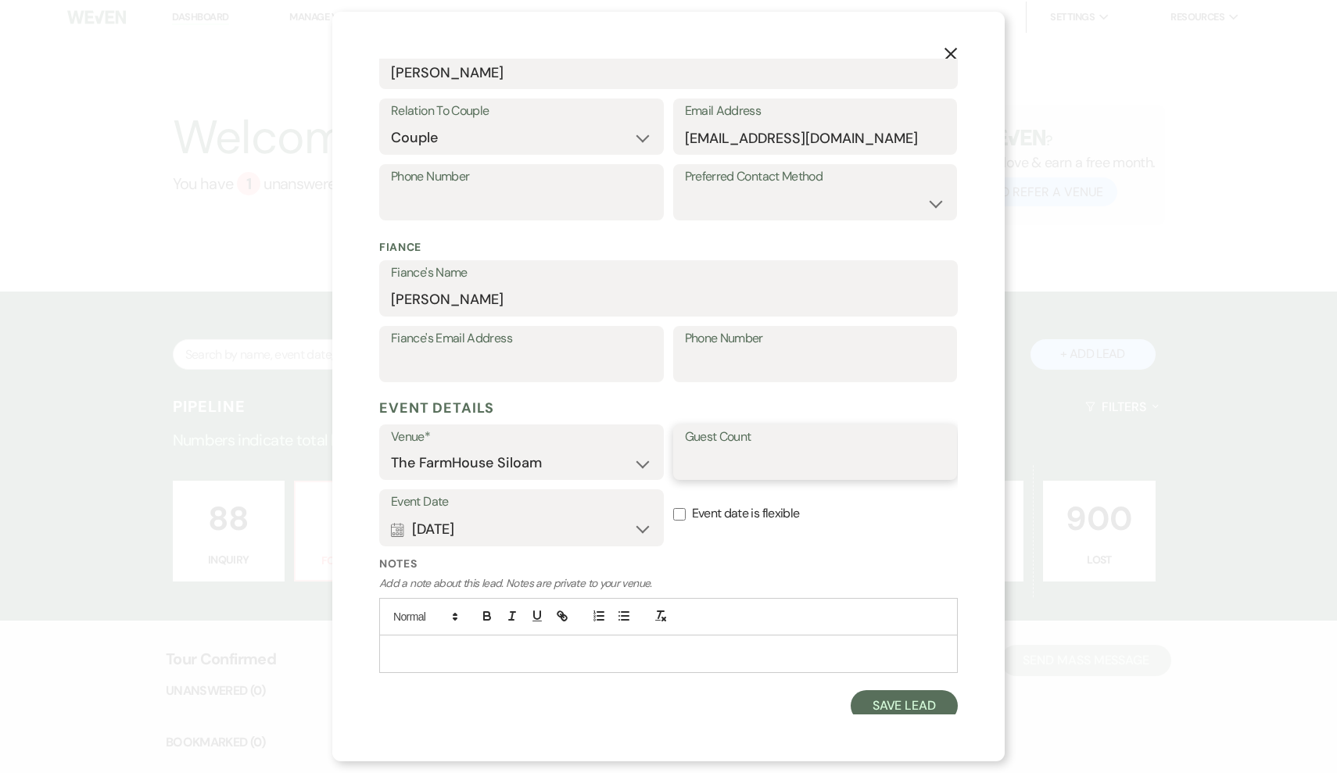
click at [768, 454] on input "Guest Count" at bounding box center [815, 463] width 261 height 30
type input "75"
click at [898, 703] on button "Save Lead" at bounding box center [904, 705] width 107 height 31
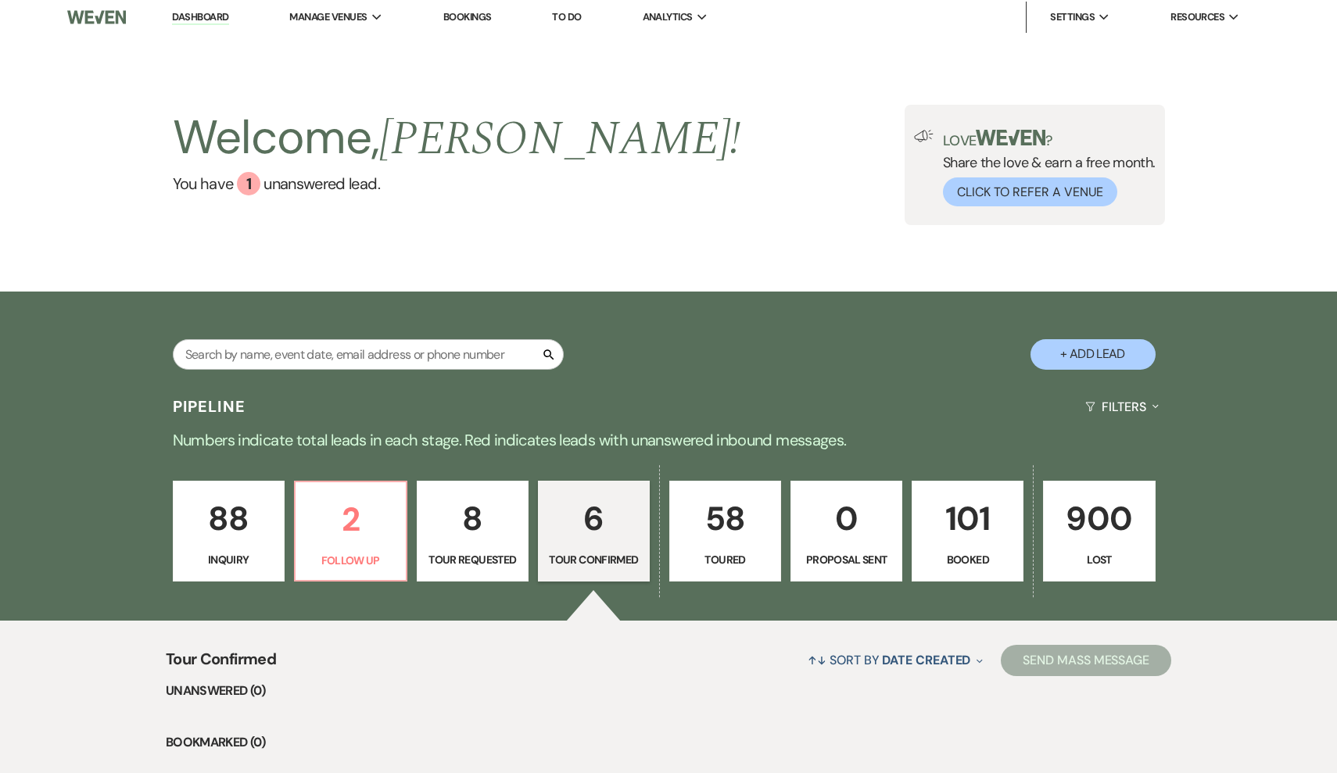
select select "4"
click at [598, 529] on p "7" at bounding box center [593, 519] width 91 height 52
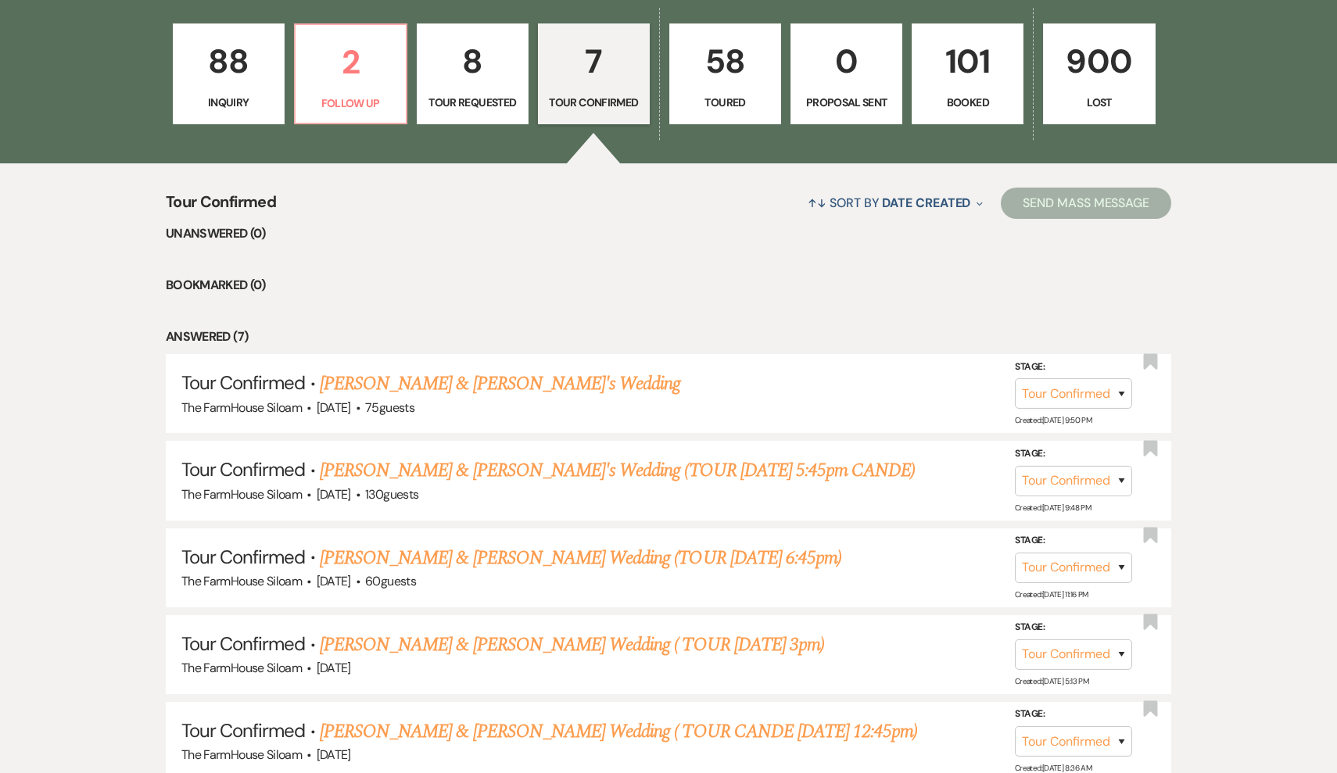
scroll to position [486, 0]
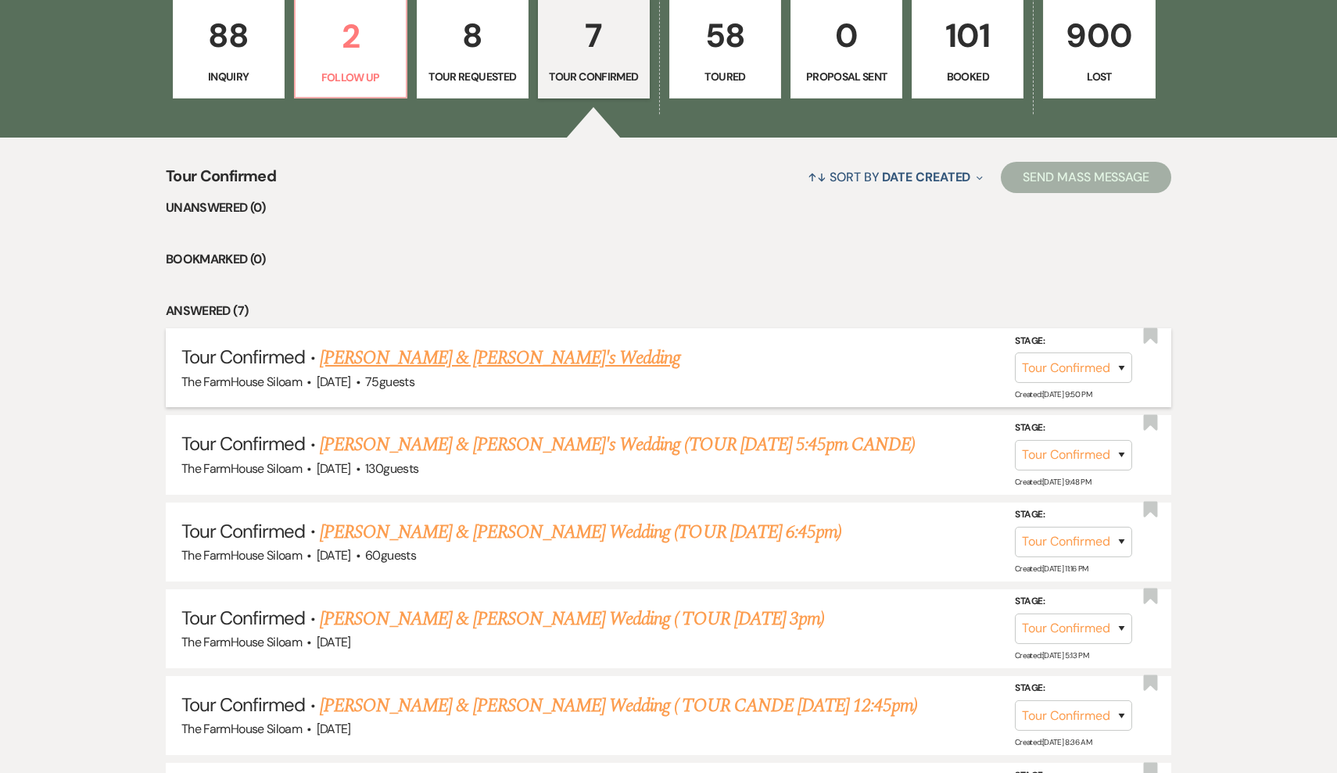
click at [474, 353] on link "Colin & Alexis's Wedding" at bounding box center [500, 358] width 361 height 28
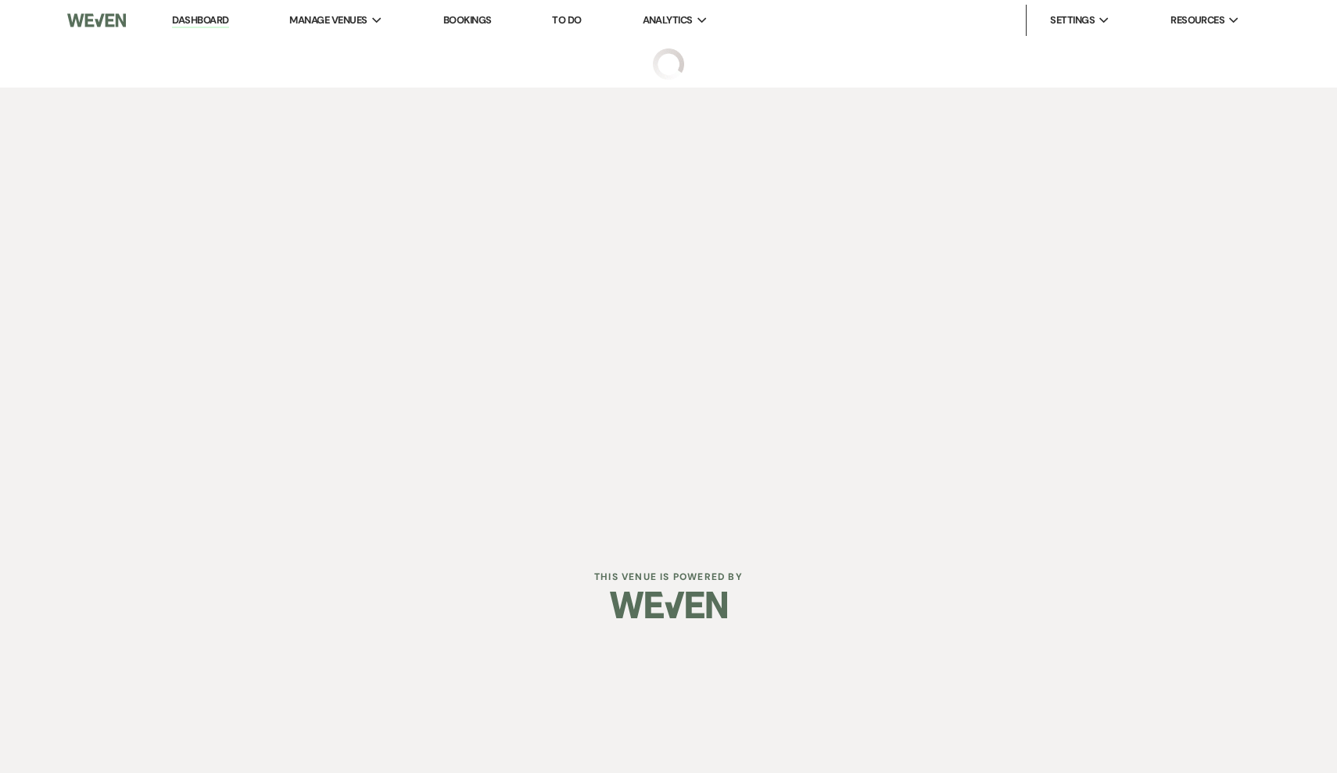
select select "4"
select select "17"
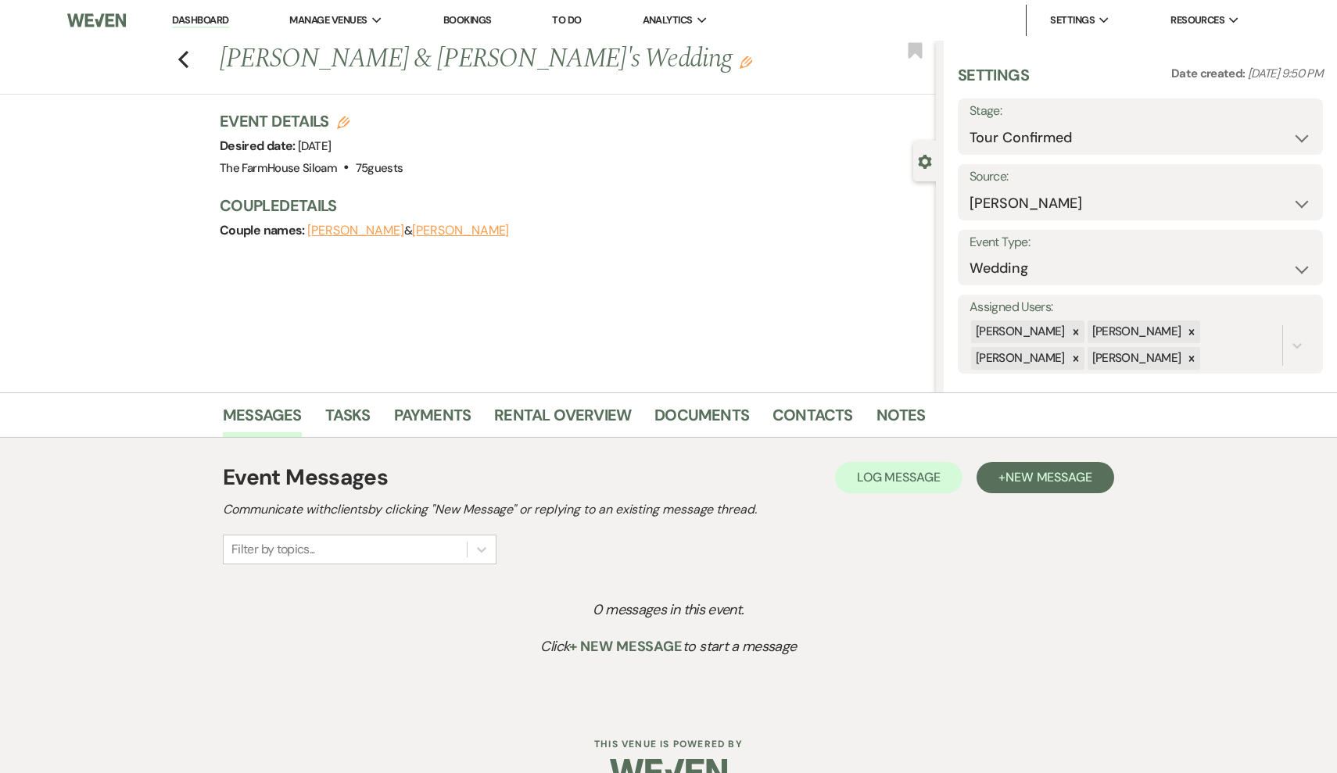
click at [740, 62] on icon "Edit" at bounding box center [746, 62] width 13 height 13
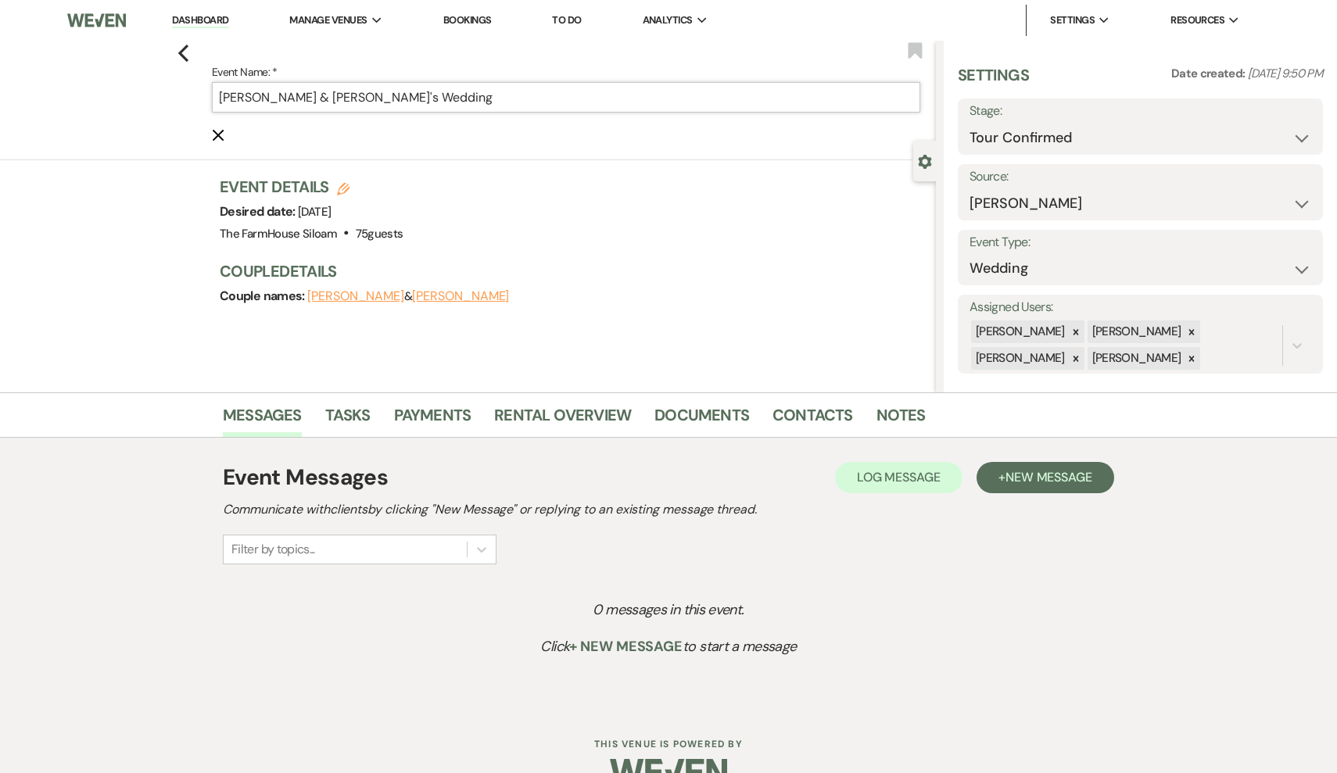
click at [476, 95] on input "Colin & Alexis's Wedding" at bounding box center [566, 97] width 708 height 30
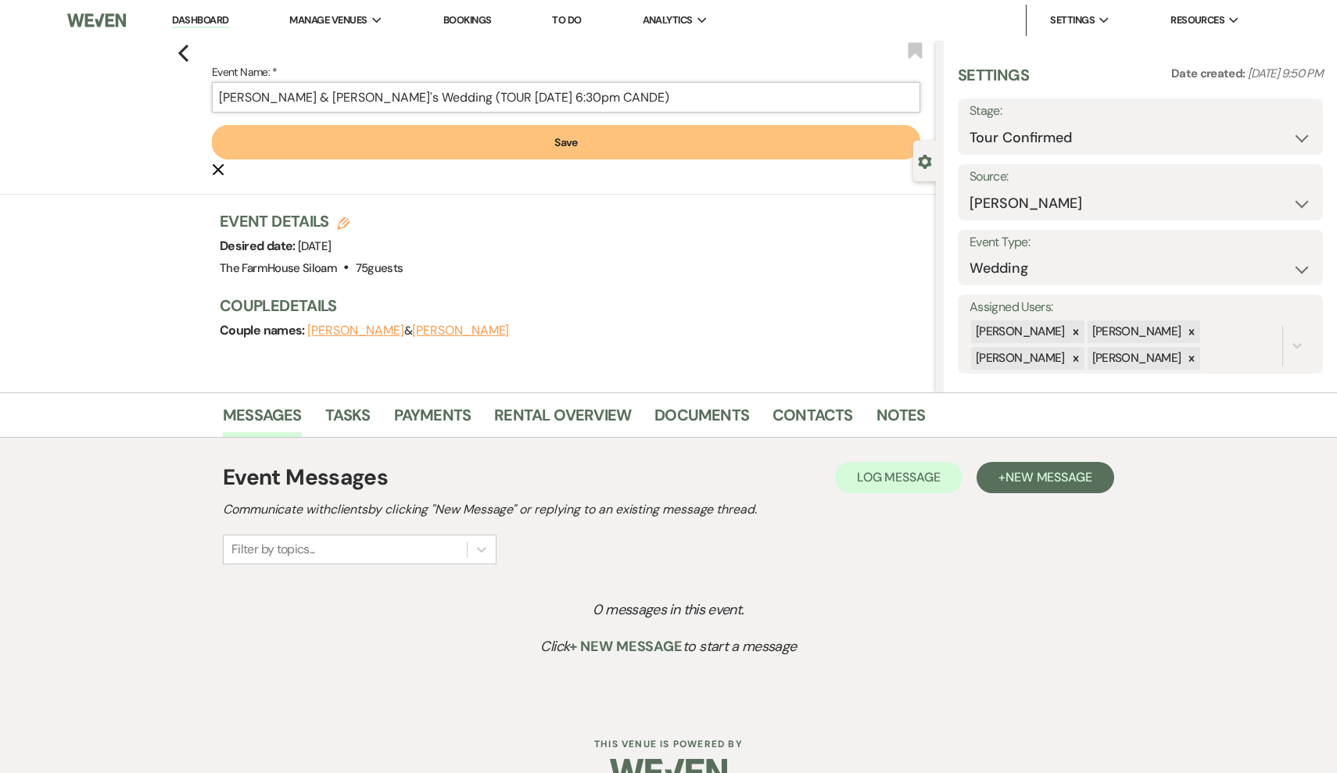
type input "Colin & Alexis's Wedding (TOUR 9/15 6:30pm CANDE)"
click at [505, 132] on button "Save" at bounding box center [566, 142] width 708 height 34
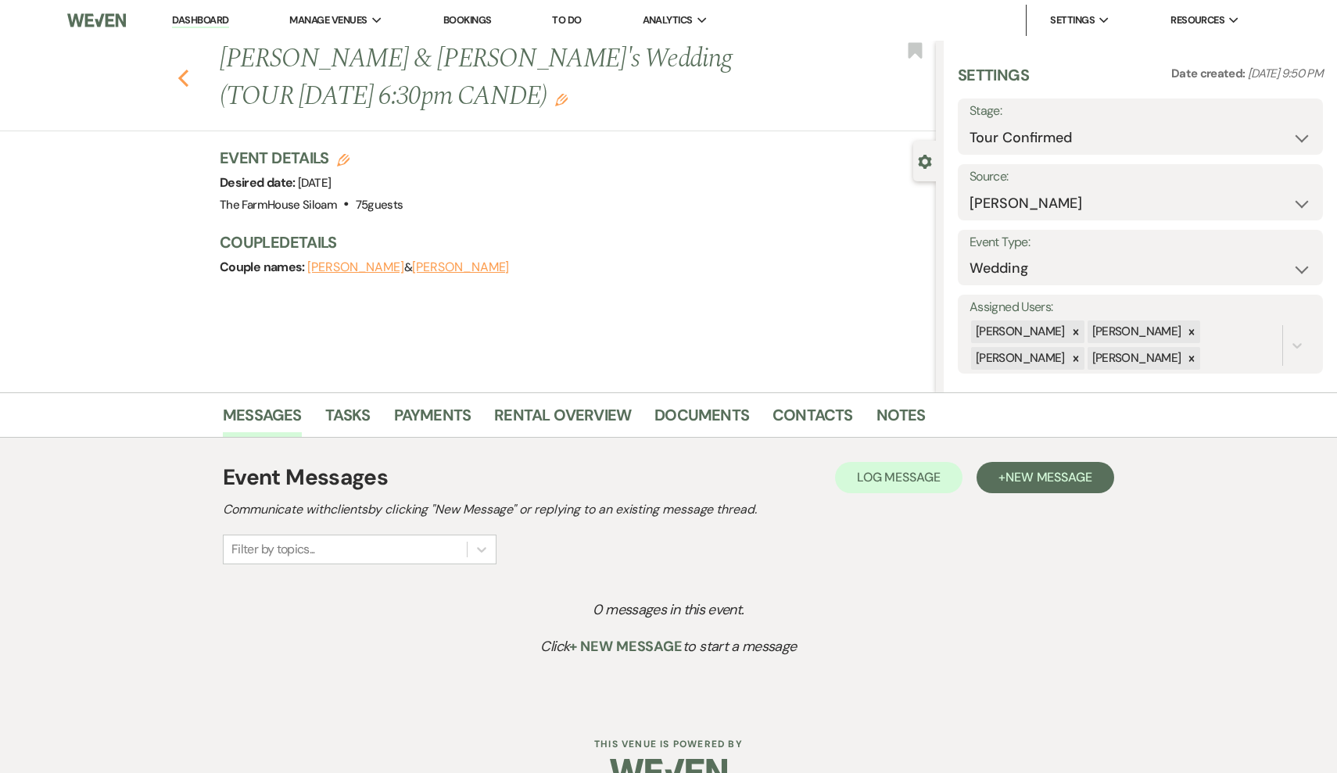
click at [178, 77] on use "button" at bounding box center [183, 78] width 10 height 17
select select "4"
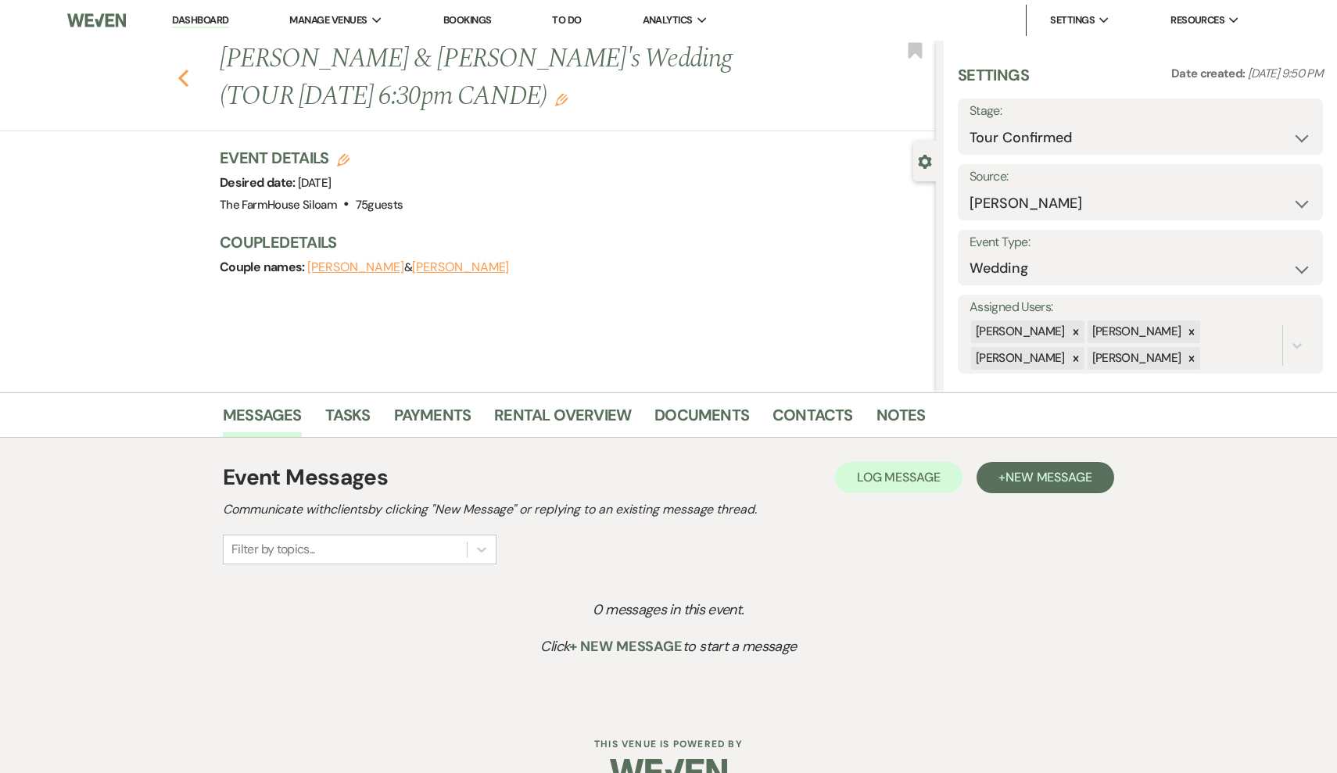
select select "4"
